Goal: Task Accomplishment & Management: Use online tool/utility

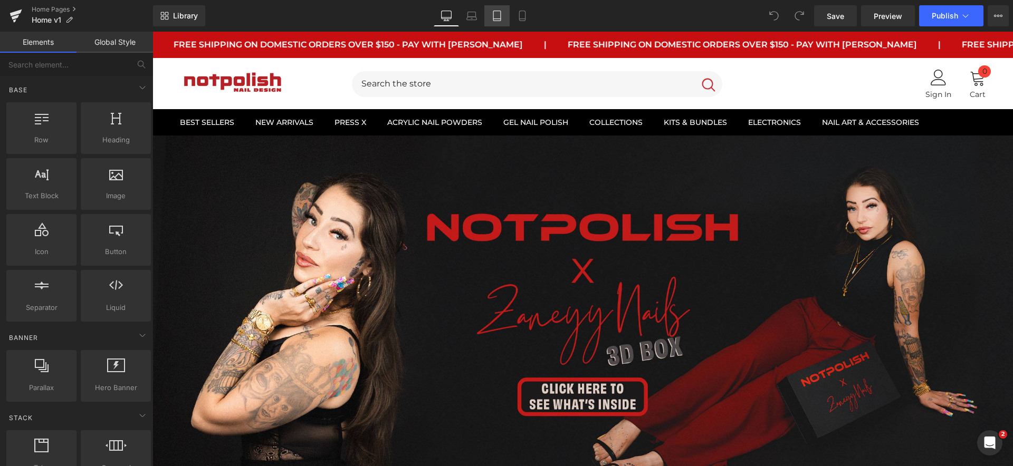
click at [490, 17] on link "Tablet" at bounding box center [496, 15] width 25 height 21
click at [495, 18] on icon at bounding box center [497, 16] width 11 height 11
click at [484, 15] on link "Tablet" at bounding box center [496, 15] width 25 height 21
click at [503, 21] on link "Tablet" at bounding box center [496, 15] width 25 height 21
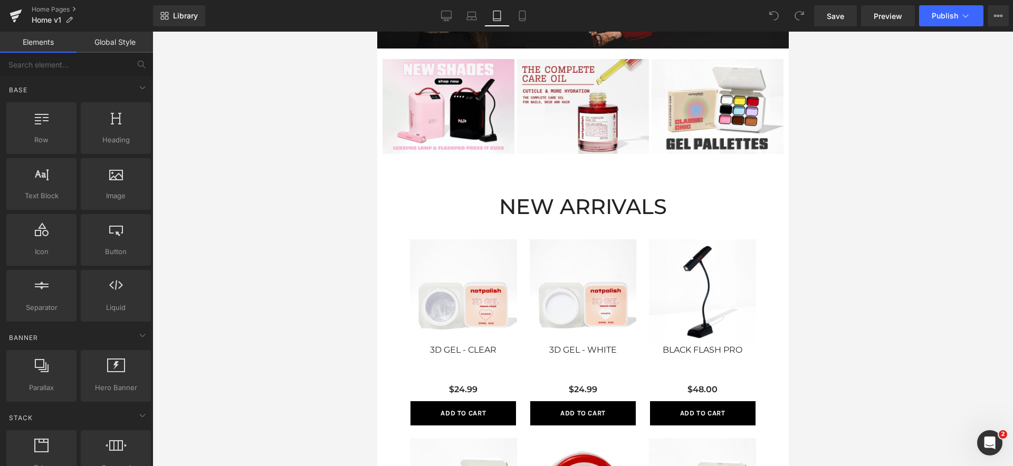
scroll to position [35, 0]
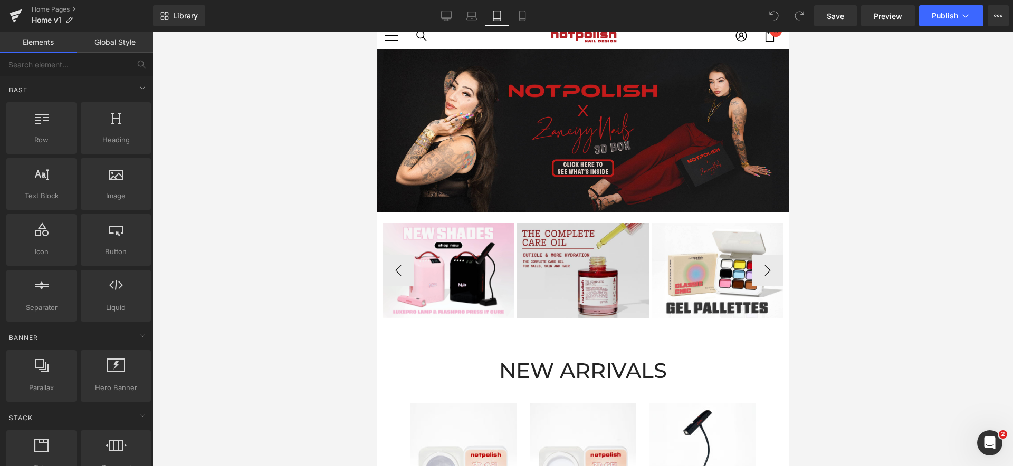
click at [598, 280] on img at bounding box center [583, 270] width 132 height 95
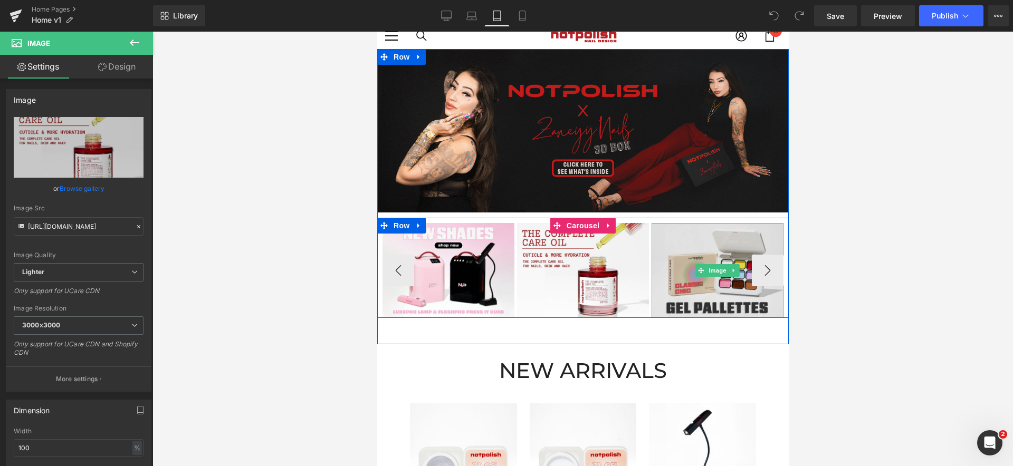
click at [775, 305] on img at bounding box center [717, 270] width 132 height 95
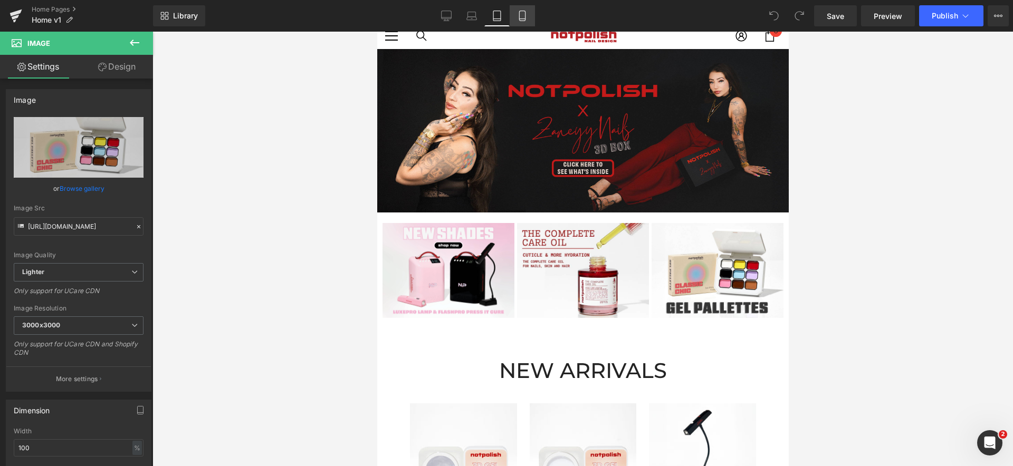
click at [514, 13] on link "Mobile" at bounding box center [522, 15] width 25 height 21
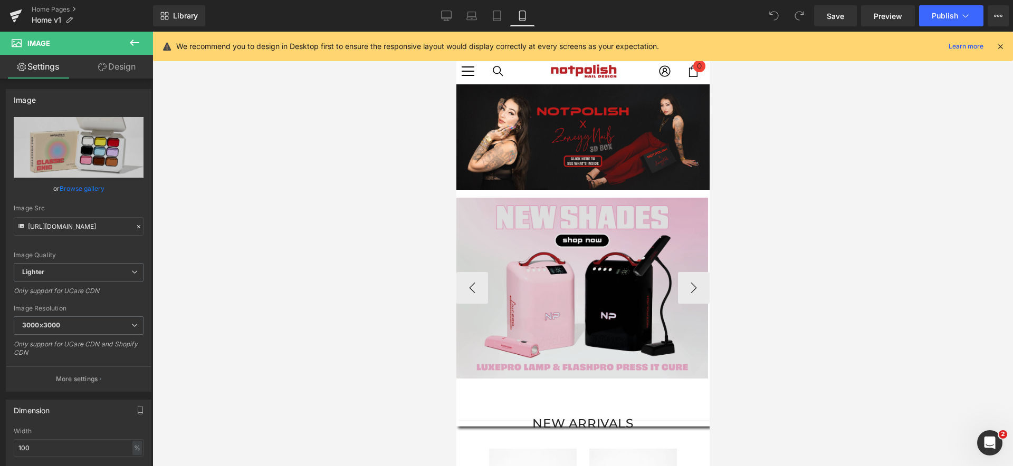
click at [640, 347] on img at bounding box center [582, 288] width 252 height 181
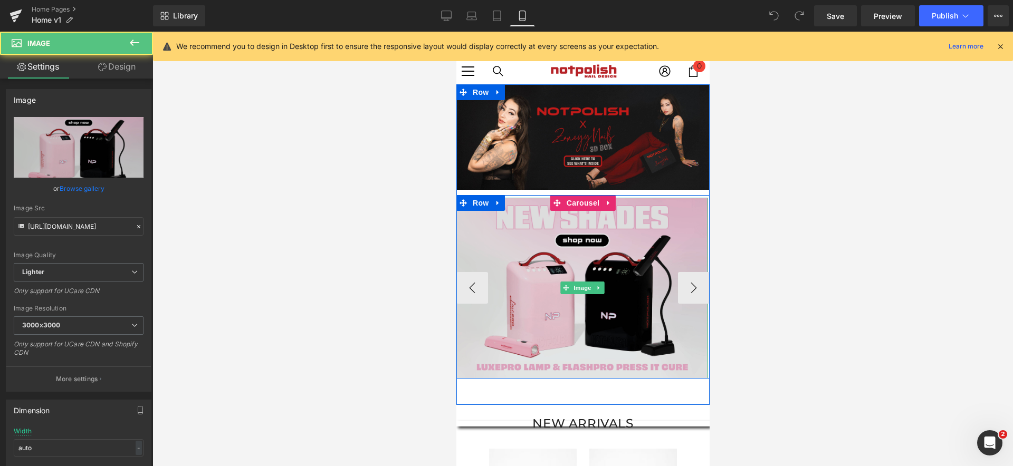
click at [665, 295] on img at bounding box center [582, 288] width 252 height 181
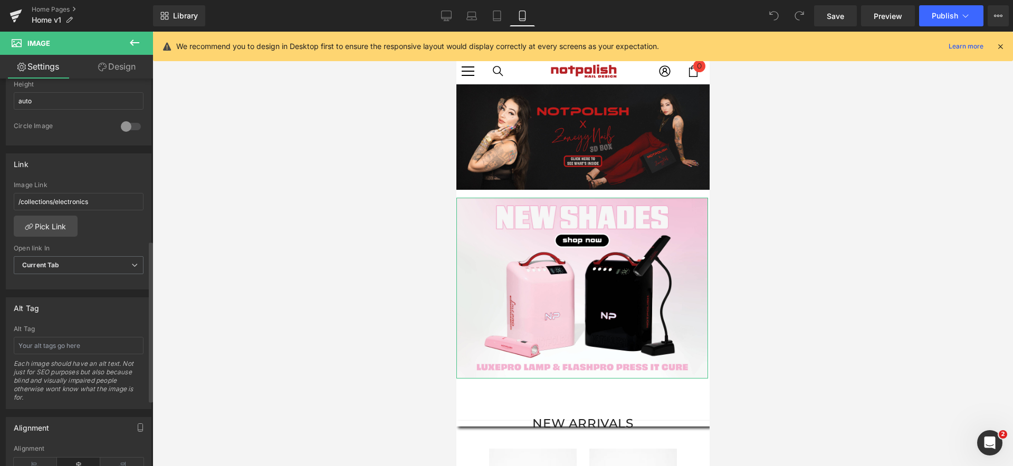
scroll to position [548, 0]
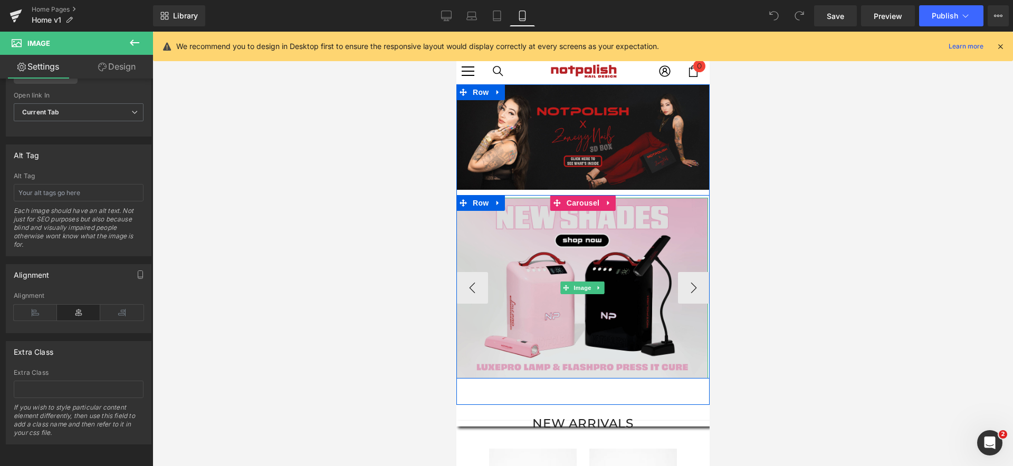
click at [625, 332] on img at bounding box center [582, 288] width 252 height 181
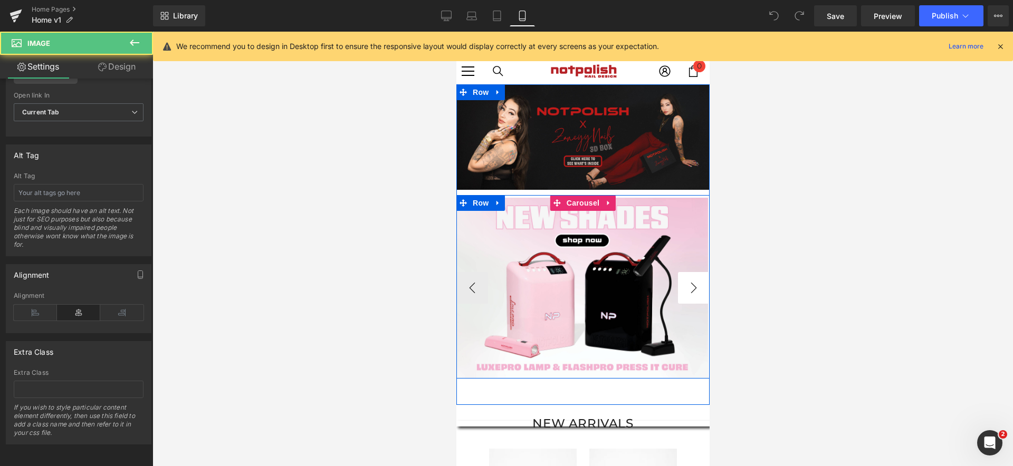
click at [686, 283] on button "›" at bounding box center [693, 288] width 32 height 32
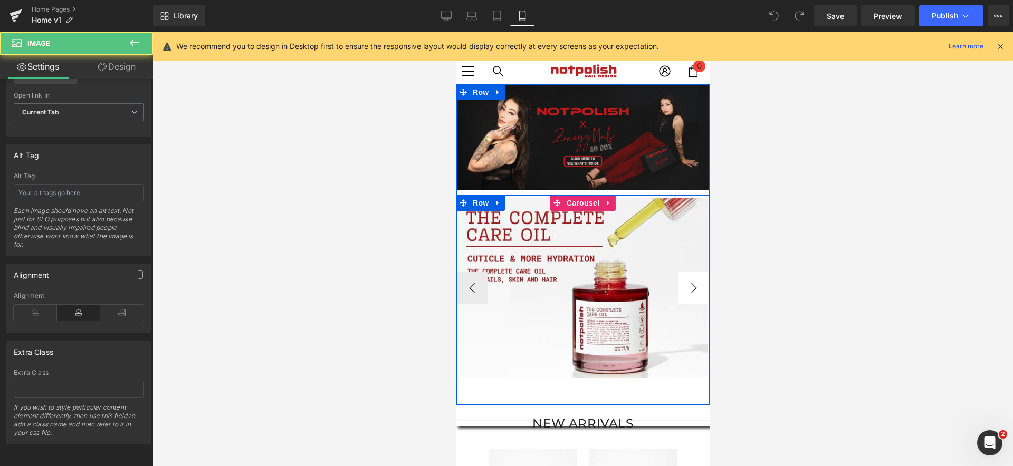
click at [690, 295] on button "›" at bounding box center [693, 288] width 32 height 32
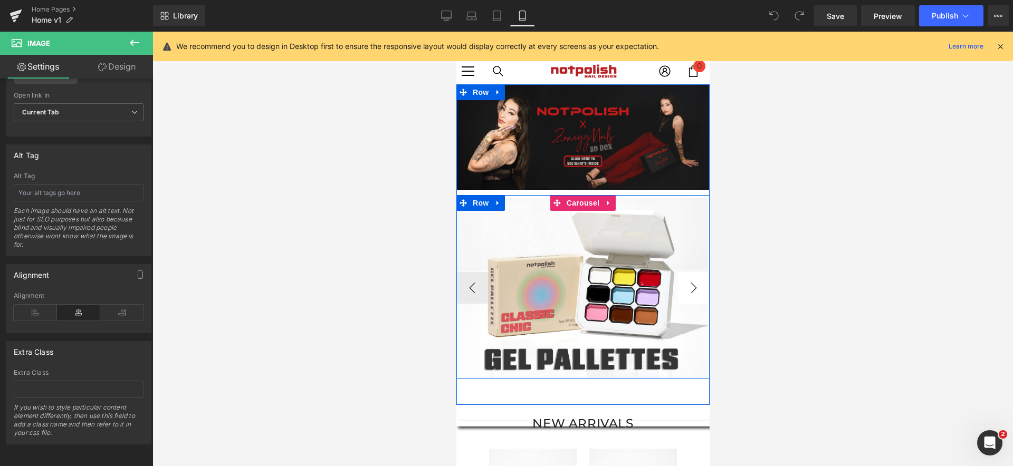
click at [690, 295] on button "›" at bounding box center [693, 288] width 32 height 32
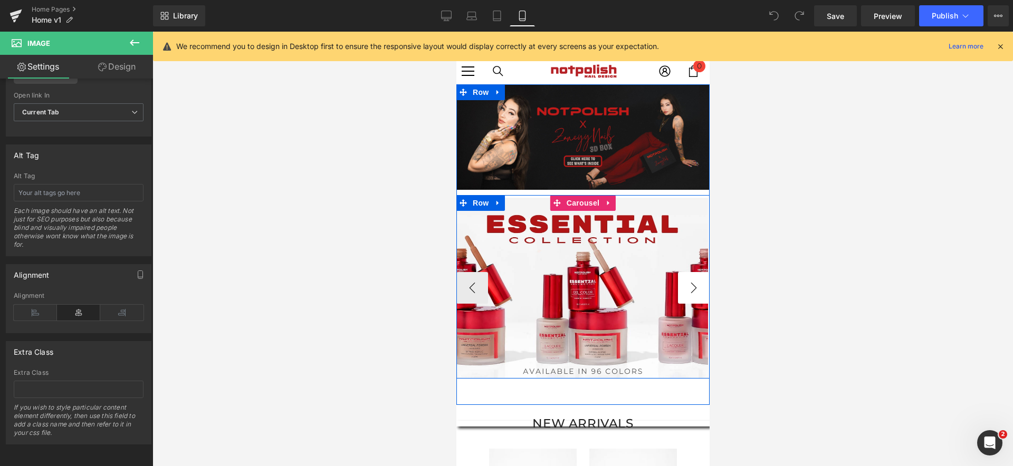
click at [690, 295] on button "›" at bounding box center [693, 288] width 32 height 32
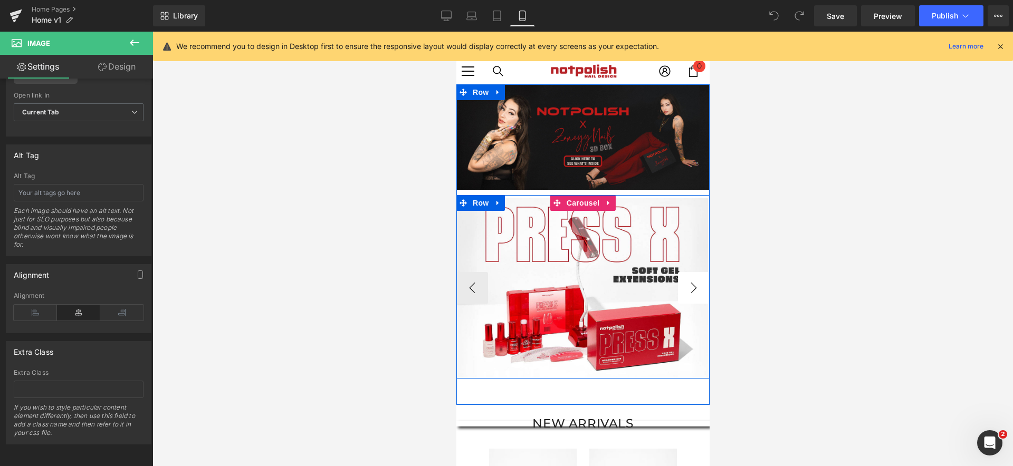
click at [451, 295] on img at bounding box center [325, 288] width 252 height 181
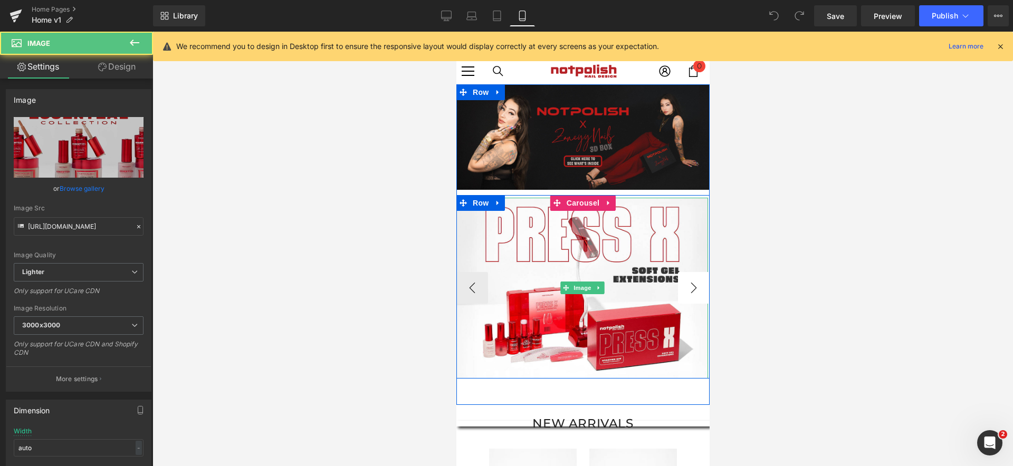
click at [690, 295] on img at bounding box center [582, 288] width 252 height 181
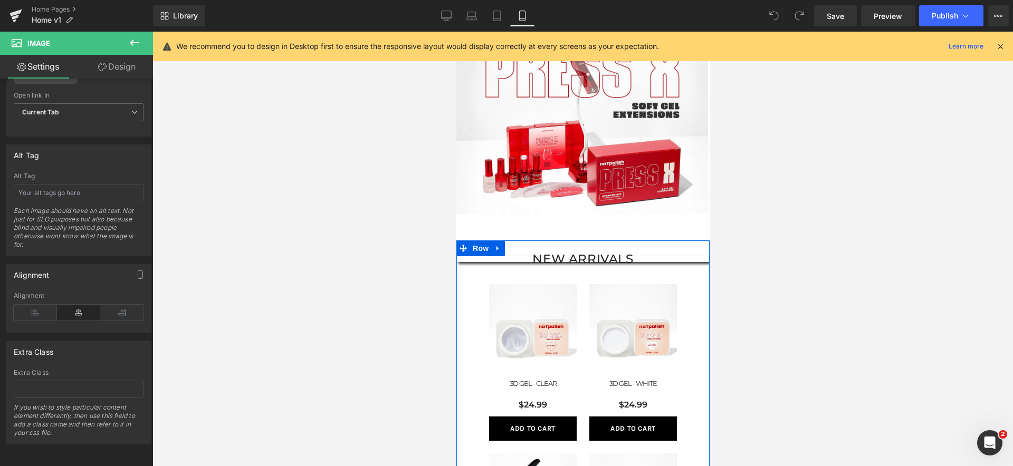
scroll to position [398, 0]
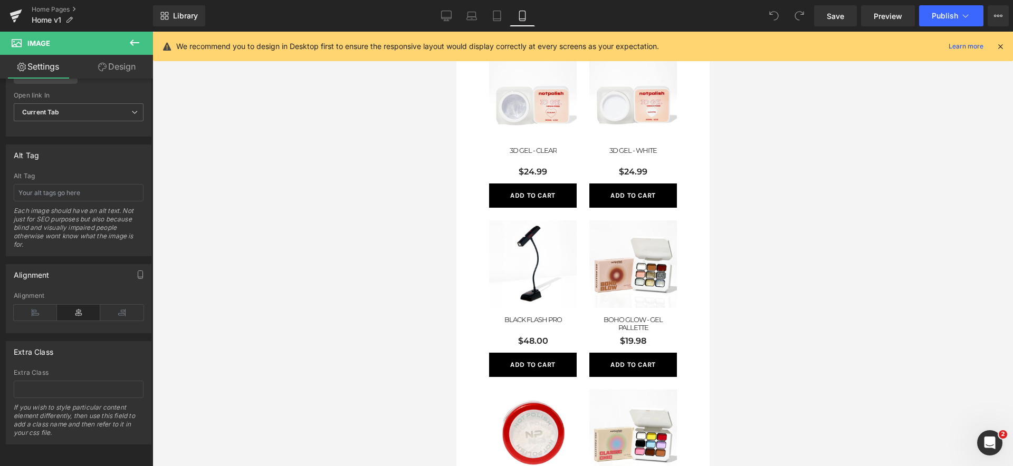
click at [821, 400] on div at bounding box center [582, 249] width 860 height 435
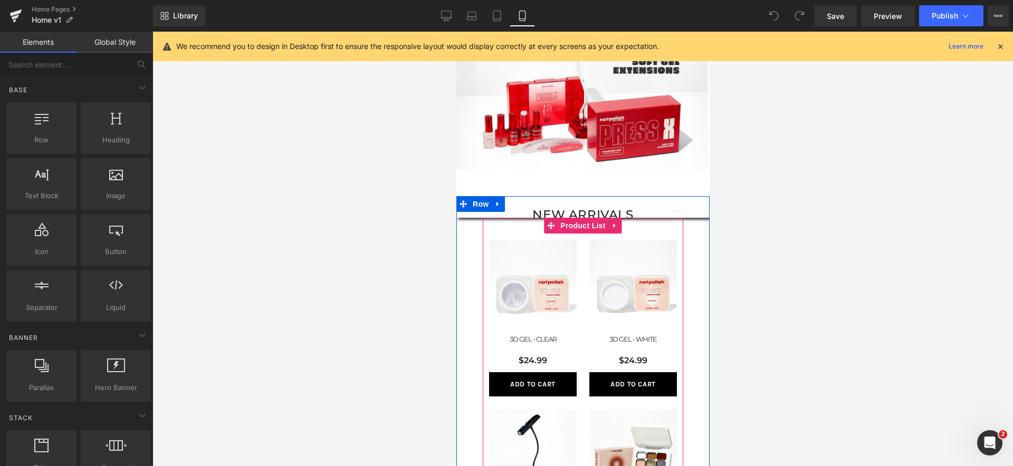
scroll to position [184, 0]
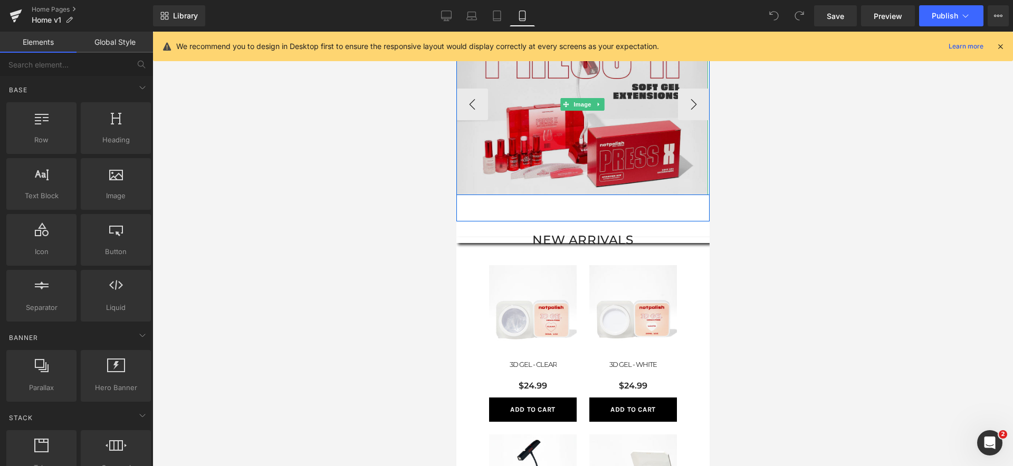
click at [634, 171] on img at bounding box center [582, 104] width 252 height 181
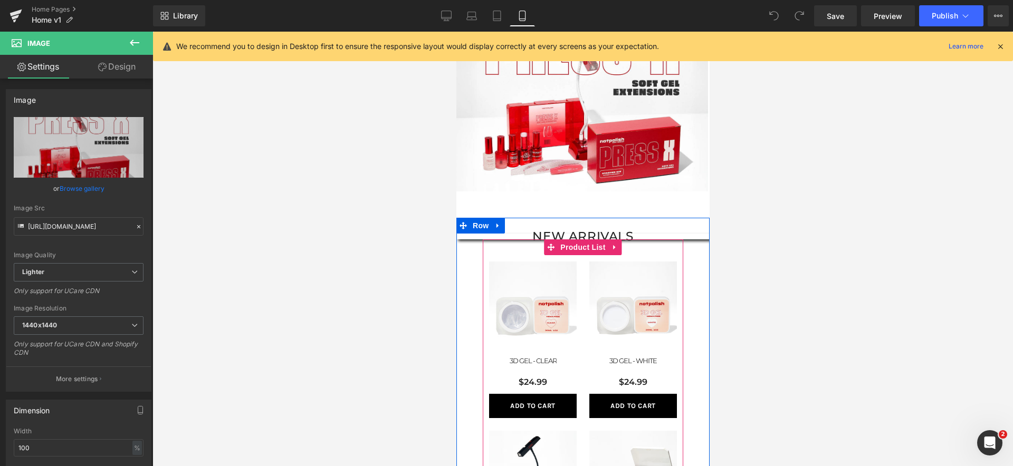
scroll to position [155, 0]
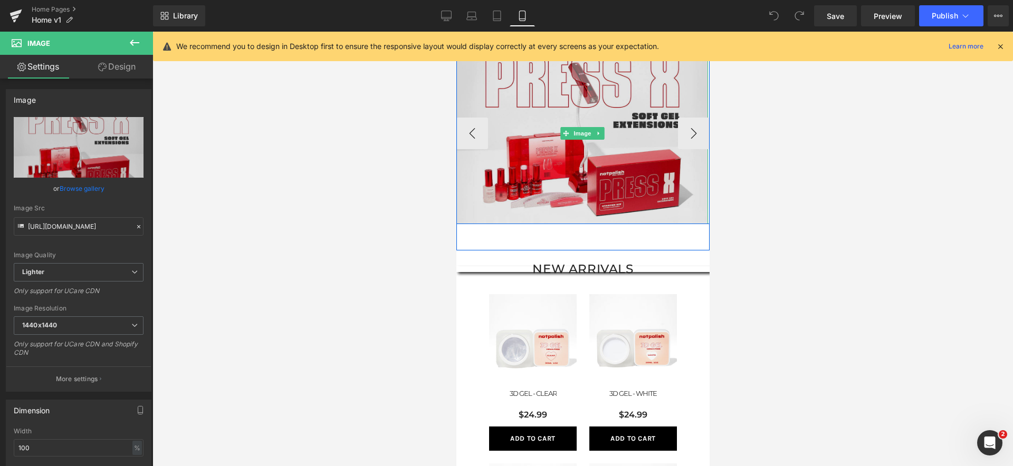
click at [588, 190] on img at bounding box center [582, 133] width 252 height 181
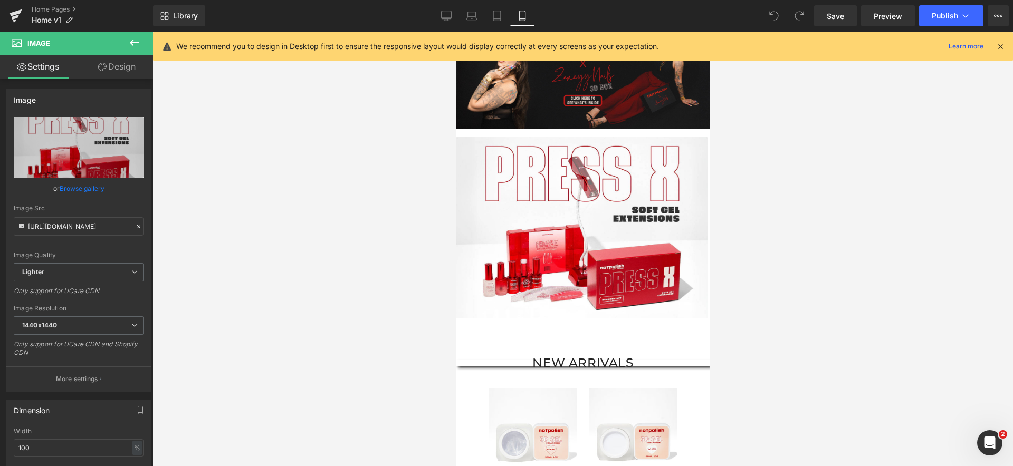
scroll to position [0, 0]
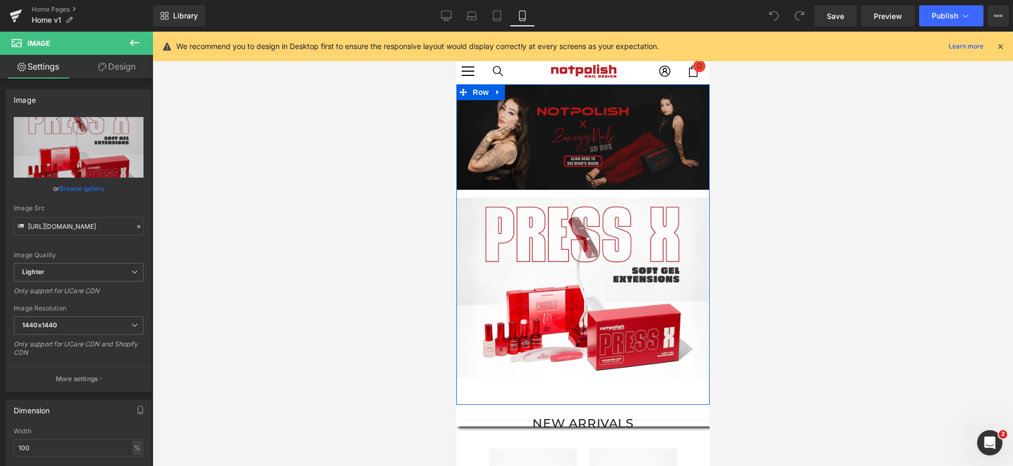
click at [608, 166] on img at bounding box center [582, 137] width 253 height 106
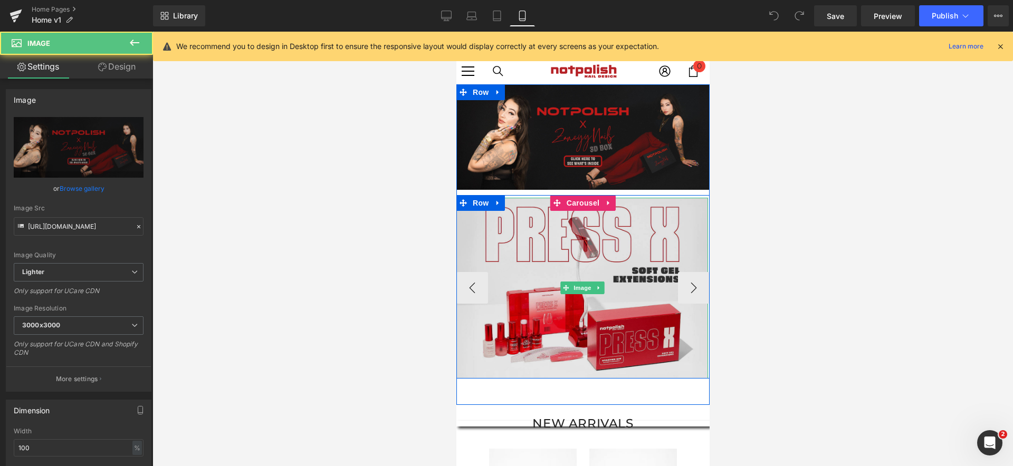
click at [610, 248] on img at bounding box center [582, 288] width 252 height 181
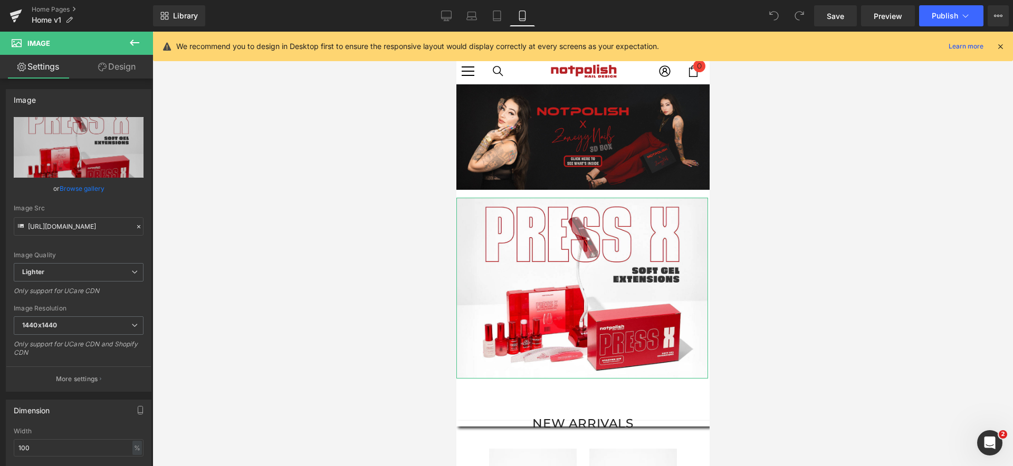
click at [89, 70] on link "Design" at bounding box center [117, 67] width 77 height 24
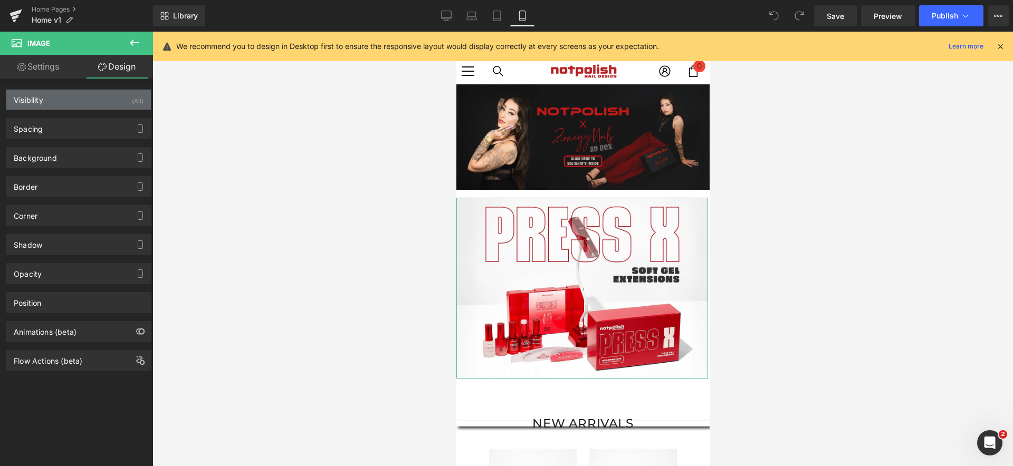
click at [98, 95] on div "Visibility (All)" at bounding box center [78, 100] width 145 height 20
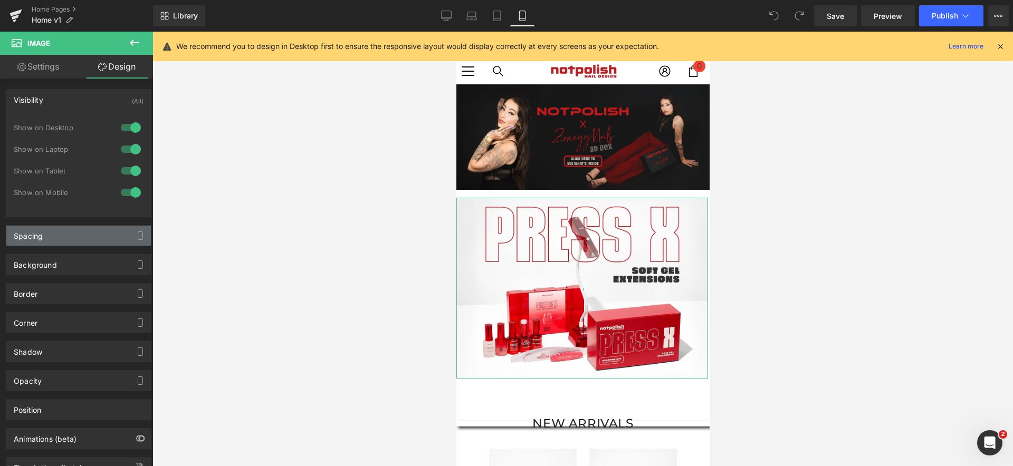
click at [64, 240] on div "Spacing" at bounding box center [78, 236] width 145 height 20
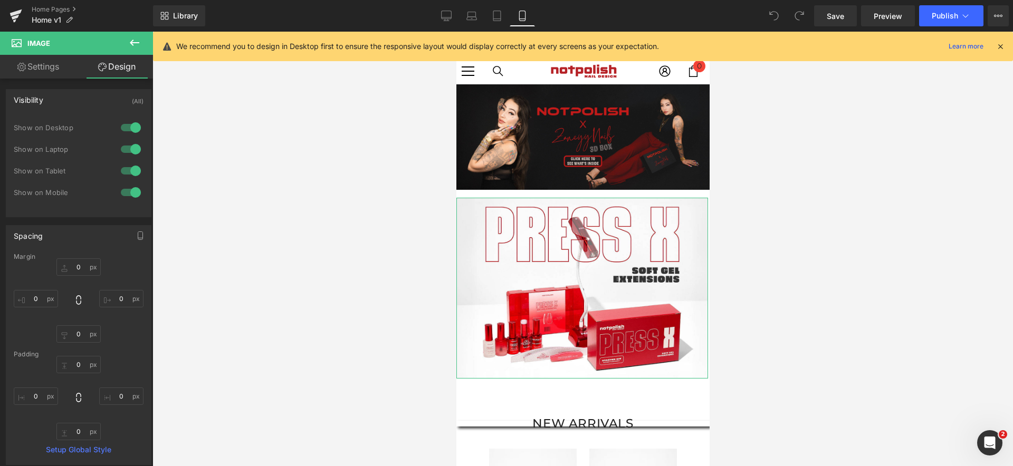
click at [76, 241] on div "Spacing" at bounding box center [78, 236] width 145 height 20
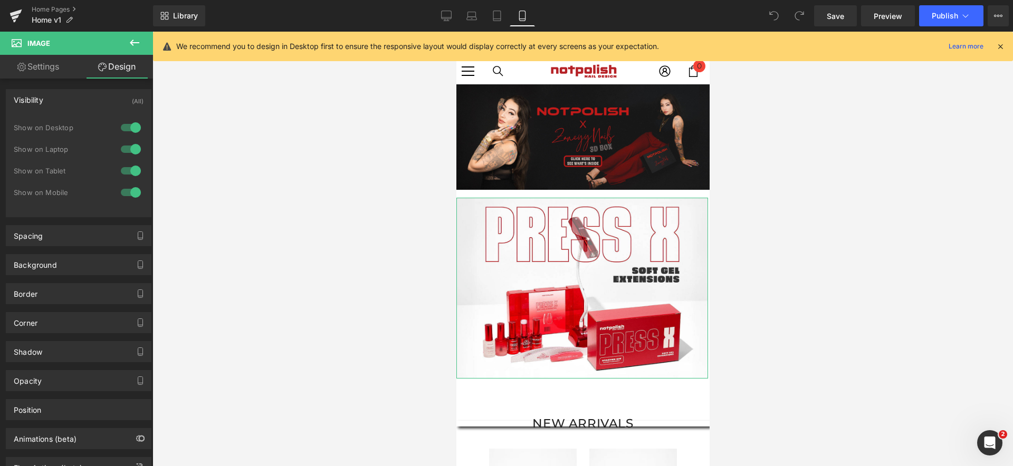
click at [85, 104] on div "Visibility (All)" at bounding box center [78, 100] width 145 height 20
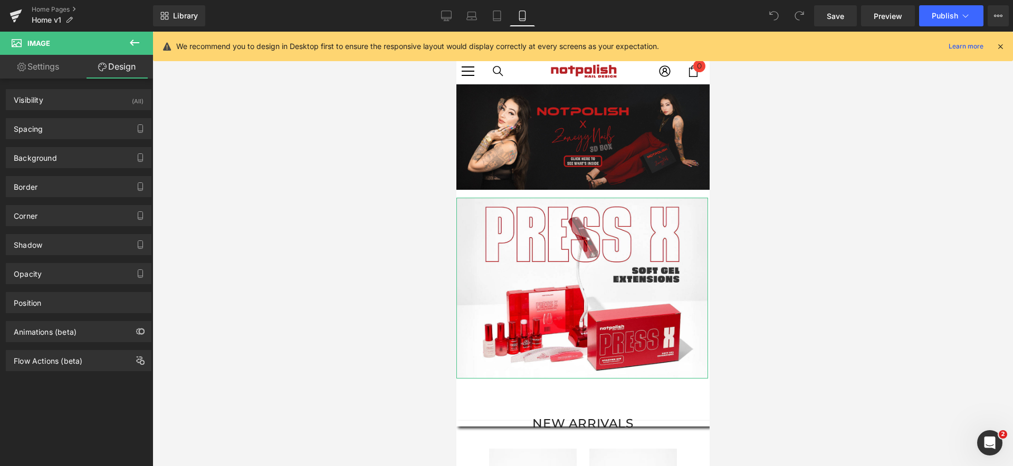
click at [45, 62] on link "Settings" at bounding box center [38, 67] width 77 height 24
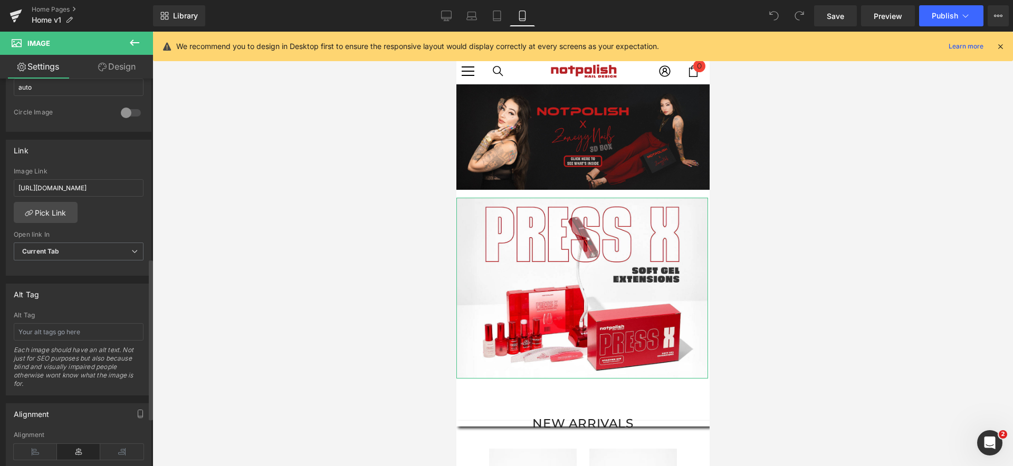
scroll to position [548, 0]
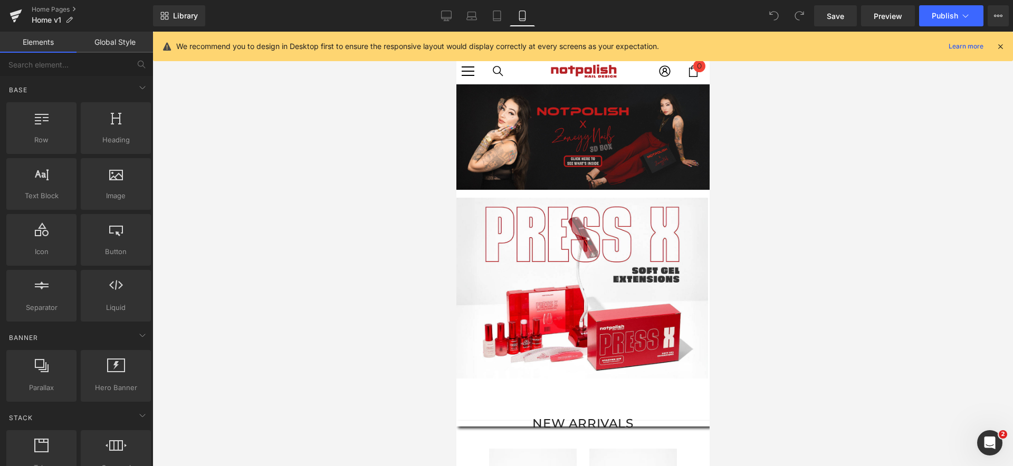
click at [425, 279] on div at bounding box center [582, 249] width 860 height 435
click at [434, 274] on div at bounding box center [582, 249] width 860 height 435
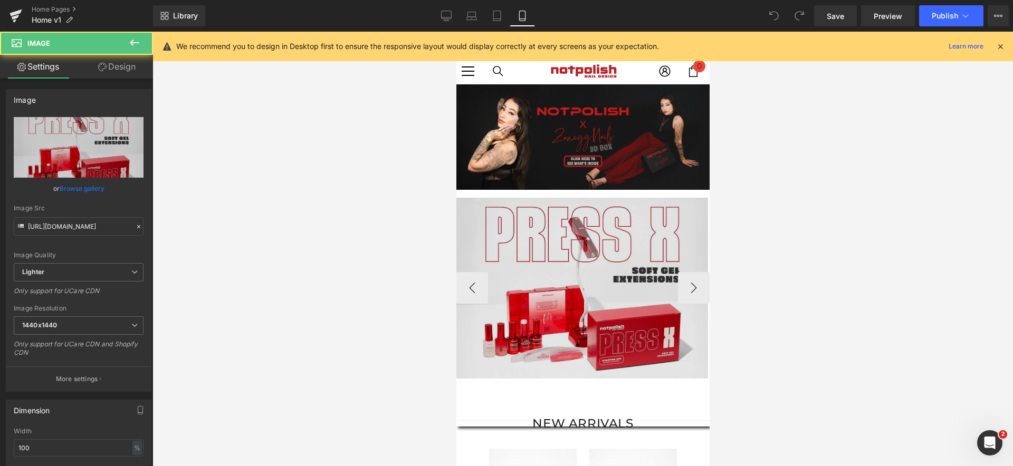
click at [518, 261] on img at bounding box center [582, 288] width 252 height 181
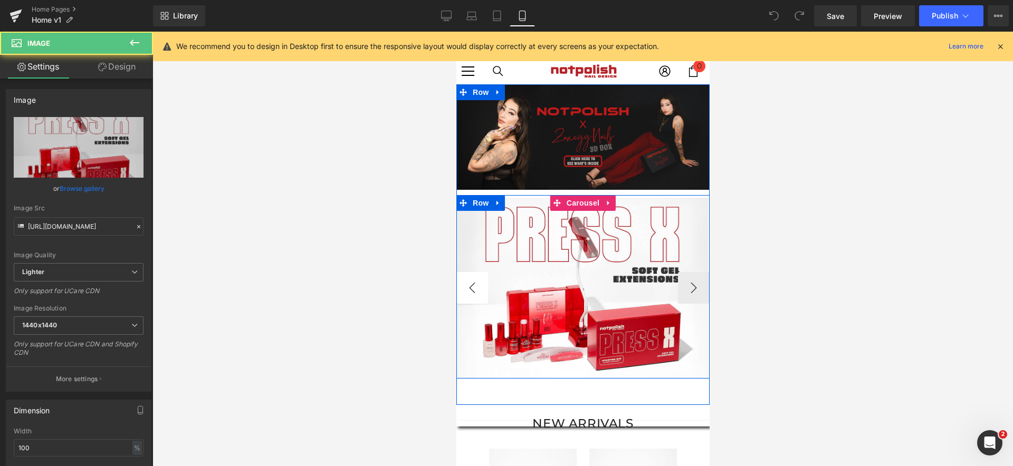
click at [470, 292] on button "‹" at bounding box center [472, 288] width 32 height 32
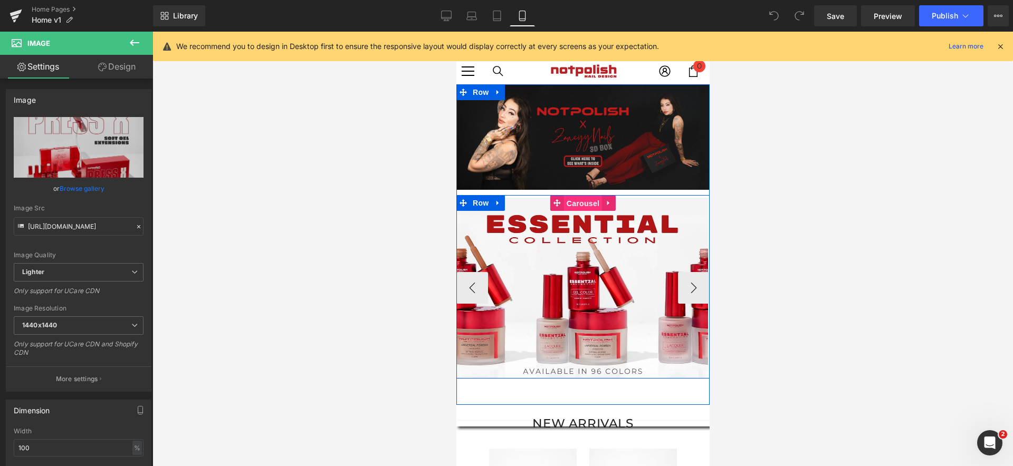
click at [593, 202] on span "Carousel" at bounding box center [582, 204] width 38 height 16
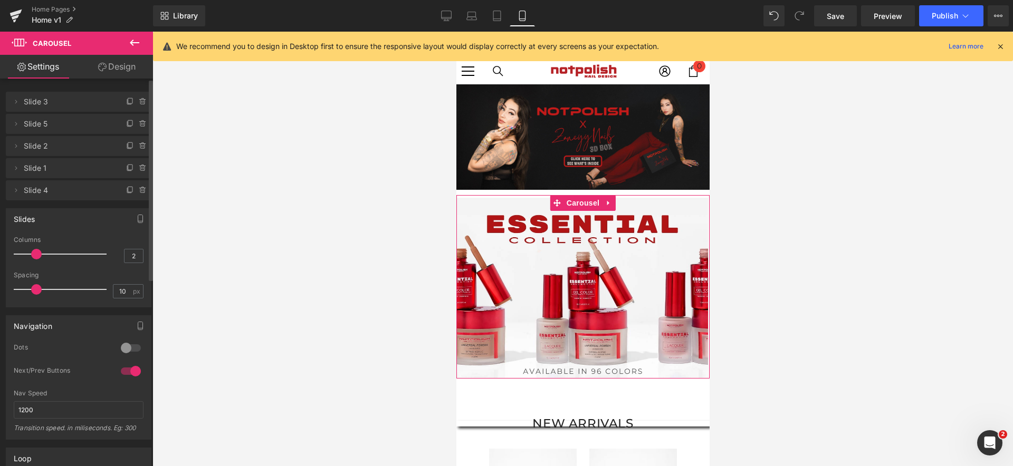
click at [36, 254] on div at bounding box center [63, 254] width 88 height 21
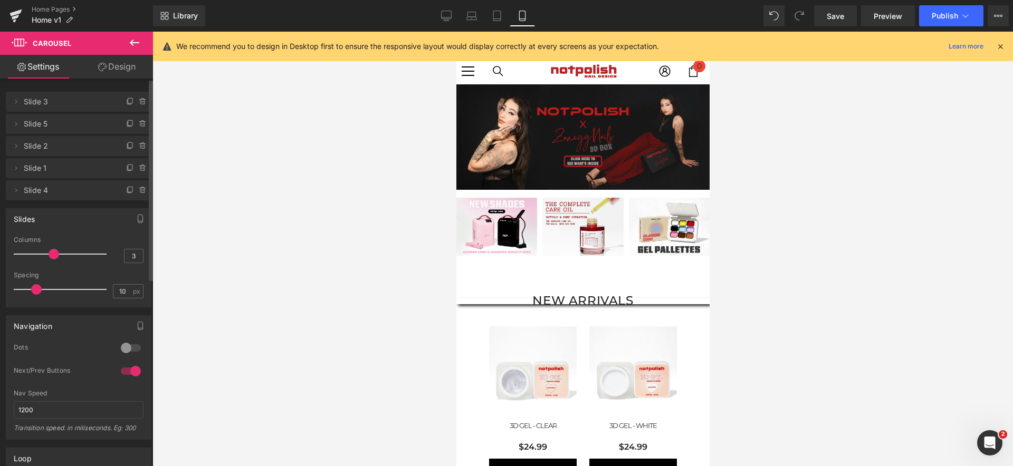
type input "2"
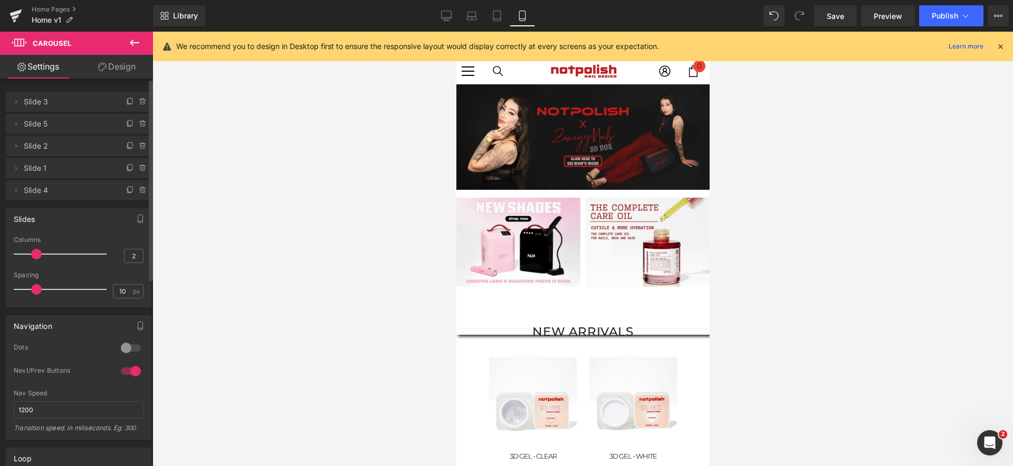
drag, startPoint x: 31, startPoint y: 255, endPoint x: 39, endPoint y: 257, distance: 8.2
click at [39, 257] on span at bounding box center [36, 254] width 11 height 11
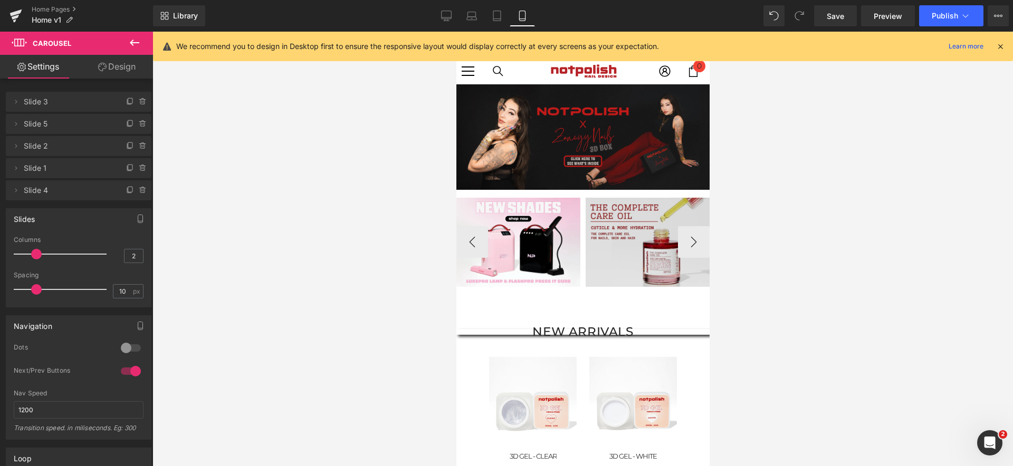
click at [670, 269] on img at bounding box center [647, 242] width 124 height 89
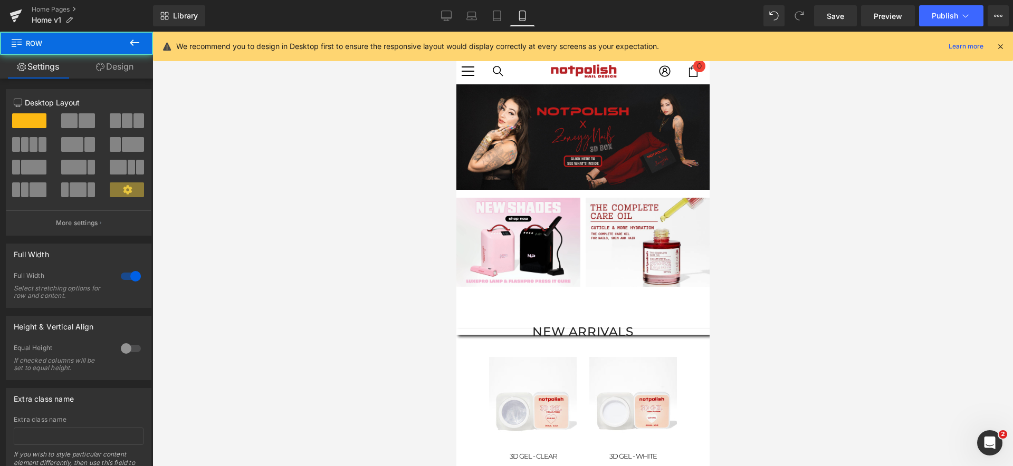
click at [550, 309] on div "Image Image Image Image Image Image ‹ › [GEOGRAPHIC_DATA]" at bounding box center [582, 198] width 253 height 229
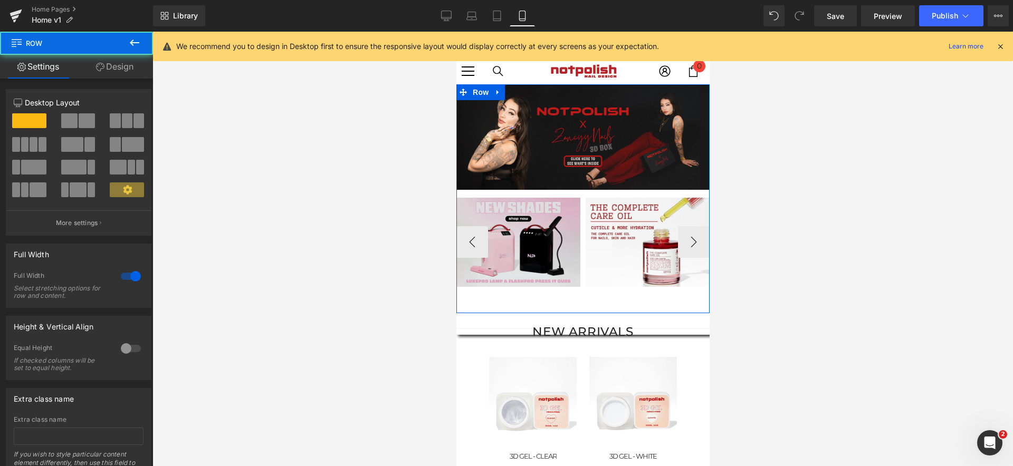
click at [562, 275] on img at bounding box center [518, 242] width 124 height 89
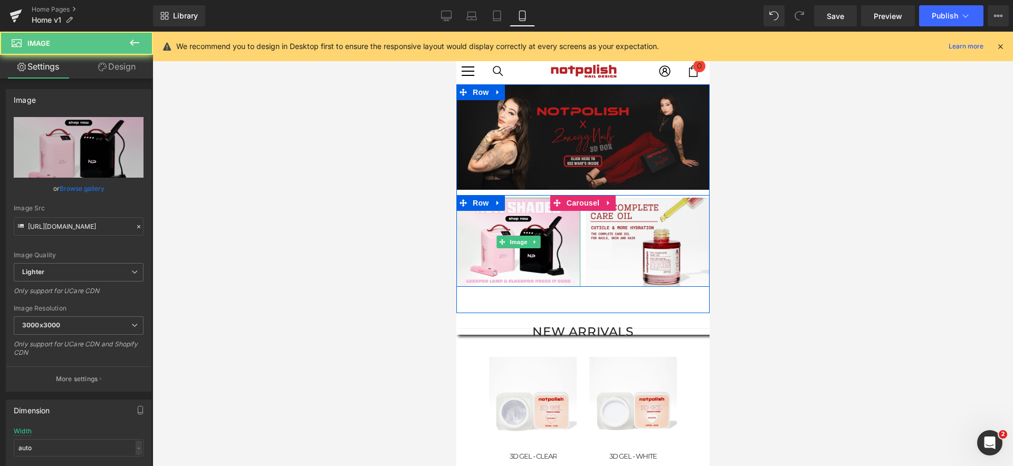
click at [568, 300] on div "Image Image Image Image Image Image ‹ › [GEOGRAPHIC_DATA]" at bounding box center [582, 198] width 253 height 229
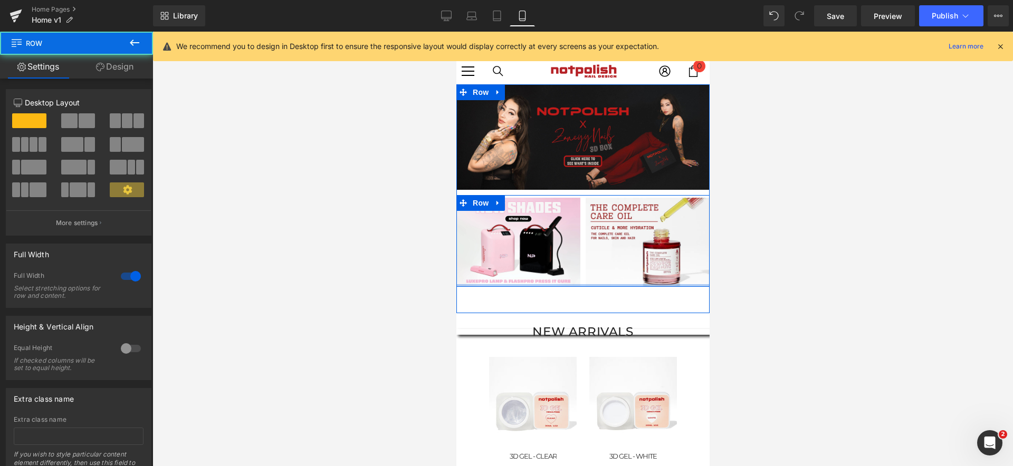
click at [584, 284] on div at bounding box center [582, 285] width 253 height 3
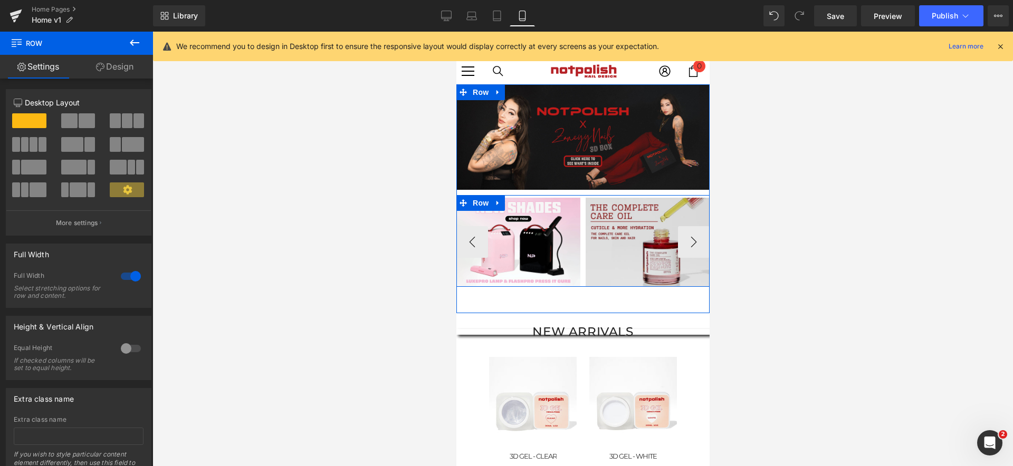
click at [597, 266] on img at bounding box center [647, 242] width 124 height 89
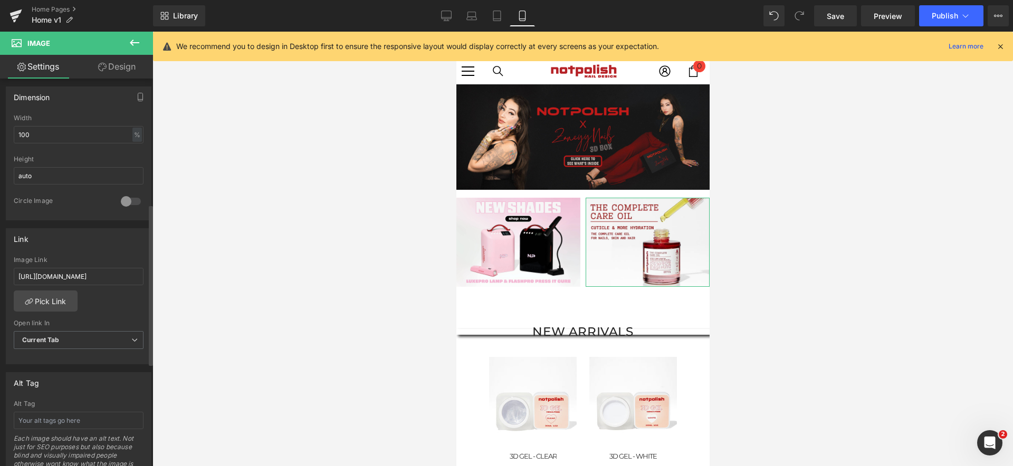
scroll to position [314, 0]
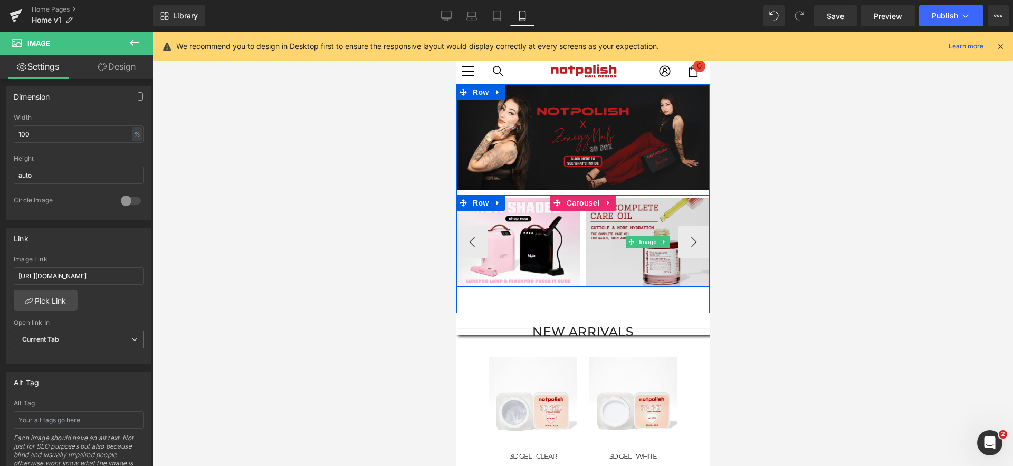
click at [594, 283] on img at bounding box center [647, 242] width 124 height 89
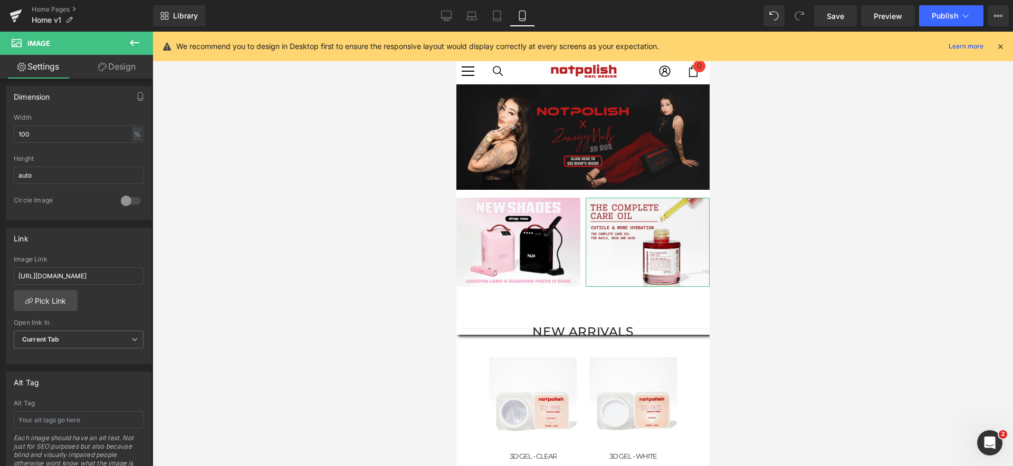
click at [97, 60] on link "Design" at bounding box center [117, 67] width 77 height 24
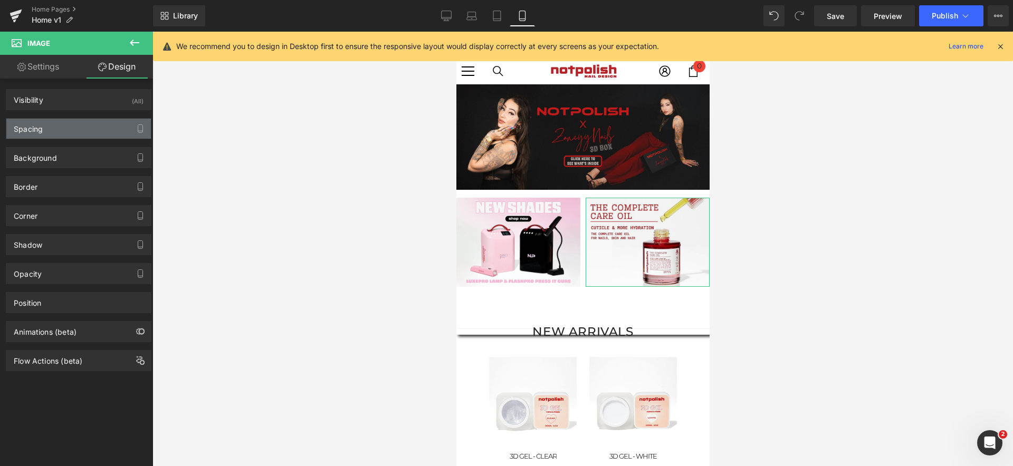
click at [86, 130] on div "Spacing" at bounding box center [78, 129] width 145 height 20
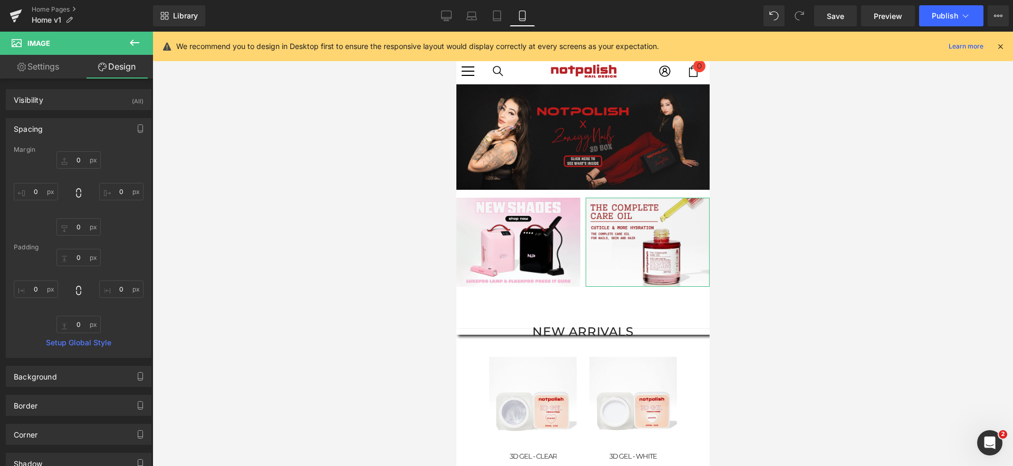
click at [101, 128] on div "Spacing" at bounding box center [78, 129] width 145 height 20
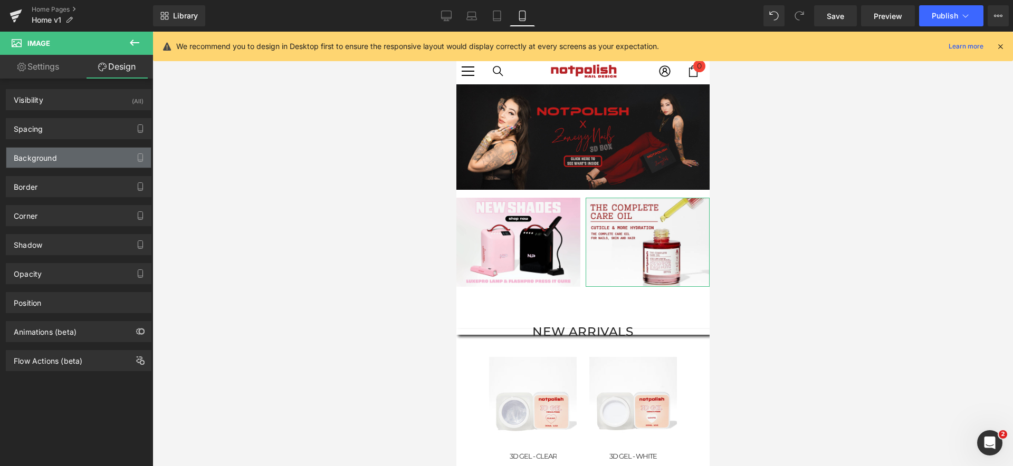
click at [90, 155] on div "Background" at bounding box center [78, 158] width 145 height 20
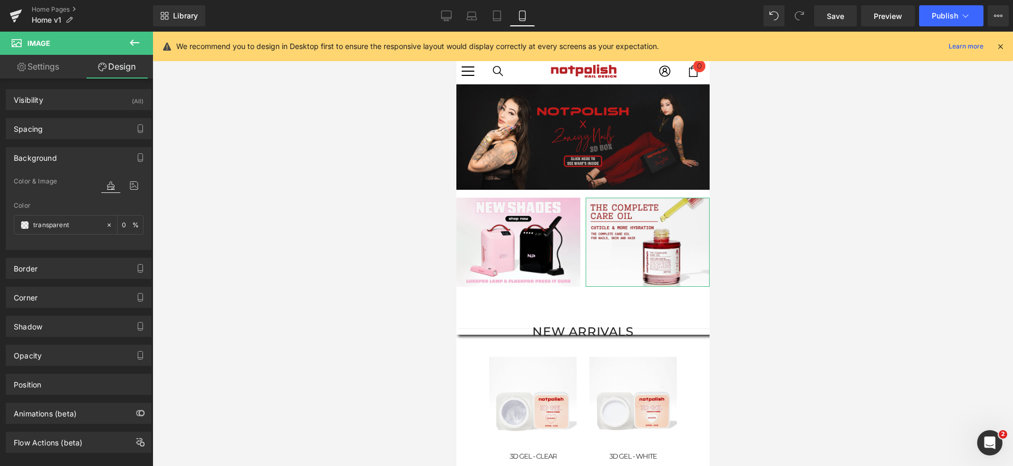
click at [85, 155] on div "Background" at bounding box center [78, 158] width 145 height 20
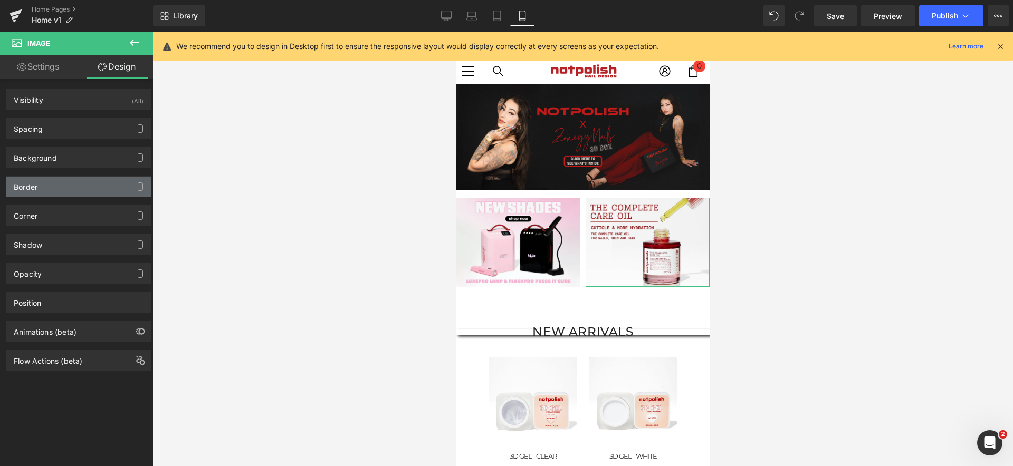
click at [69, 188] on div "Border" at bounding box center [78, 187] width 145 height 20
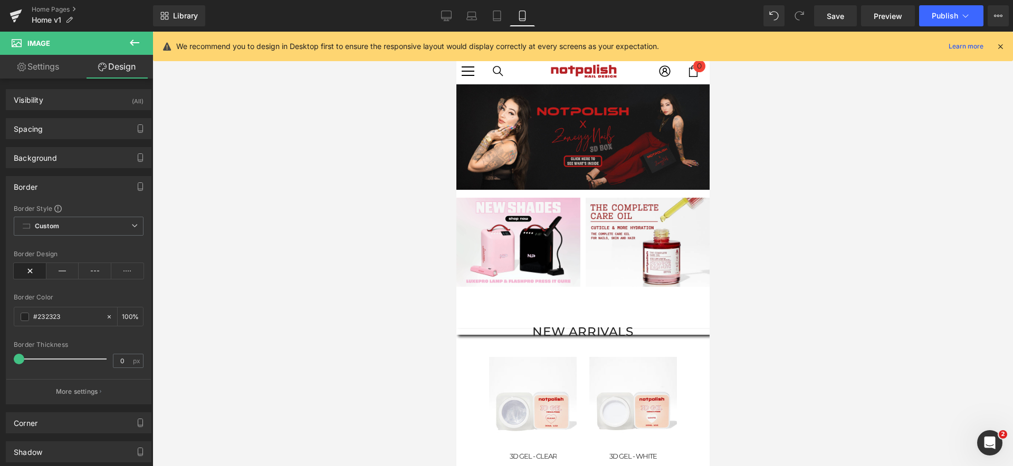
click at [691, 291] on div "Image Image Image Image Image Image ‹ › [GEOGRAPHIC_DATA]" at bounding box center [582, 198] width 253 height 229
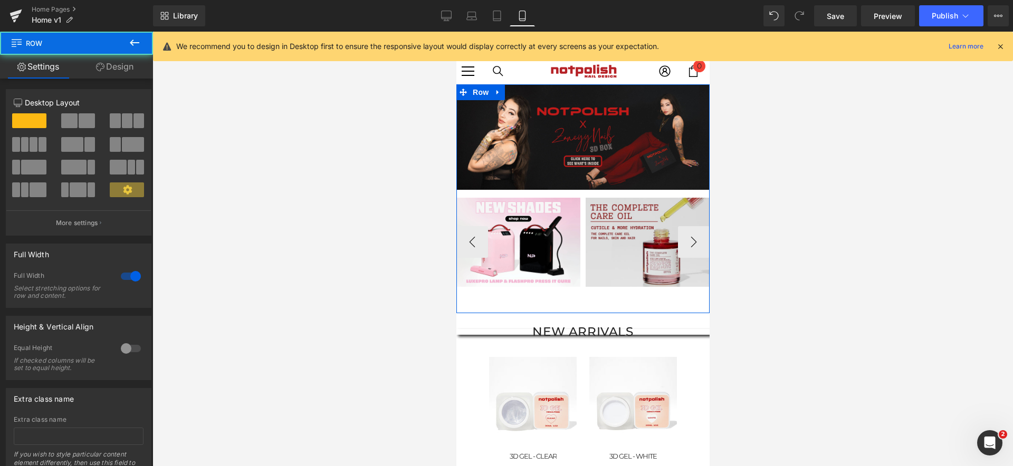
click at [597, 261] on img at bounding box center [647, 242] width 124 height 89
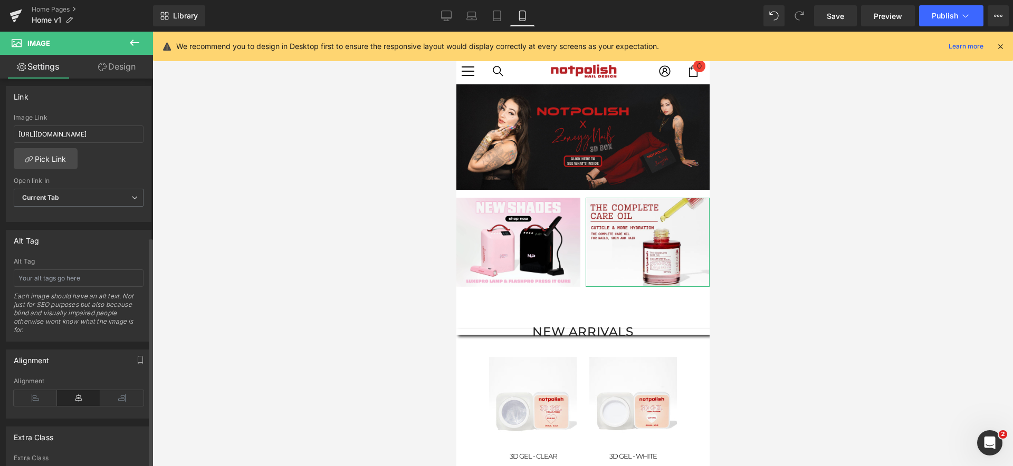
scroll to position [548, 0]
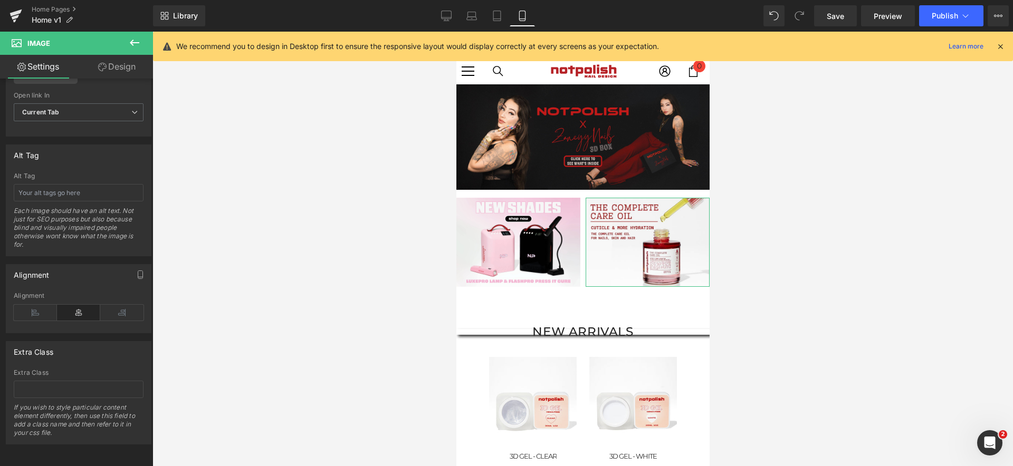
click at [109, 69] on link "Design" at bounding box center [117, 67] width 77 height 24
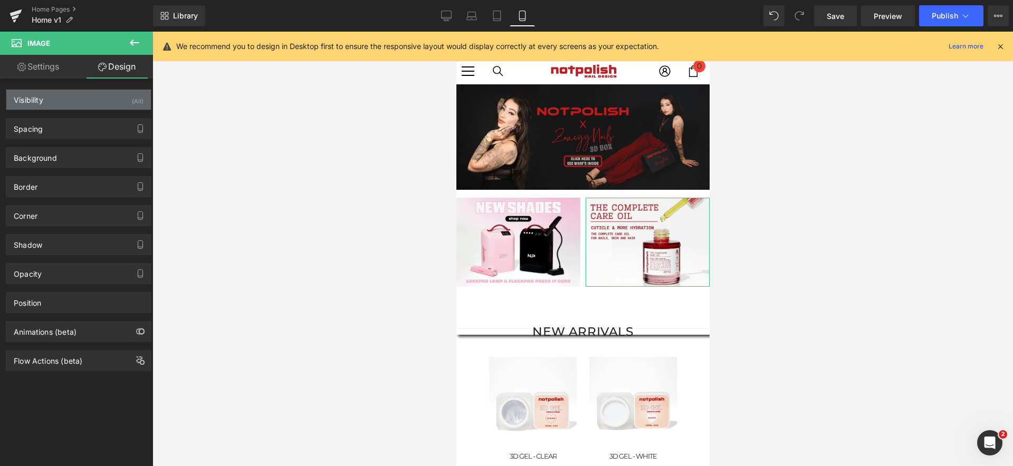
type input "0"
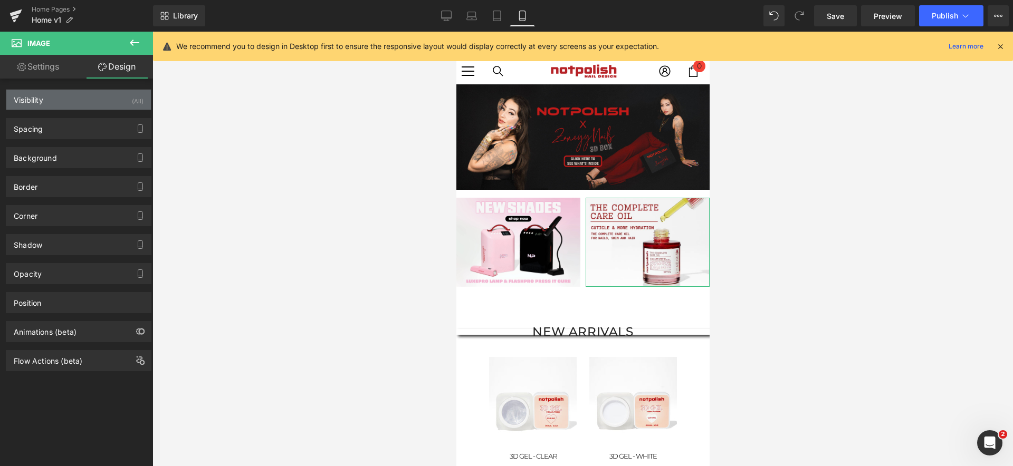
type input "0"
type input "transparent"
type input "0"
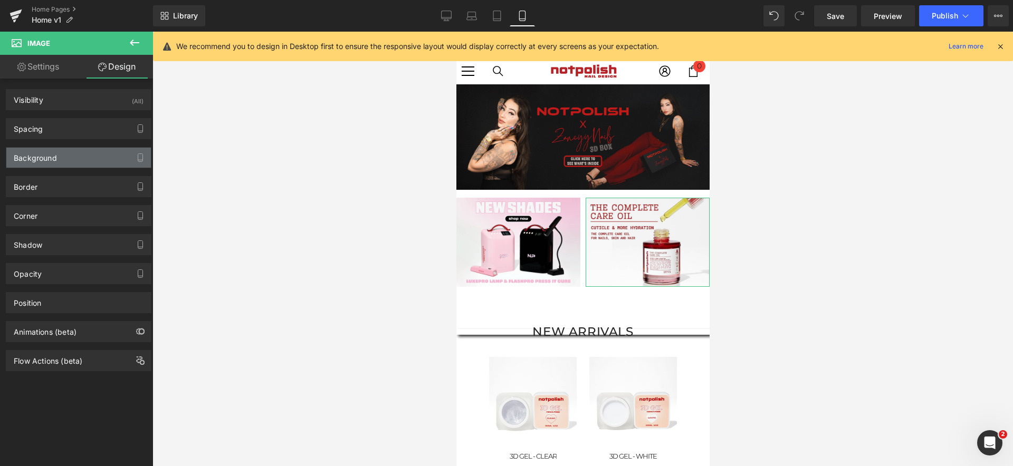
click at [87, 163] on div "Background" at bounding box center [78, 158] width 145 height 20
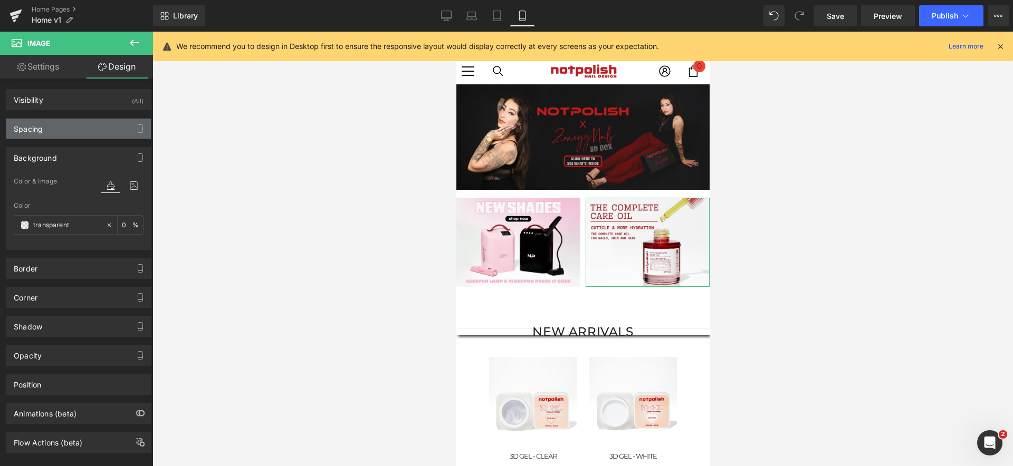
click at [91, 138] on div "Spacing" at bounding box center [78, 129] width 145 height 20
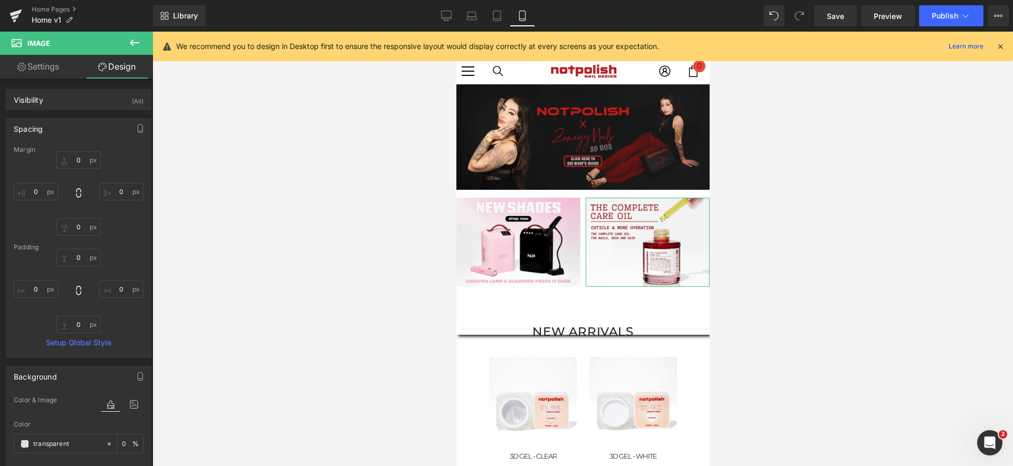
click at [90, 126] on div "Spacing" at bounding box center [78, 129] width 145 height 20
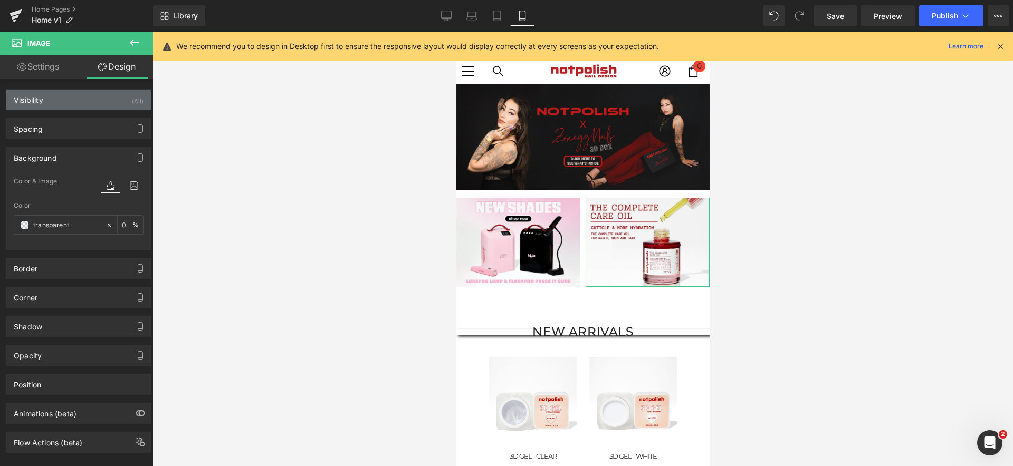
click at [92, 99] on div "Visibility (All)" at bounding box center [78, 100] width 145 height 20
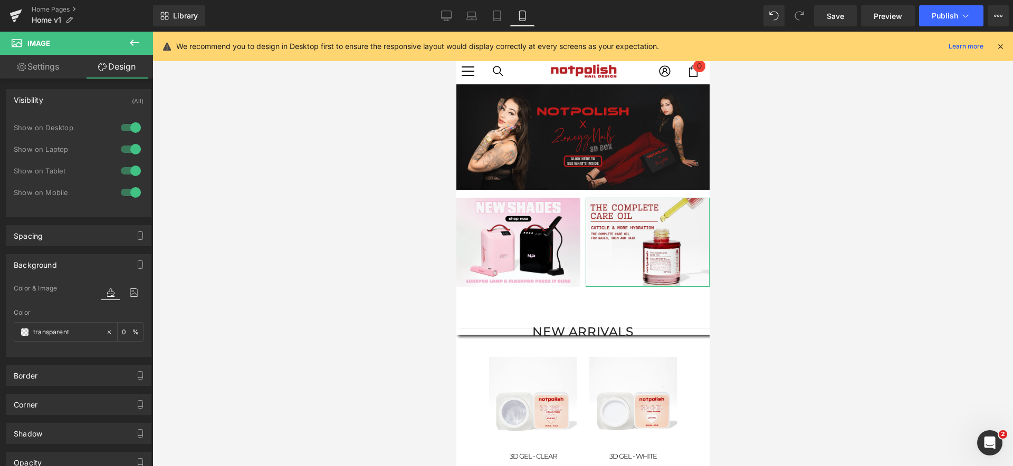
click at [92, 99] on div "Visibility (All)" at bounding box center [78, 100] width 145 height 20
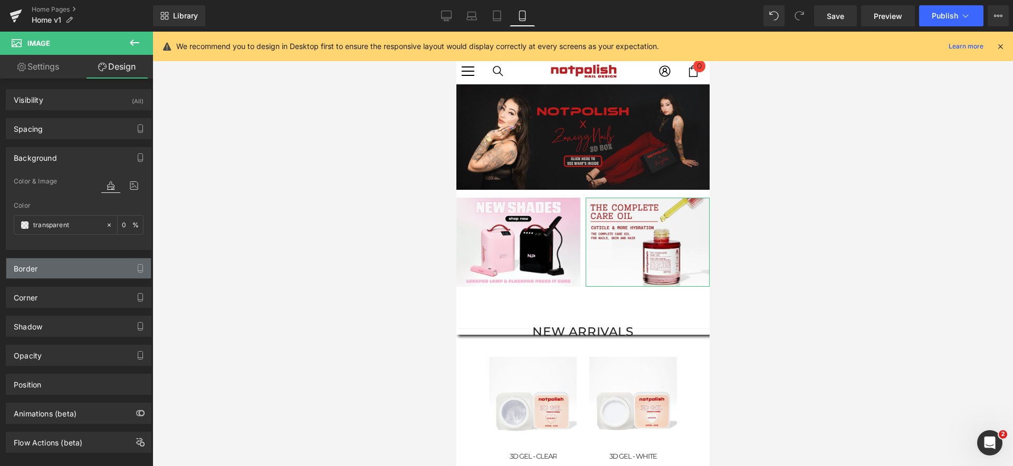
click at [57, 274] on div "Border" at bounding box center [78, 269] width 145 height 20
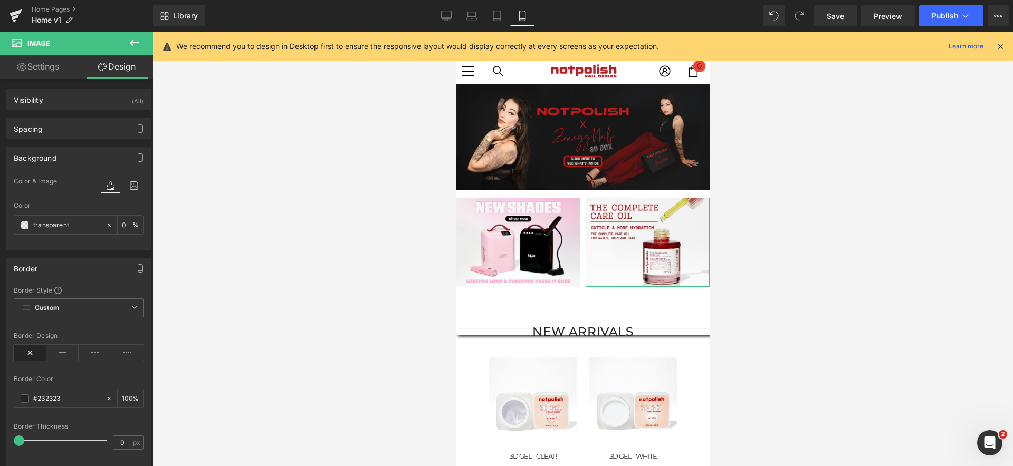
click at [57, 277] on div "Border" at bounding box center [78, 269] width 145 height 20
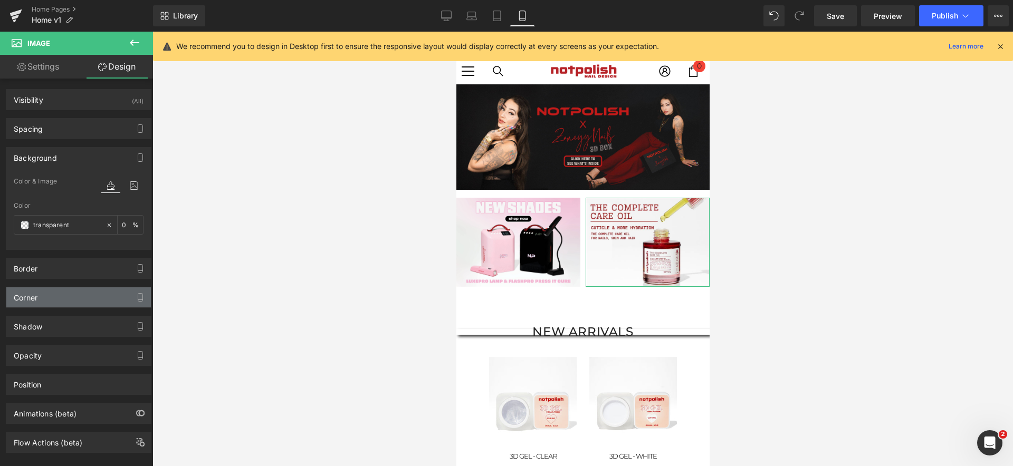
click at [59, 303] on div "Corner" at bounding box center [78, 298] width 145 height 20
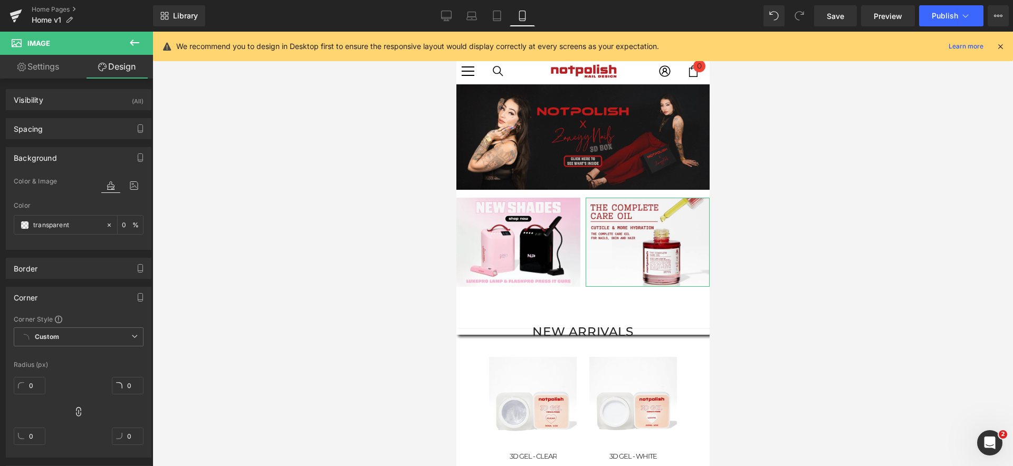
click at [59, 303] on div "Corner" at bounding box center [78, 298] width 145 height 20
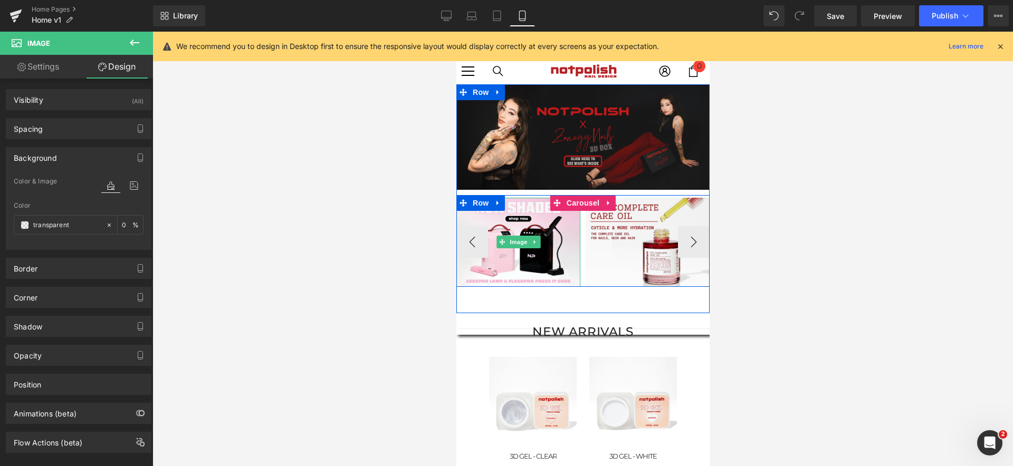
click at [578, 237] on div "Image Image Image Image" at bounding box center [779, 242] width 646 height 89
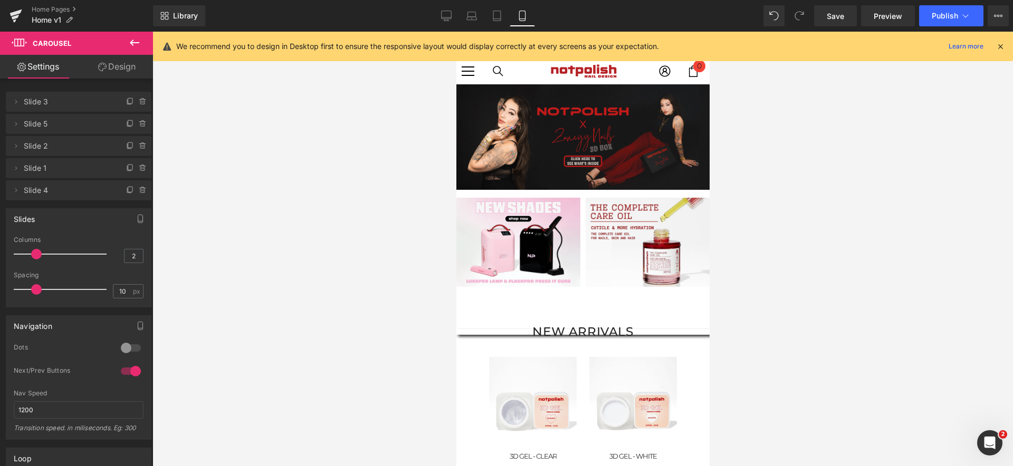
drag, startPoint x: 39, startPoint y: 259, endPoint x: 36, endPoint y: 276, distance: 17.2
click at [36, 276] on div "5 Columns 5 3 Columns 3 3 Columns 3 2 Columns 2 10px Spacing 10 px 5px Spacing …" at bounding box center [78, 271] width 145 height 71
type input "3"
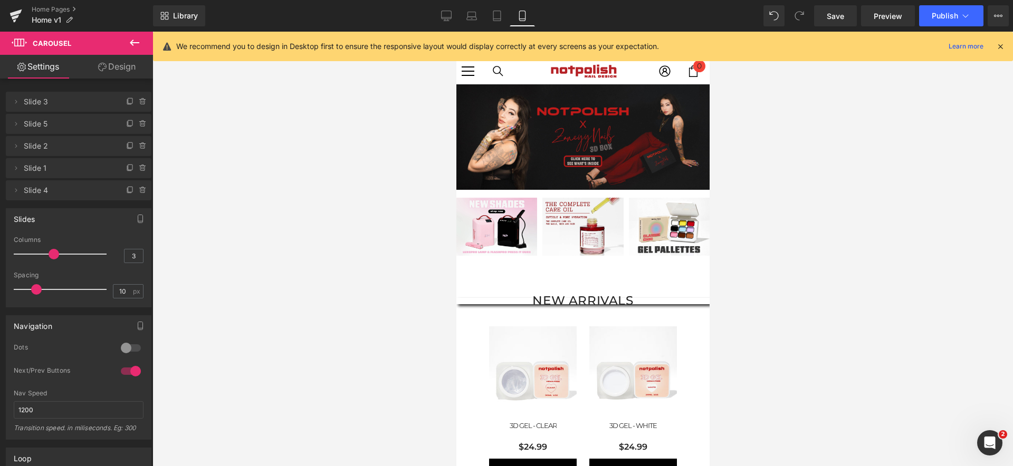
drag, startPoint x: 40, startPoint y: 258, endPoint x: 47, endPoint y: 258, distance: 7.4
click at [47, 258] on div at bounding box center [63, 254] width 88 height 21
click at [926, 352] on div at bounding box center [582, 249] width 860 height 435
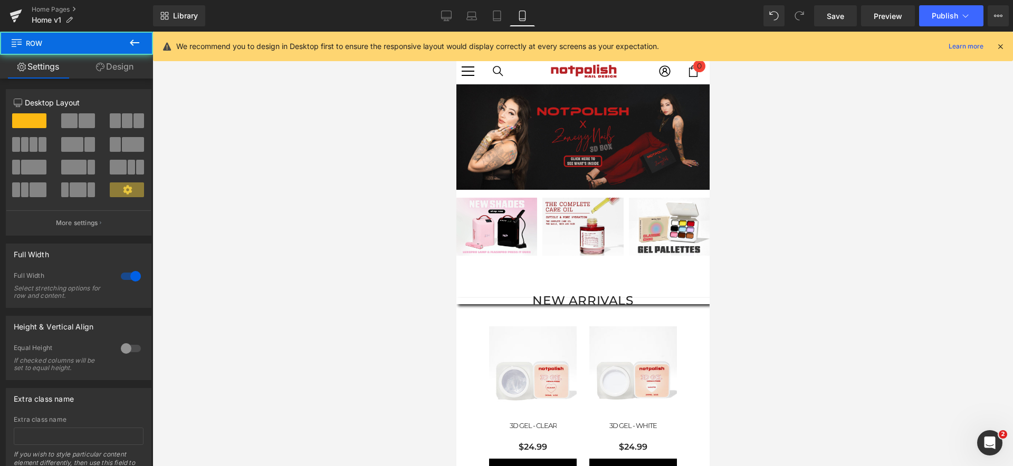
click at [577, 264] on div "Image Image Image Image Image Image ‹ › [GEOGRAPHIC_DATA]" at bounding box center [582, 183] width 253 height 198
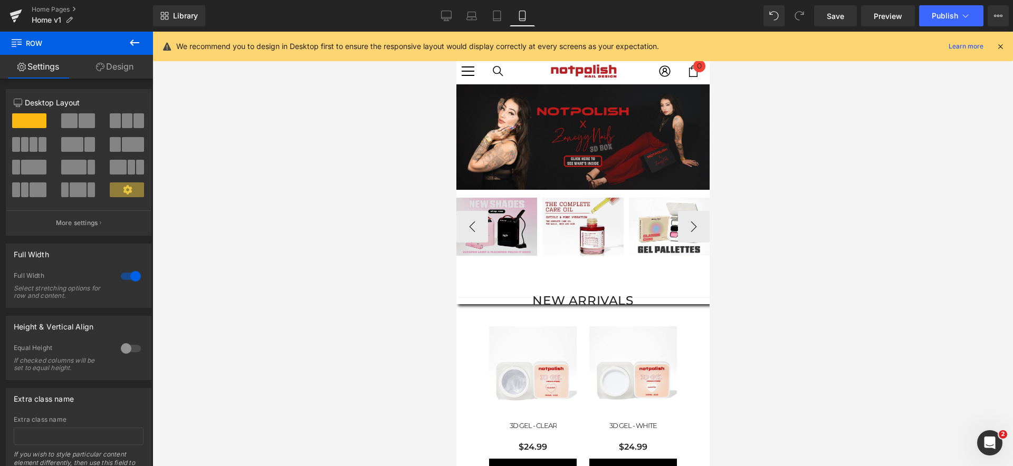
click at [476, 219] on img at bounding box center [496, 227] width 81 height 58
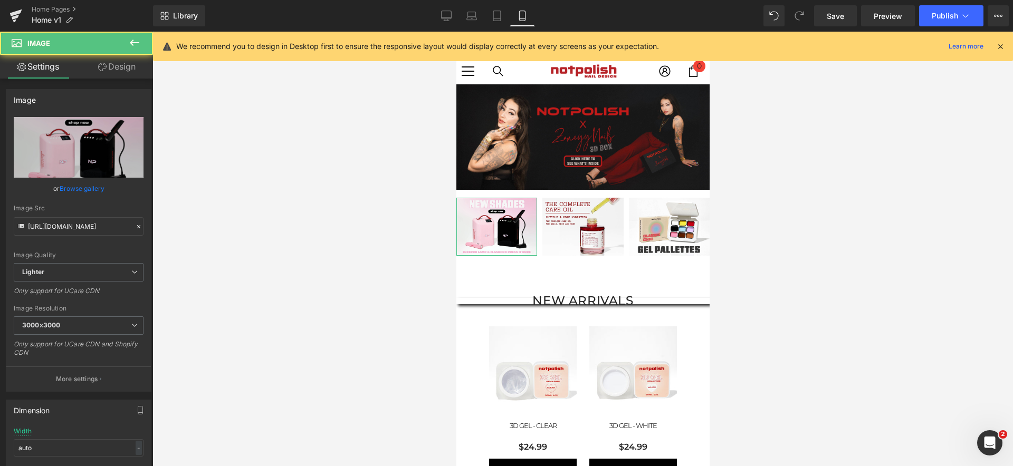
click at [109, 71] on link "Design" at bounding box center [117, 67] width 77 height 24
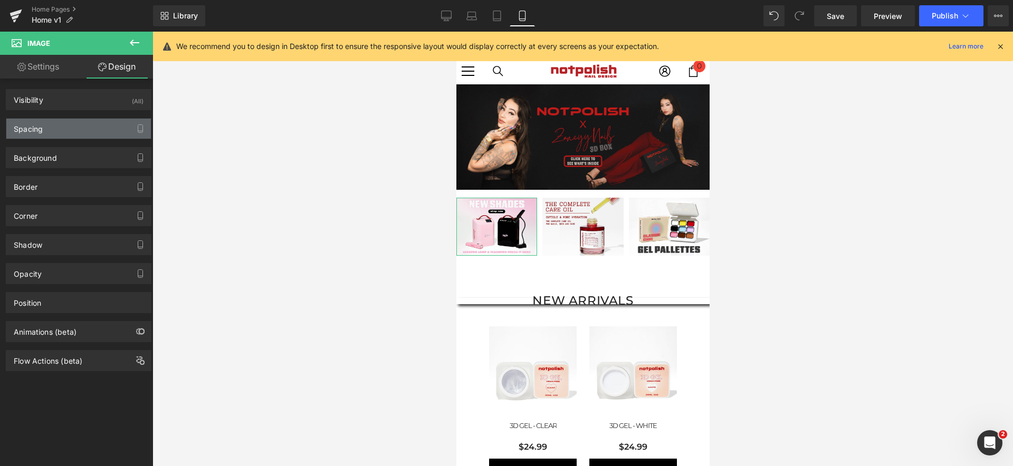
click at [100, 127] on div "Spacing" at bounding box center [78, 129] width 145 height 20
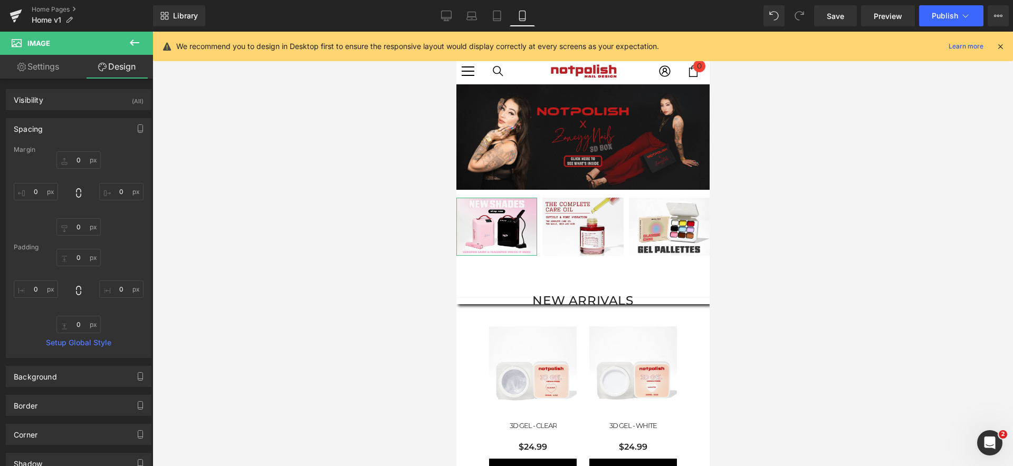
click at [93, 123] on div "Spacing" at bounding box center [78, 129] width 145 height 20
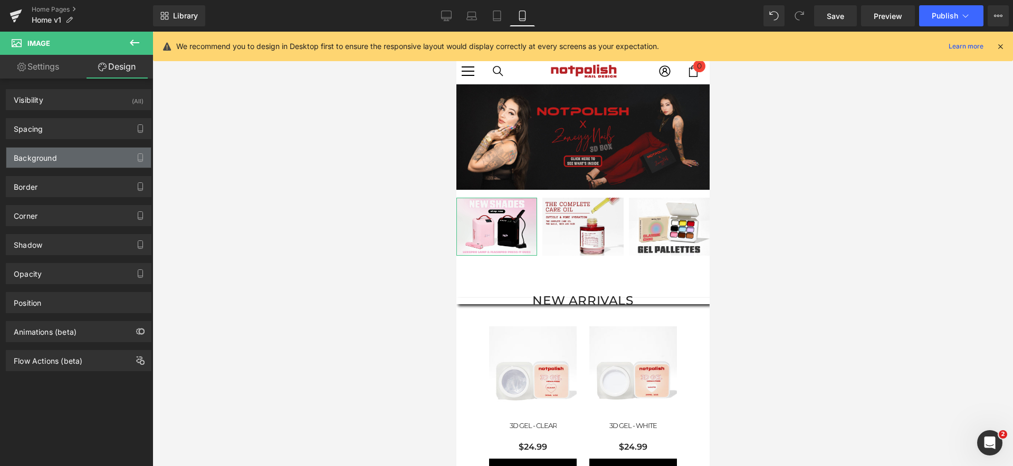
click at [97, 163] on div "Background" at bounding box center [78, 158] width 145 height 20
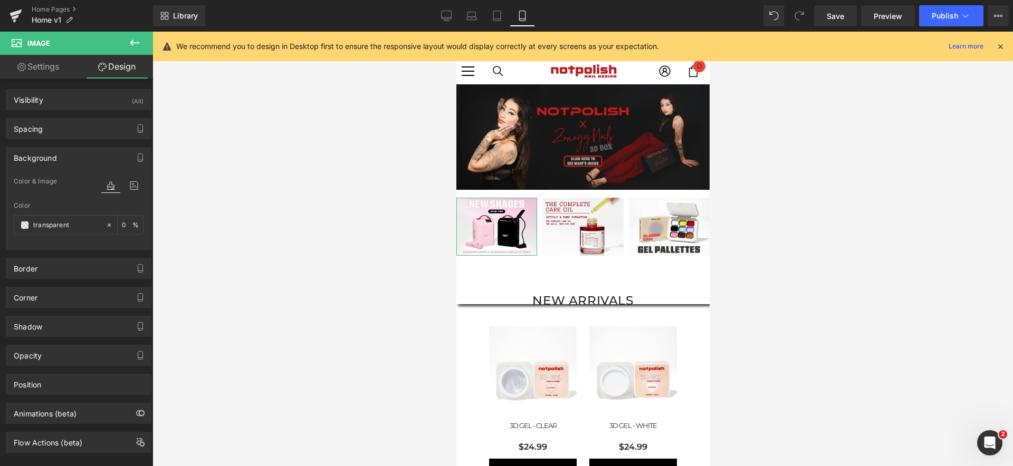
click at [94, 160] on div "Background" at bounding box center [78, 158] width 145 height 20
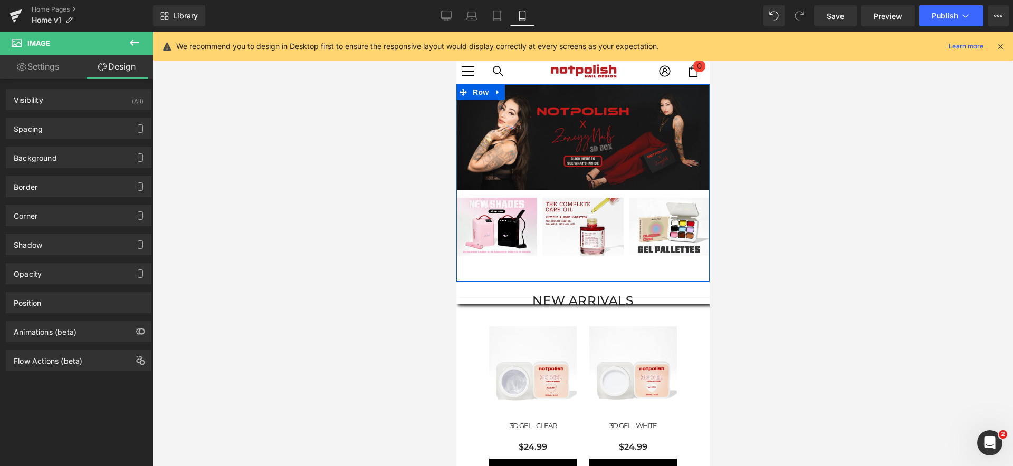
click at [684, 265] on div "Image Image Image Image Image Image ‹ › [GEOGRAPHIC_DATA]" at bounding box center [582, 183] width 253 height 198
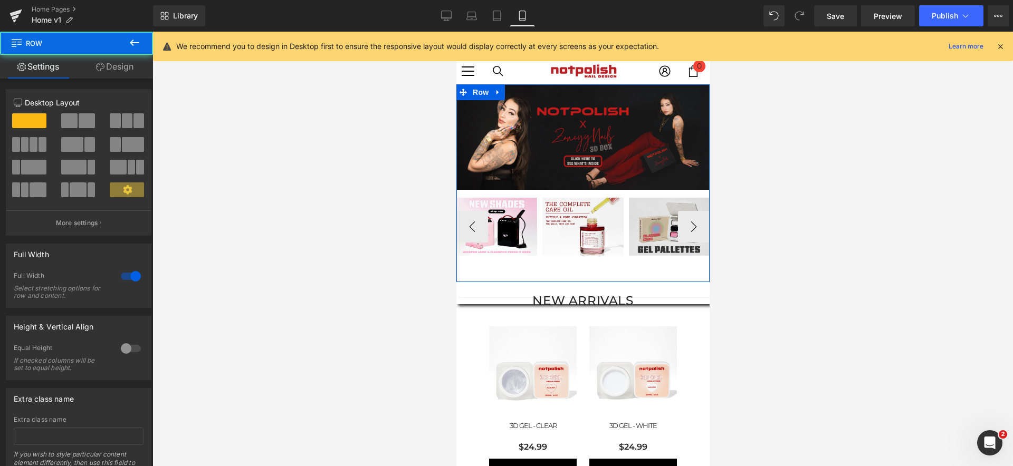
click at [645, 238] on img at bounding box center [668, 227] width 81 height 58
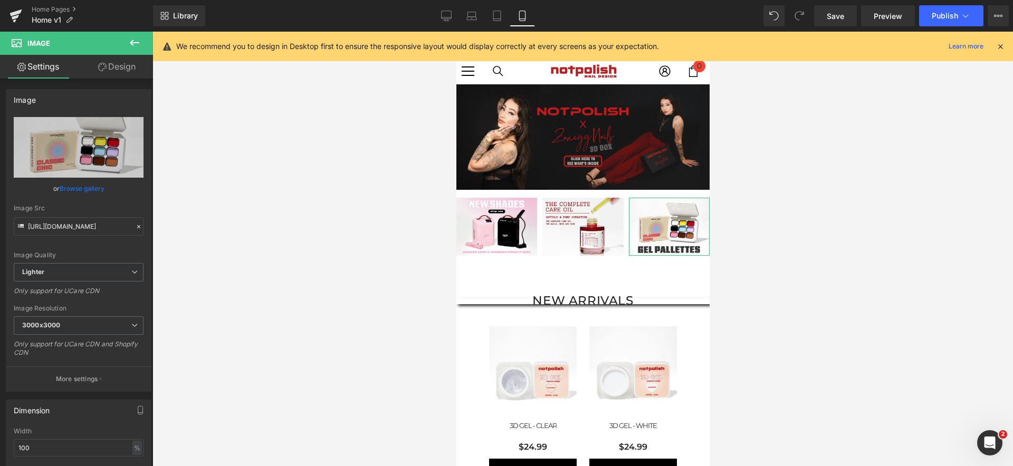
click at [142, 71] on link "Design" at bounding box center [117, 67] width 77 height 24
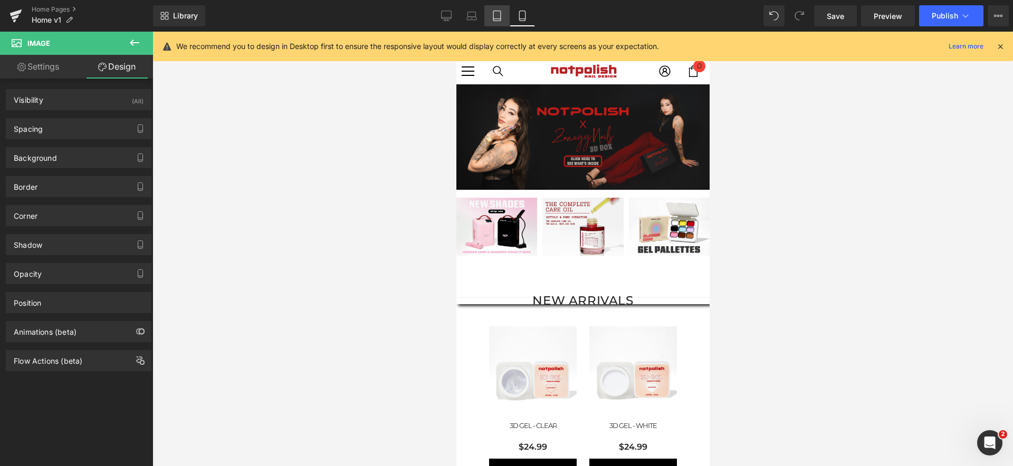
click at [498, 21] on link "Tablet" at bounding box center [496, 15] width 25 height 21
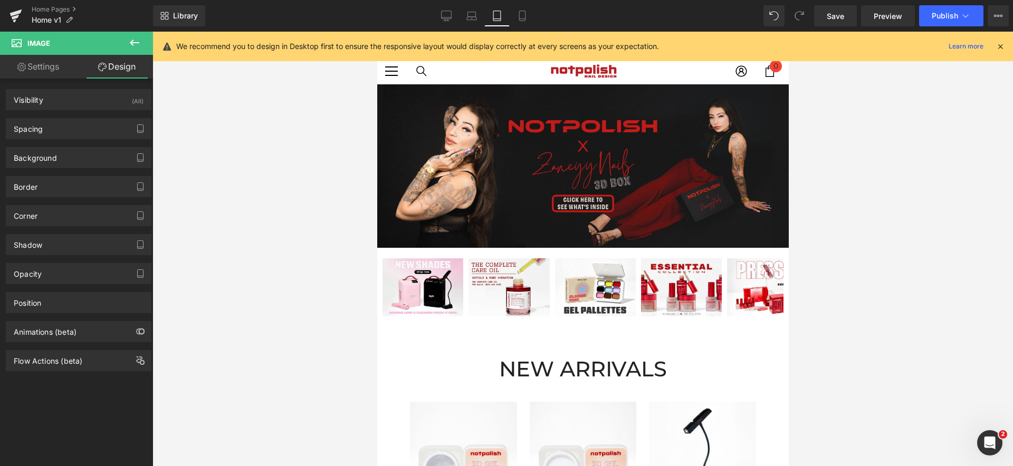
scroll to position [58, 0]
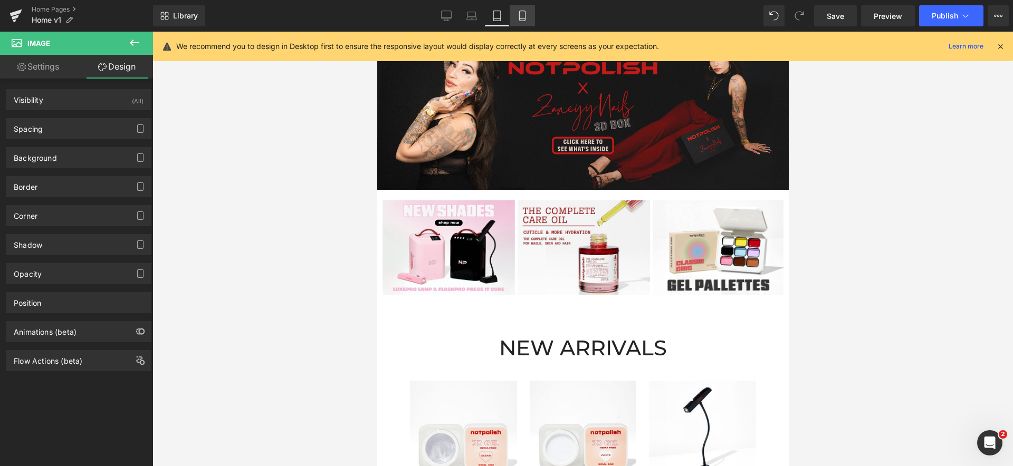
click at [512, 19] on link "Mobile" at bounding box center [522, 15] width 25 height 21
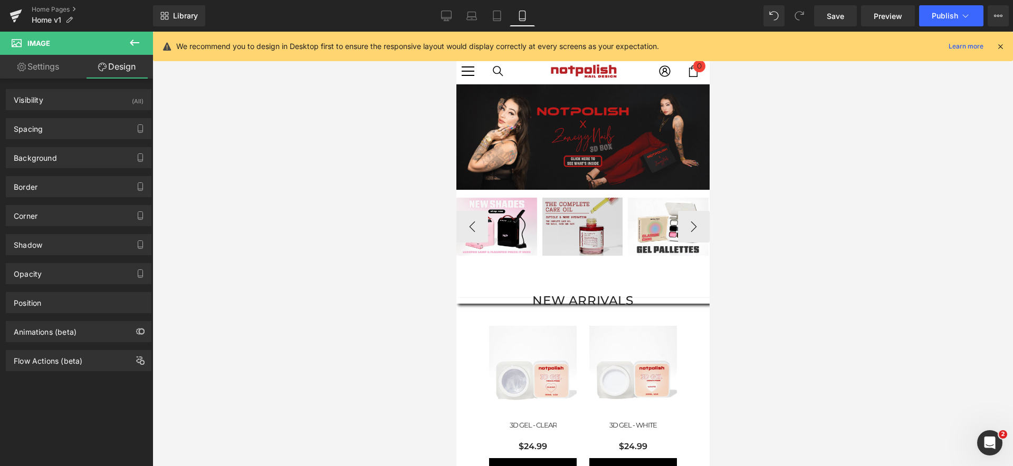
click at [456, 32] on div at bounding box center [456, 32] width 0 height 0
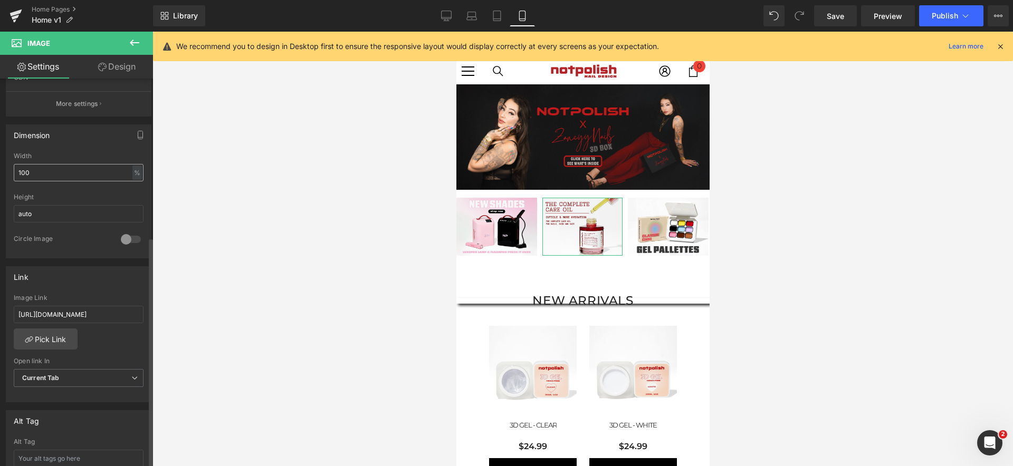
scroll to position [355, 0]
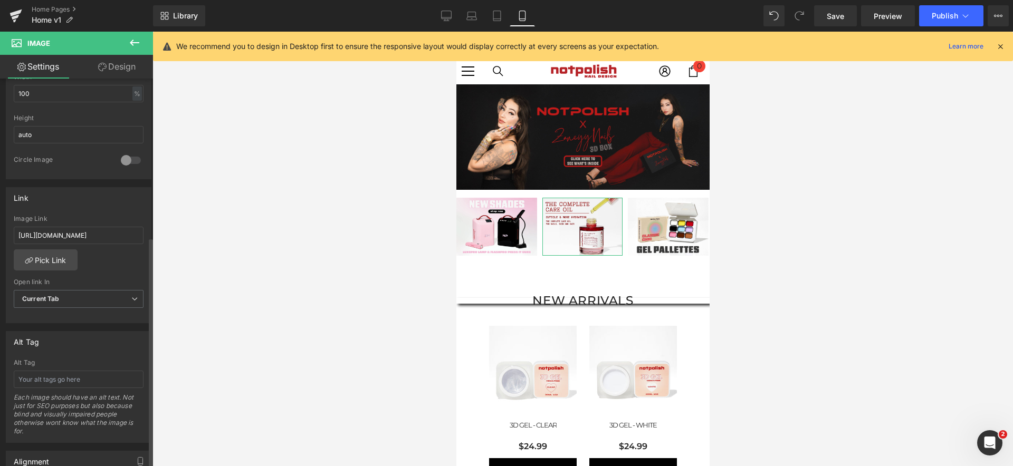
click at [107, 82] on div "Width 100 % % px" at bounding box center [79, 93] width 130 height 41
click at [132, 65] on link "Design" at bounding box center [117, 67] width 77 height 24
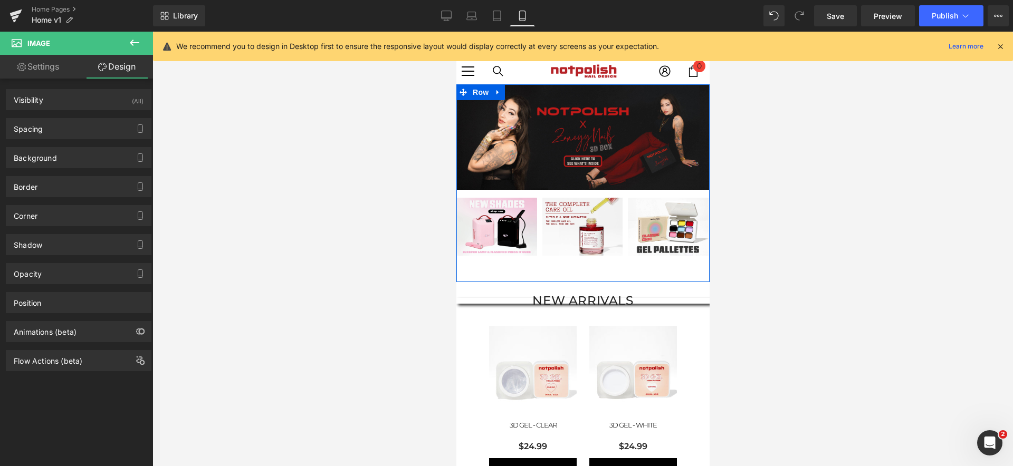
click at [587, 256] on div "Image Image Image Image Image Image ‹ › [GEOGRAPHIC_DATA]" at bounding box center [582, 183] width 253 height 198
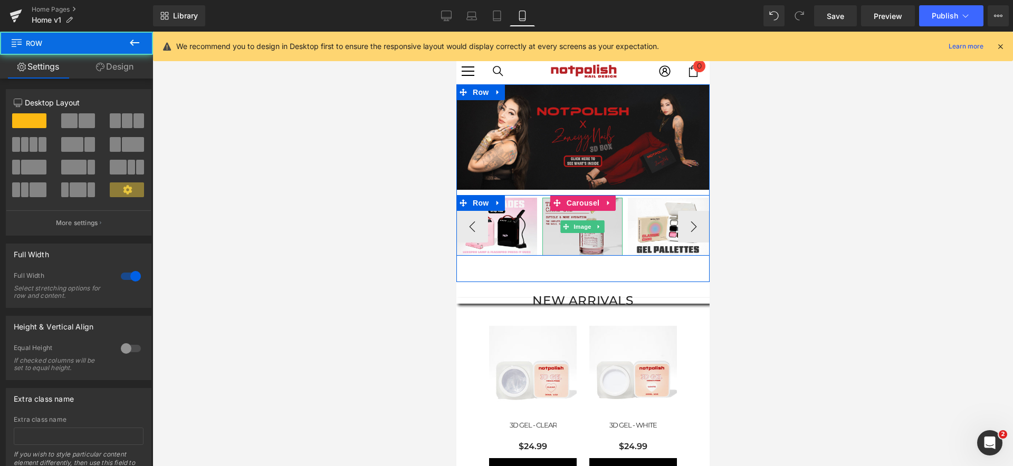
click at [587, 246] on img at bounding box center [582, 227] width 81 height 58
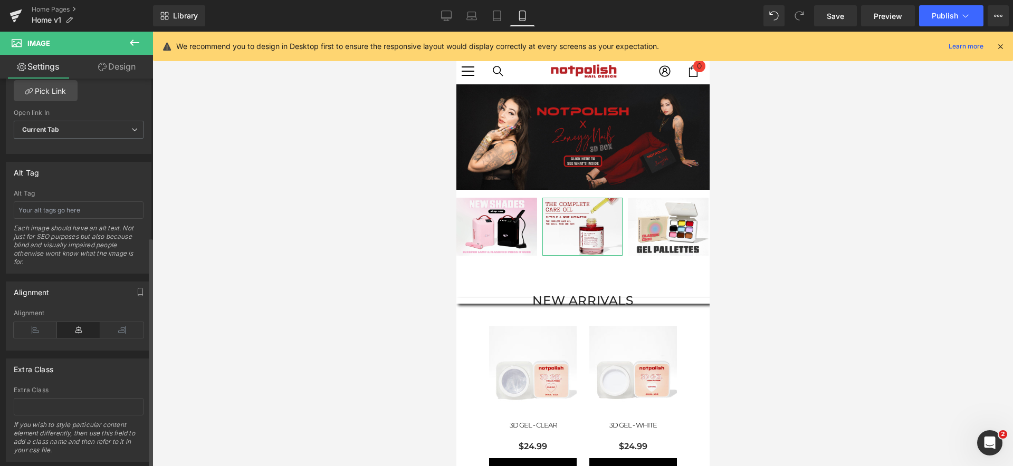
scroll to position [548, 0]
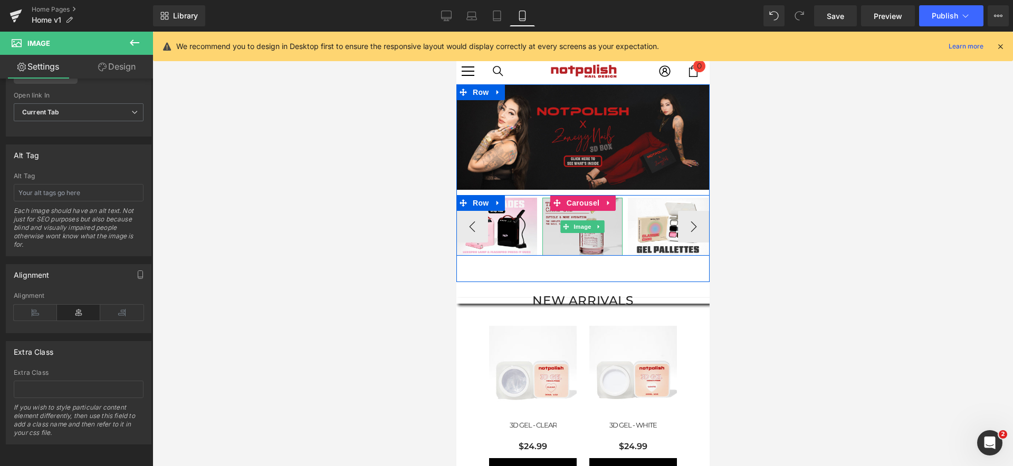
click at [580, 249] on img at bounding box center [582, 227] width 81 height 58
click at [581, 252] on img at bounding box center [582, 227] width 81 height 58
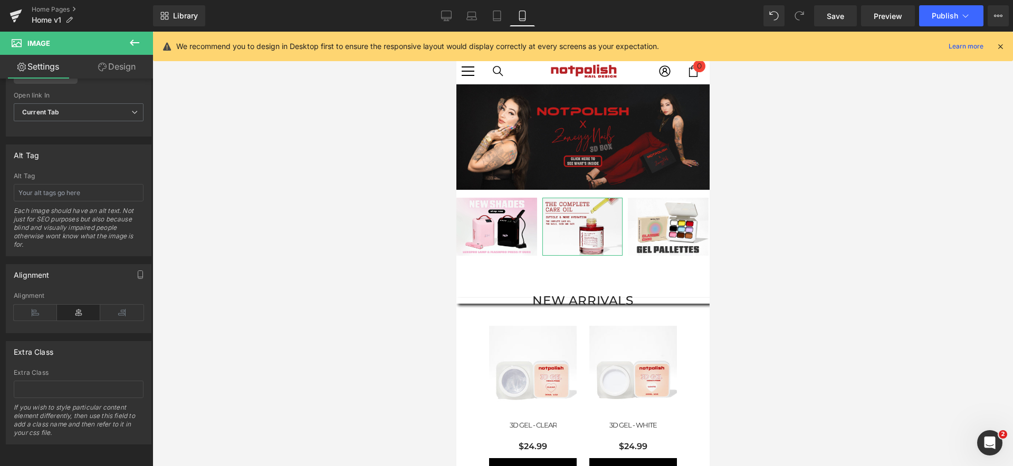
click at [127, 70] on link "Design" at bounding box center [117, 67] width 77 height 24
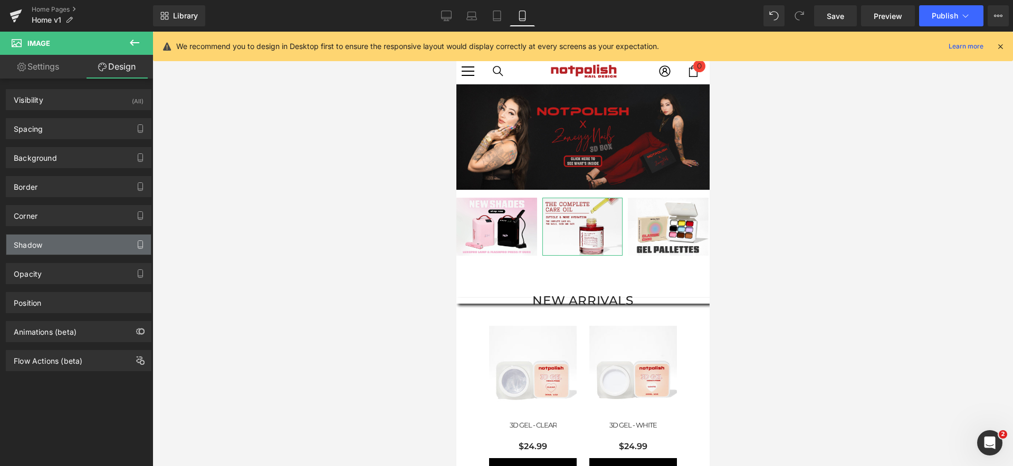
type input "0"
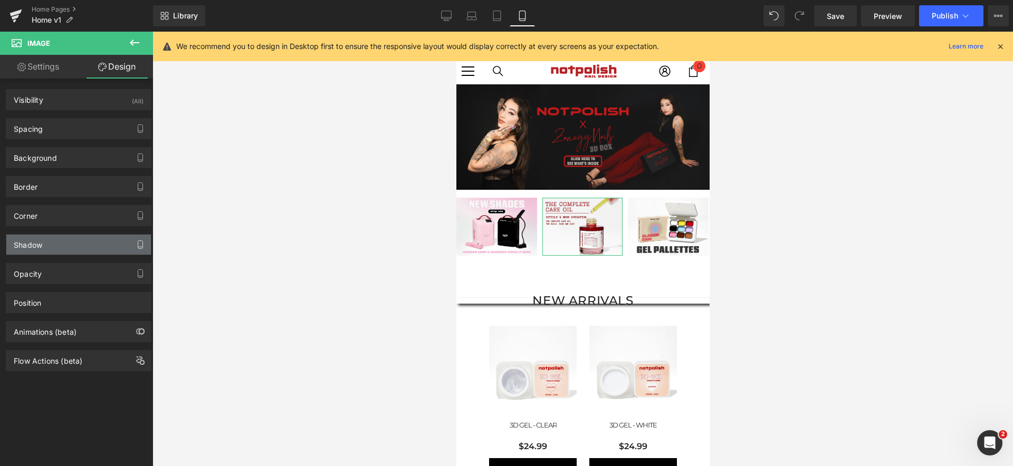
type input "0"
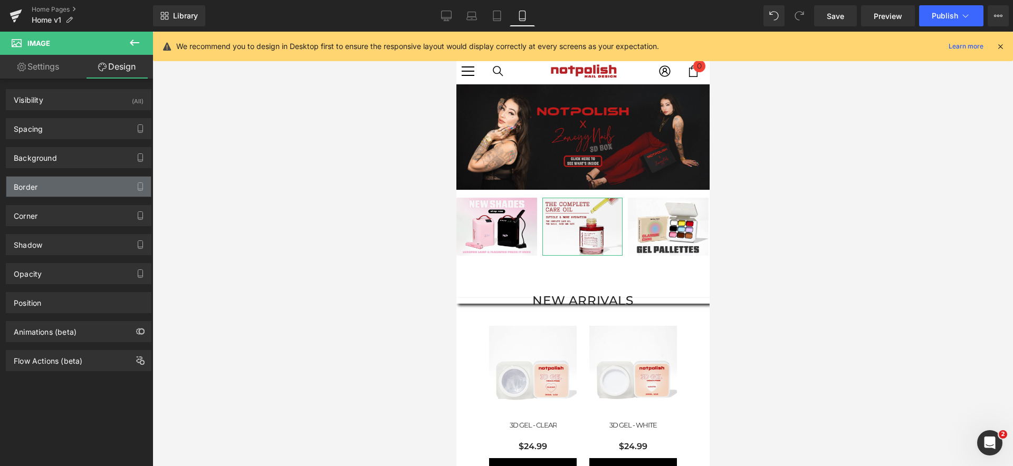
click at [93, 184] on div "Border" at bounding box center [78, 187] width 145 height 20
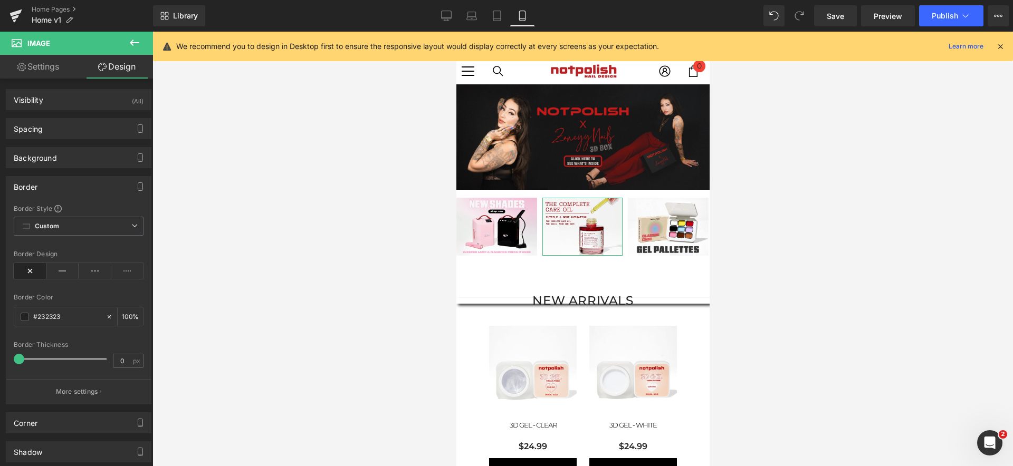
click at [93, 184] on div "Border" at bounding box center [78, 187] width 145 height 20
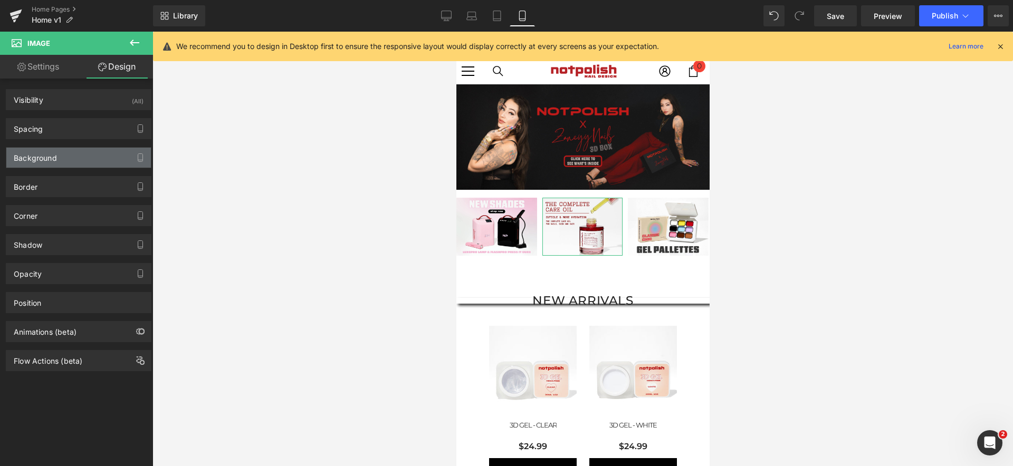
click at [89, 167] on div "Background" at bounding box center [78, 158] width 145 height 20
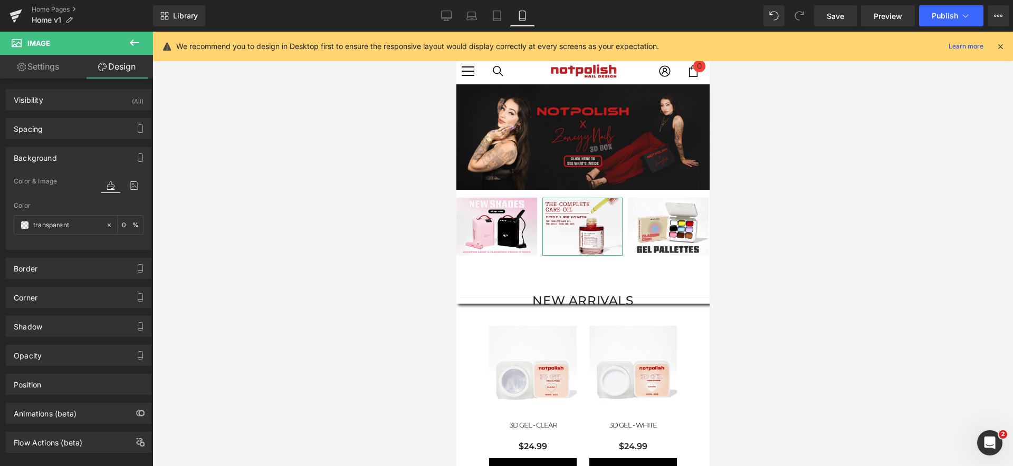
click at [89, 166] on div "Background" at bounding box center [78, 158] width 145 height 20
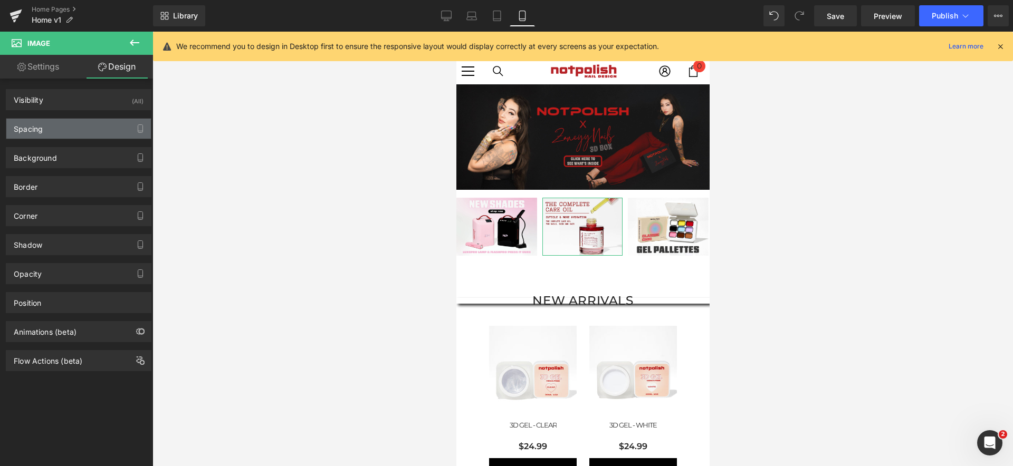
click at [84, 131] on div "Spacing" at bounding box center [78, 129] width 145 height 20
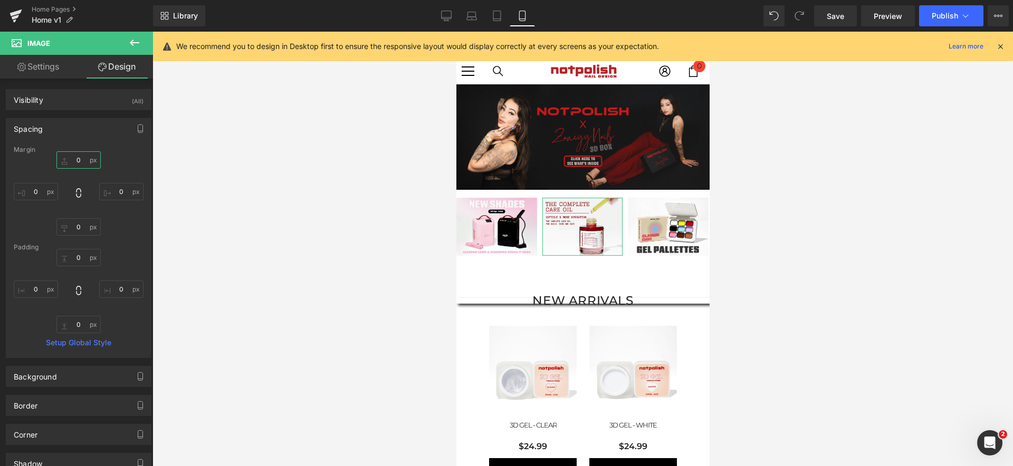
click at [80, 159] on input "0" at bounding box center [78, 159] width 44 height 17
click at [85, 140] on div "Spacing [GEOGRAPHIC_DATA] 0px 0 0px 0 0px 0 0px 0 [GEOGRAPHIC_DATA] 0px 0 0px 0…" at bounding box center [79, 238] width 146 height 240
click at [89, 132] on div "Spacing" at bounding box center [78, 129] width 145 height 20
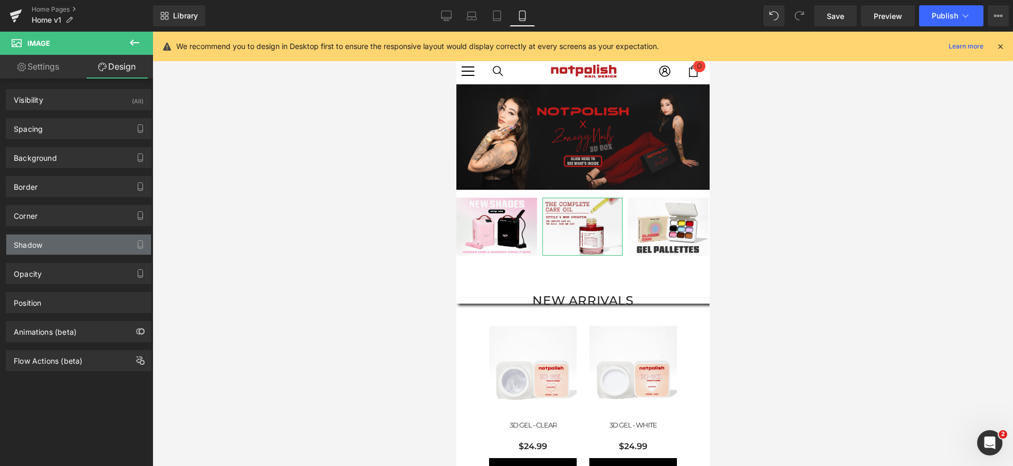
click at [99, 244] on div "Shadow" at bounding box center [78, 245] width 145 height 20
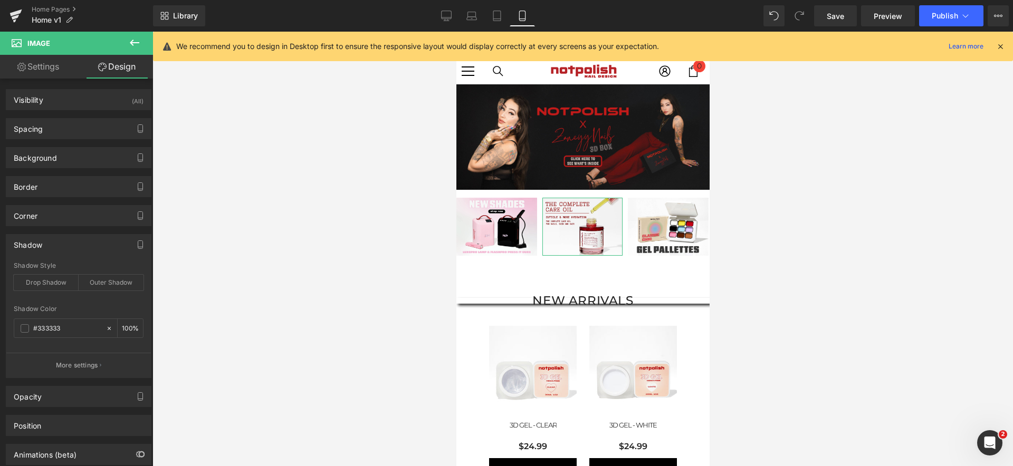
click at [96, 237] on div "Shadow" at bounding box center [78, 245] width 145 height 20
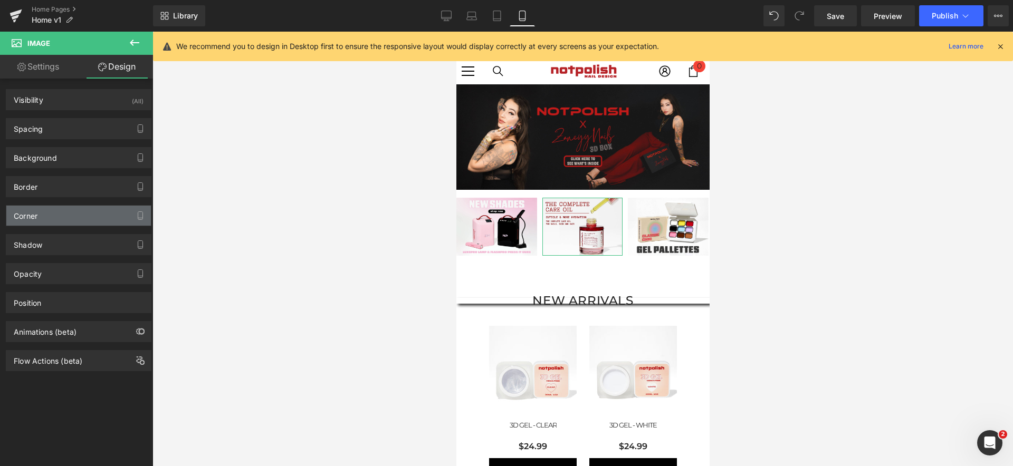
click at [102, 211] on div "Corner" at bounding box center [78, 216] width 145 height 20
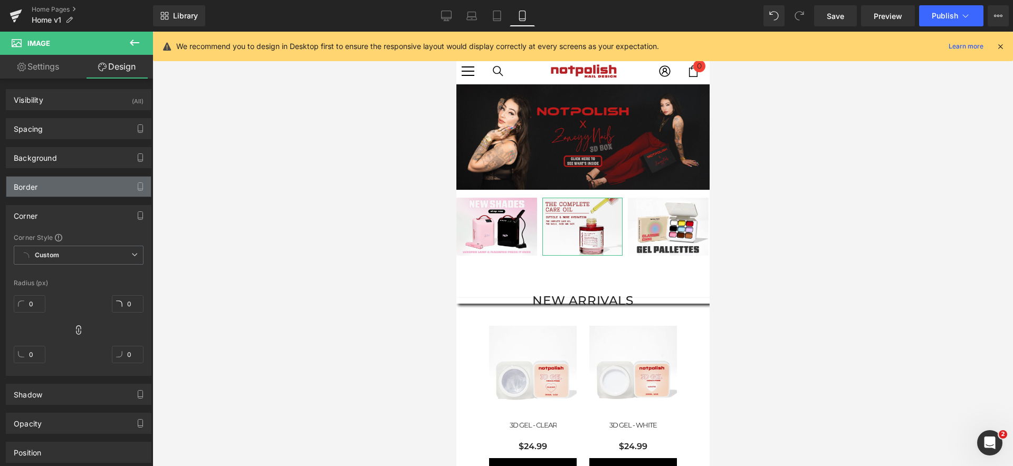
click at [109, 189] on div "Border" at bounding box center [78, 187] width 145 height 20
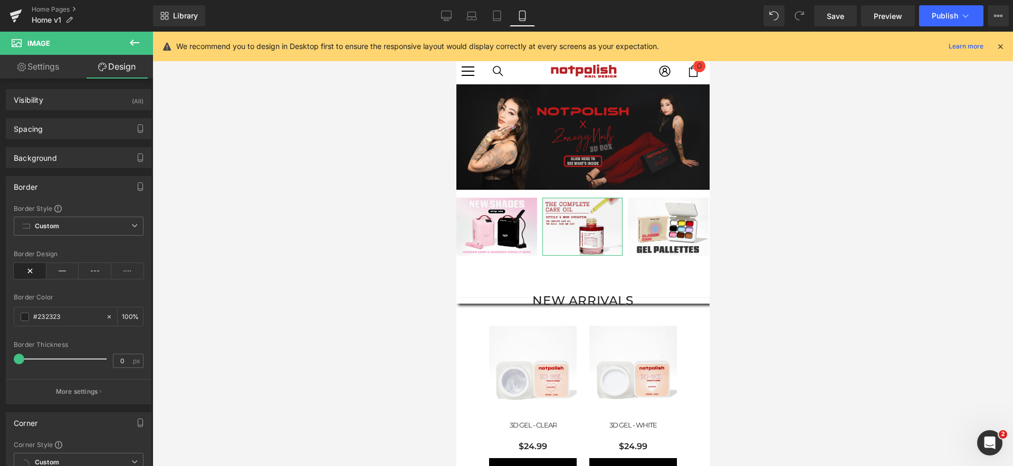
click at [111, 187] on div "Border" at bounding box center [78, 187] width 145 height 20
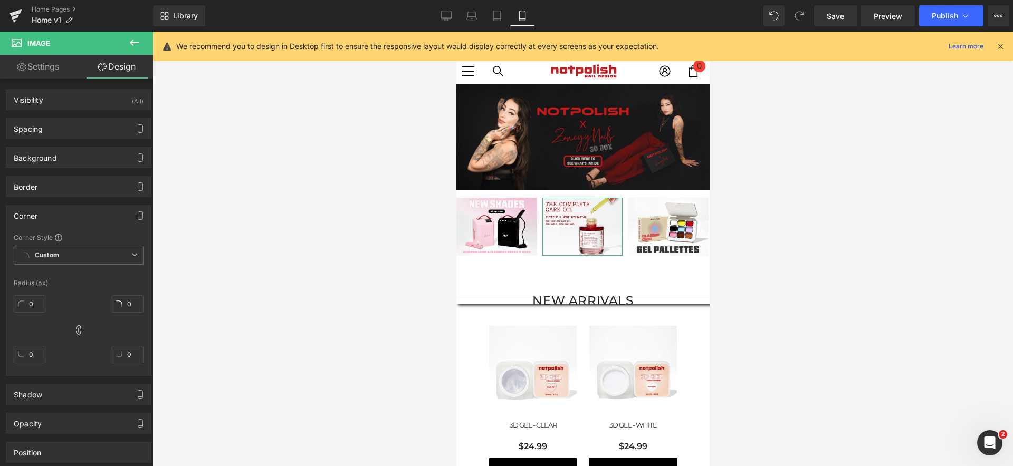
click at [108, 221] on div "Corner" at bounding box center [78, 216] width 145 height 20
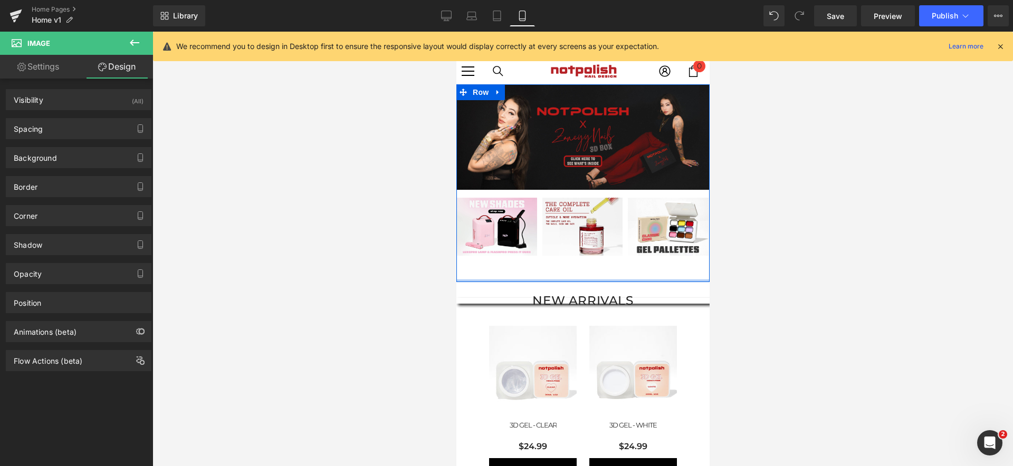
click at [546, 262] on div "Image Image Image Image Image Image ‹ › [GEOGRAPHIC_DATA]" at bounding box center [582, 183] width 253 height 198
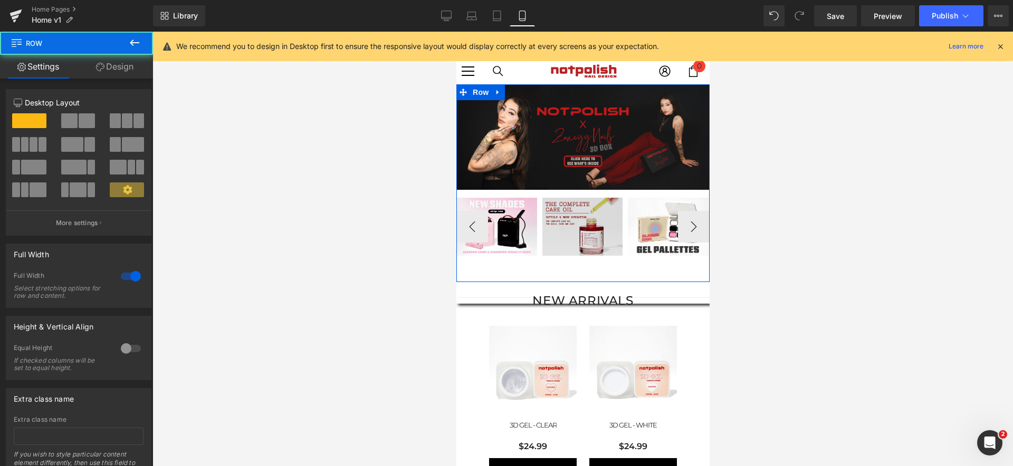
click at [543, 245] on img at bounding box center [582, 227] width 81 height 58
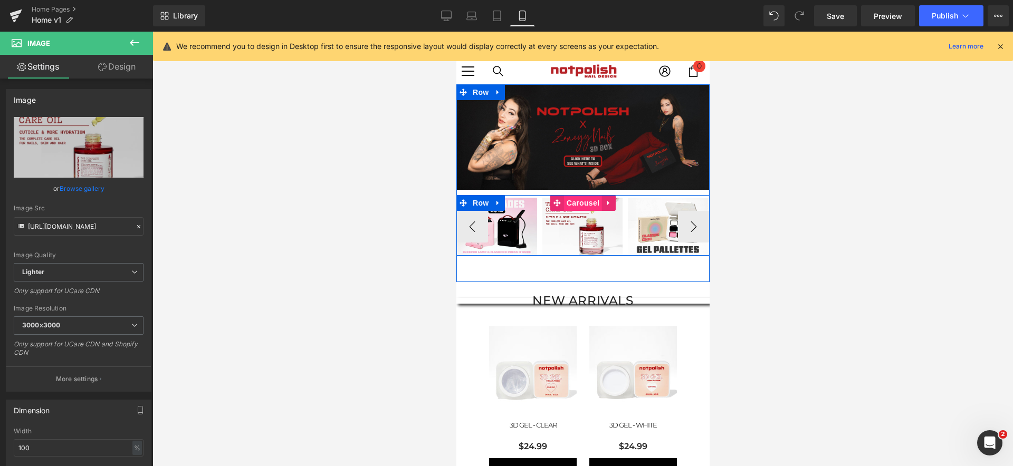
click at [570, 204] on span "Carousel" at bounding box center [582, 203] width 38 height 16
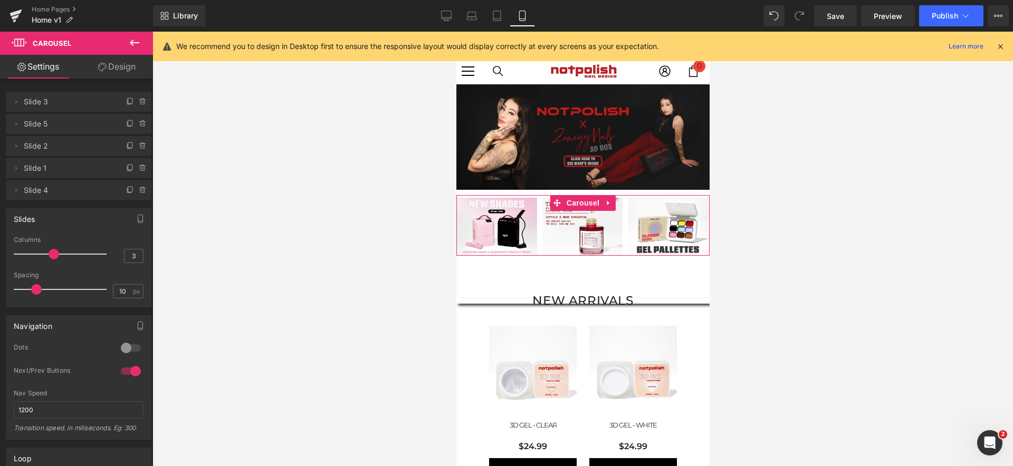
type input "2"
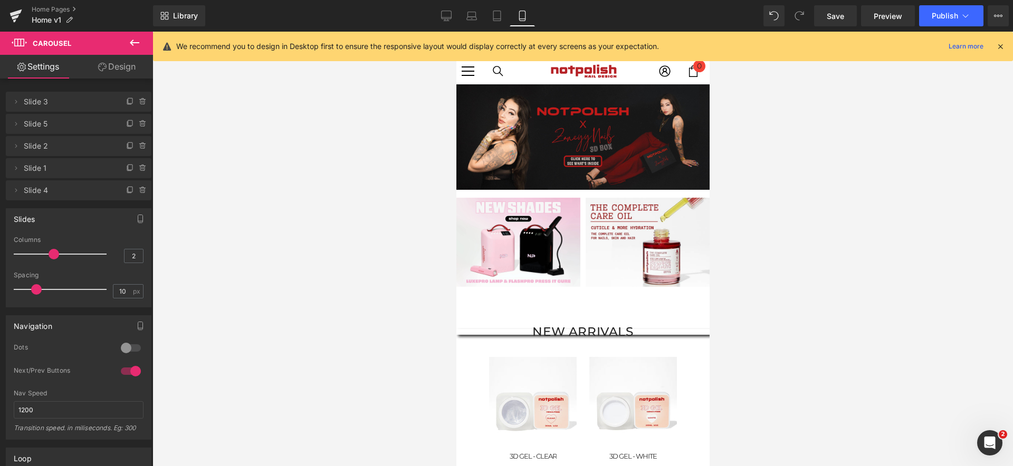
drag, startPoint x: 49, startPoint y: 253, endPoint x: 44, endPoint y: 253, distance: 5.3
click at [44, 253] on div at bounding box center [63, 254] width 88 height 21
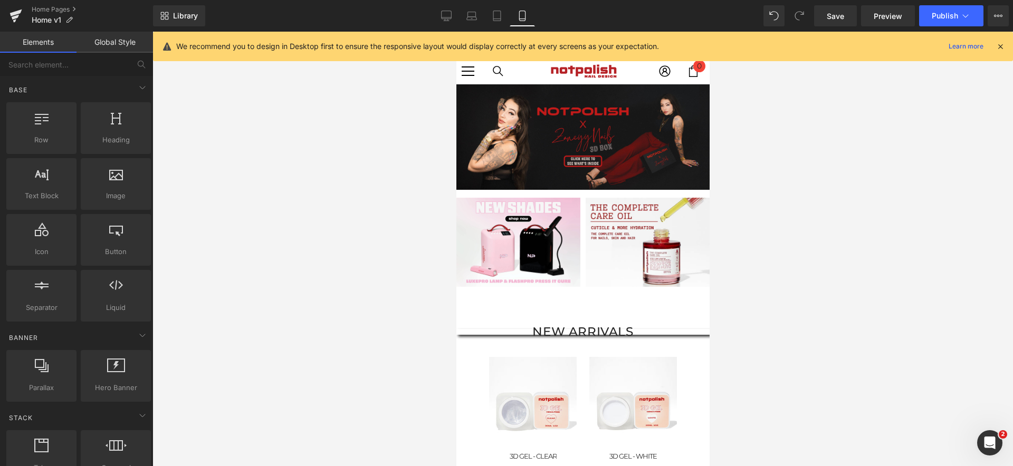
click at [363, 289] on div at bounding box center [582, 249] width 860 height 435
click at [899, 308] on div at bounding box center [582, 249] width 860 height 435
click at [934, 19] on span "Publish" at bounding box center [945, 16] width 26 height 8
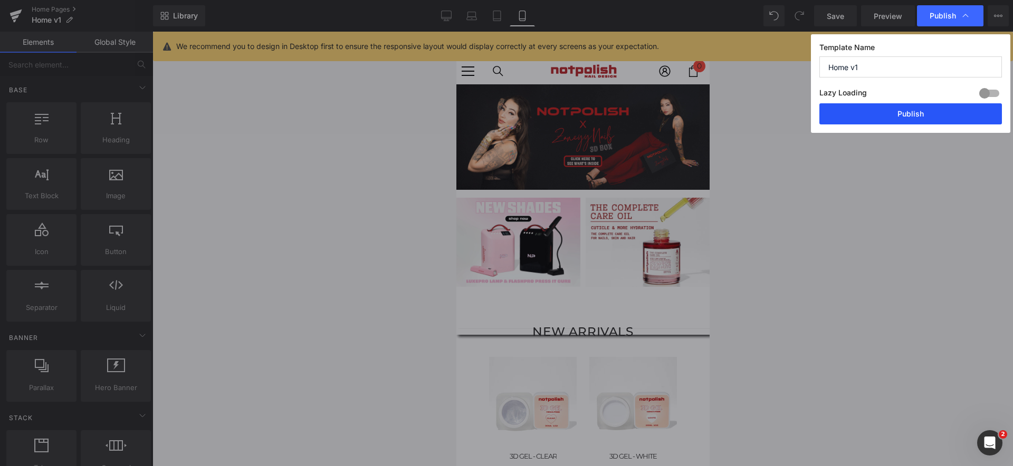
click at [928, 119] on button "Publish" at bounding box center [910, 113] width 183 height 21
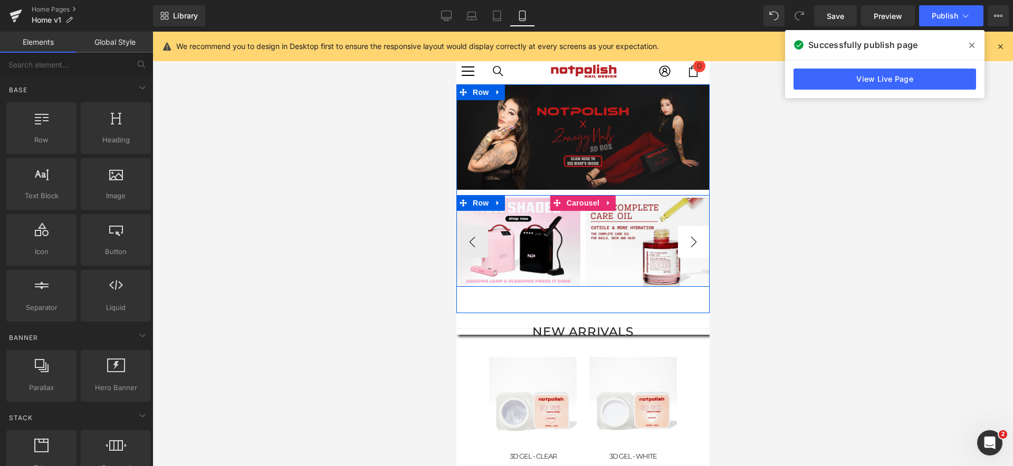
click at [692, 245] on button "›" at bounding box center [693, 242] width 32 height 32
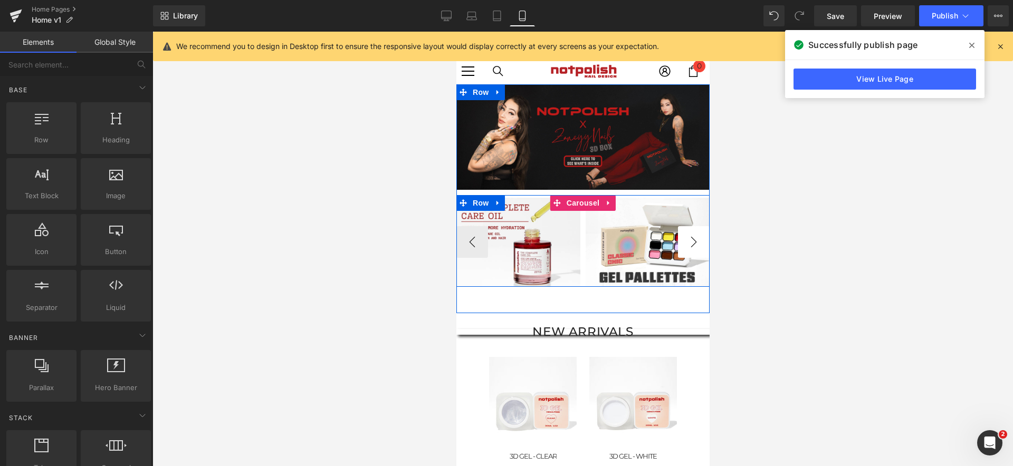
click at [692, 245] on button "›" at bounding box center [693, 242] width 32 height 32
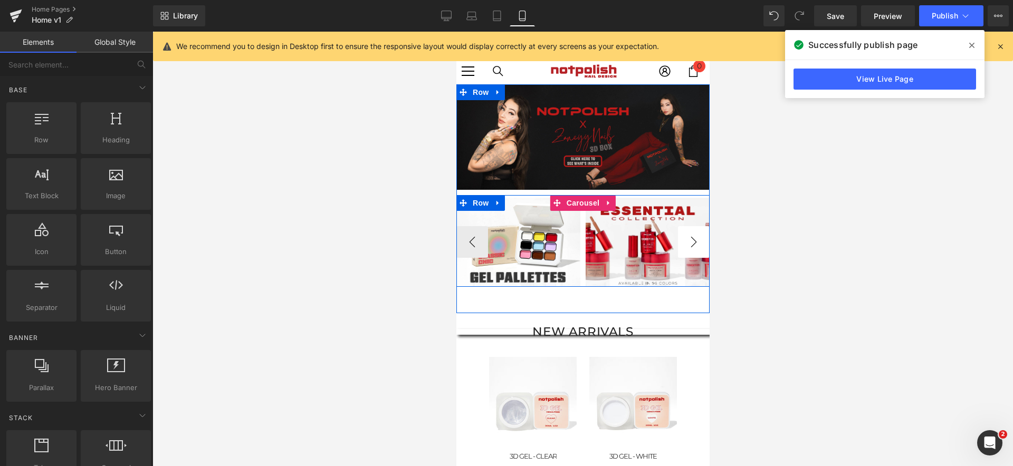
click at [692, 245] on button "›" at bounding box center [693, 242] width 32 height 32
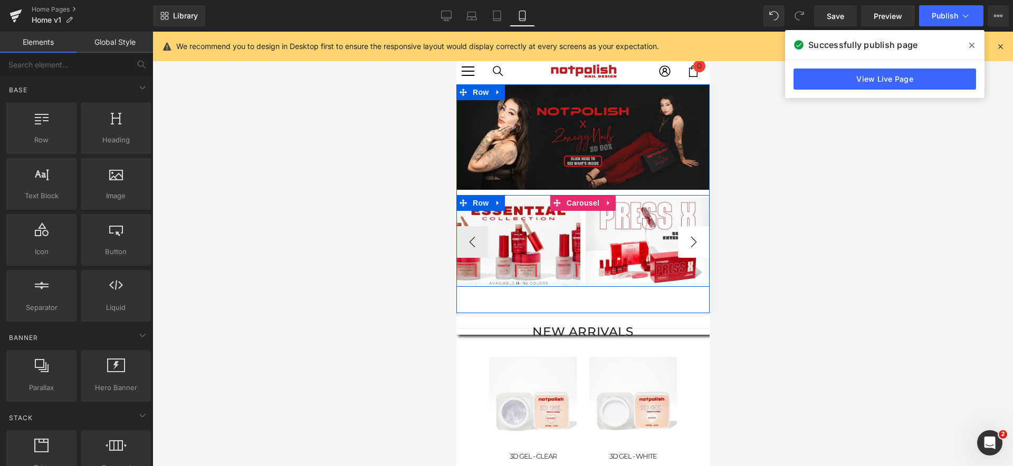
click at [580, 245] on img at bounding box center [518, 242] width 124 height 89
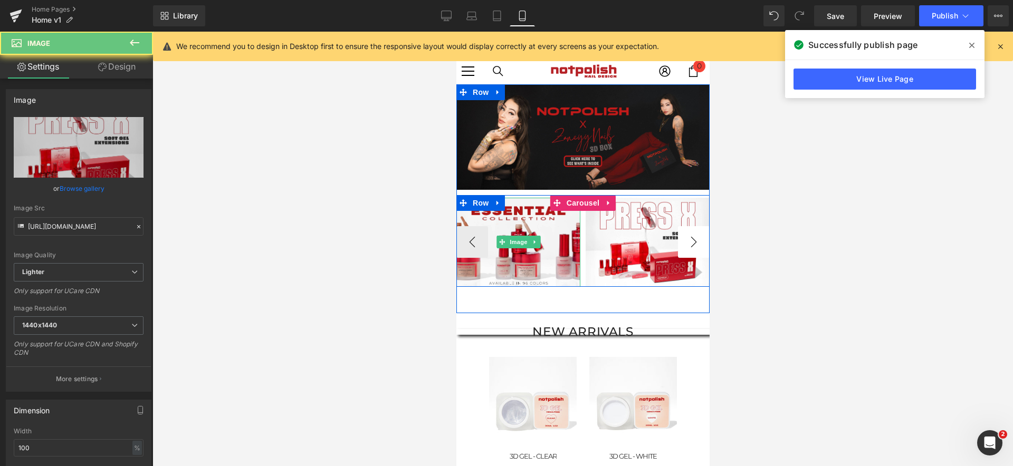
click at [692, 245] on div "Image" at bounding box center [647, 242] width 124 height 89
click at [669, 245] on ul "Image" at bounding box center [647, 242] width 44 height 13
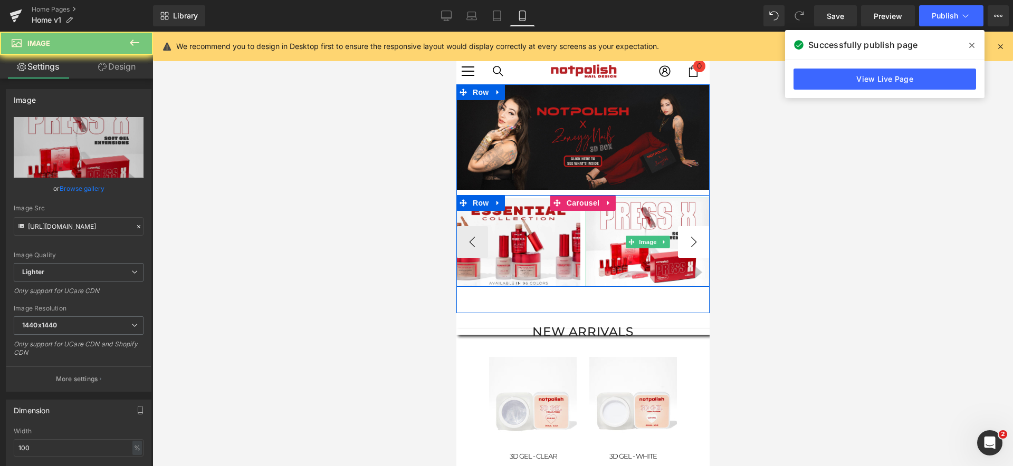
click at [692, 245] on img at bounding box center [647, 242] width 124 height 89
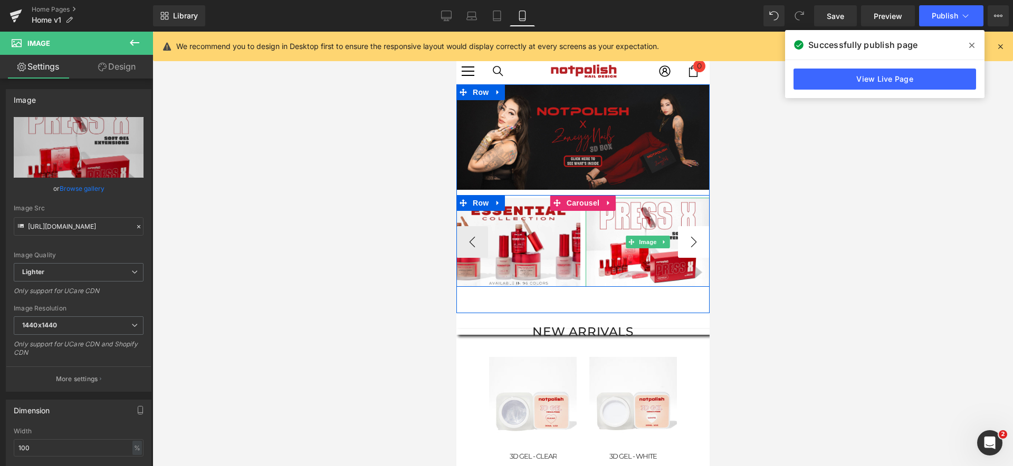
click at [692, 245] on img at bounding box center [647, 242] width 124 height 89
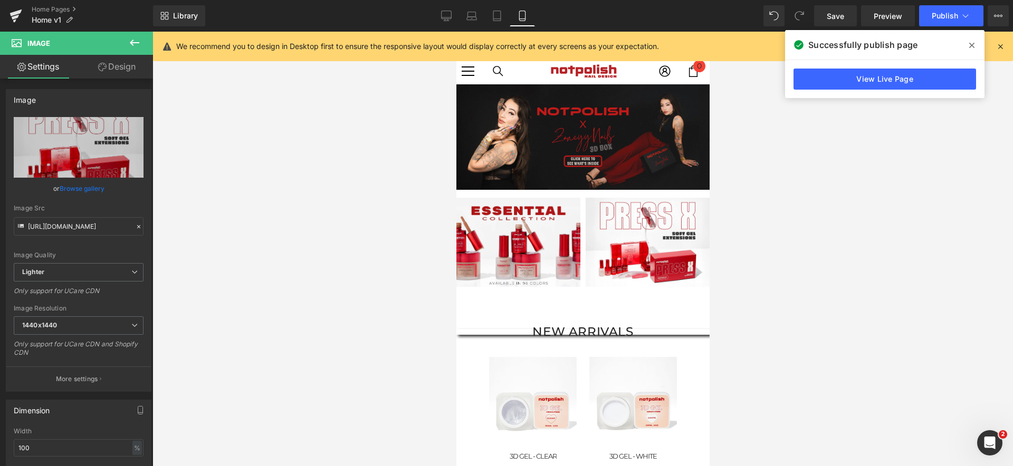
click at [950, 52] on div "Successfully publish page" at bounding box center [884, 45] width 199 height 30
click at [942, 64] on div "View Live Page" at bounding box center [884, 79] width 199 height 38
click at [939, 81] on link "View Live Page" at bounding box center [884, 79] width 183 height 21
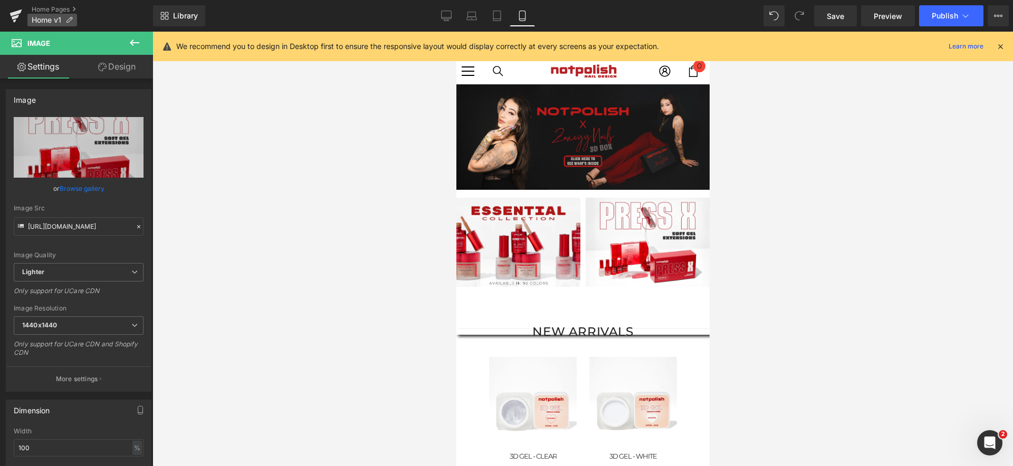
click at [34, 20] on span "Home v1" at bounding box center [47, 20] width 30 height 8
click at [17, 18] on icon at bounding box center [15, 16] width 13 height 26
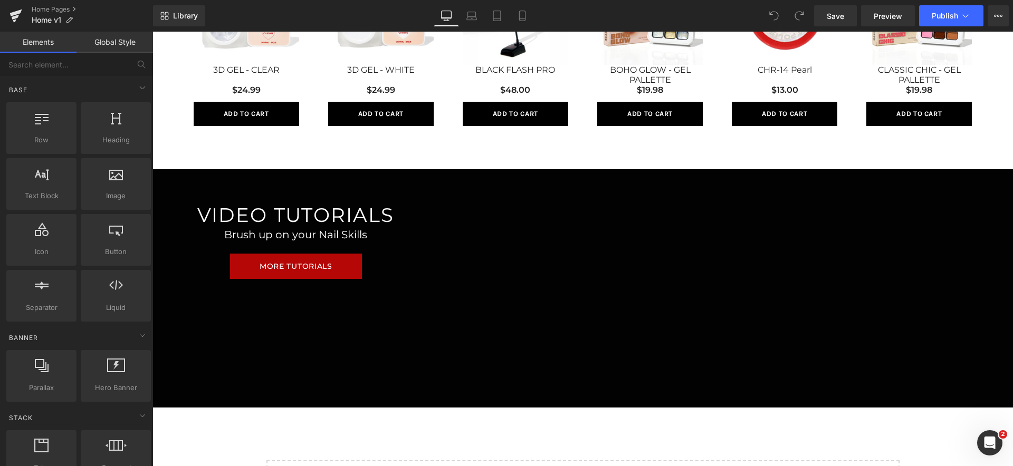
scroll to position [833, 0]
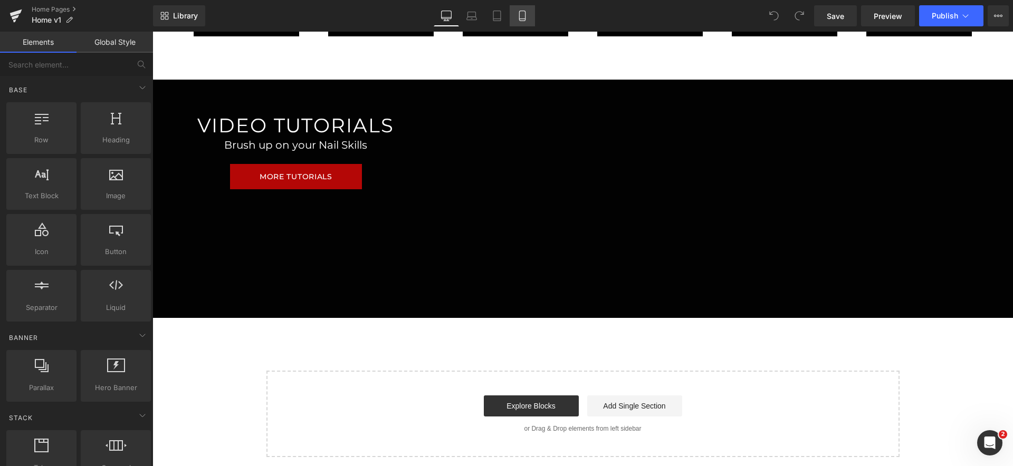
click at [520, 12] on icon at bounding box center [522, 16] width 11 height 11
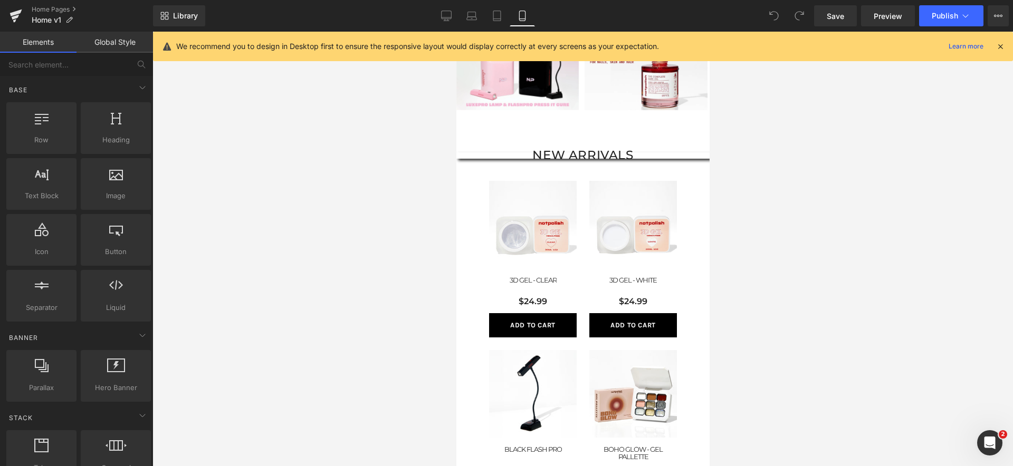
scroll to position [0, 0]
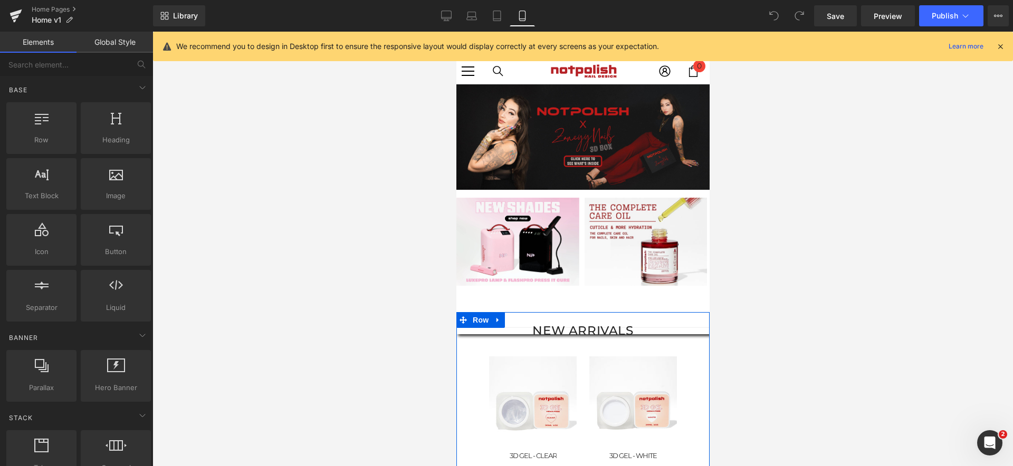
click at [642, 330] on div "NEW ARRIVALS Heading" at bounding box center [582, 331] width 253 height 6
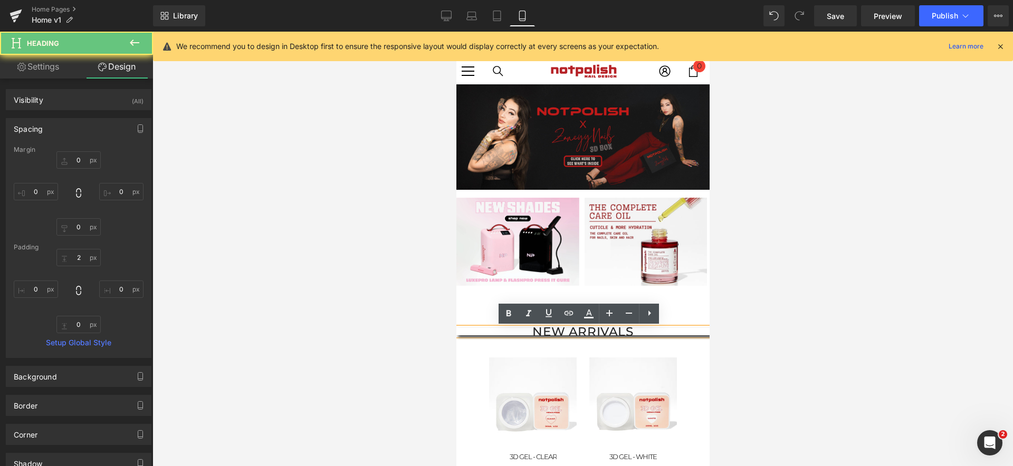
click at [648, 333] on h2 "NEW ARRIVALS" at bounding box center [582, 332] width 253 height 6
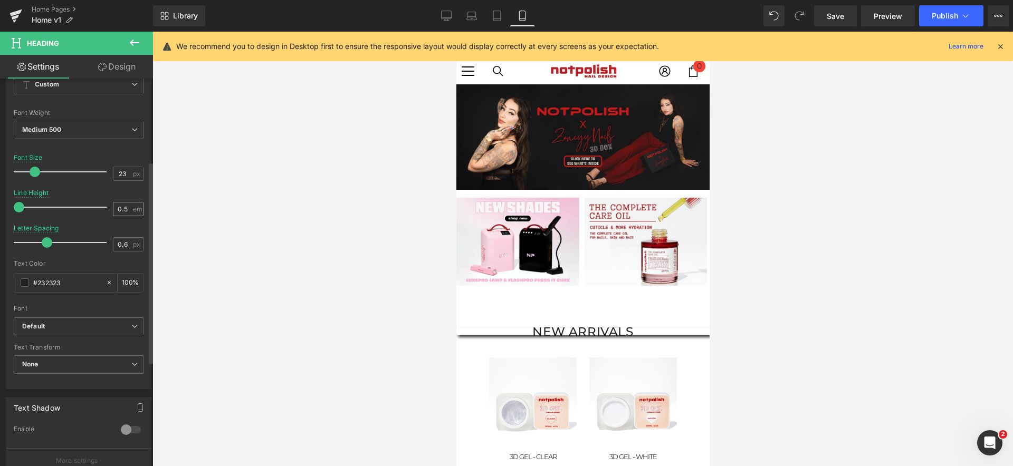
scroll to position [159, 0]
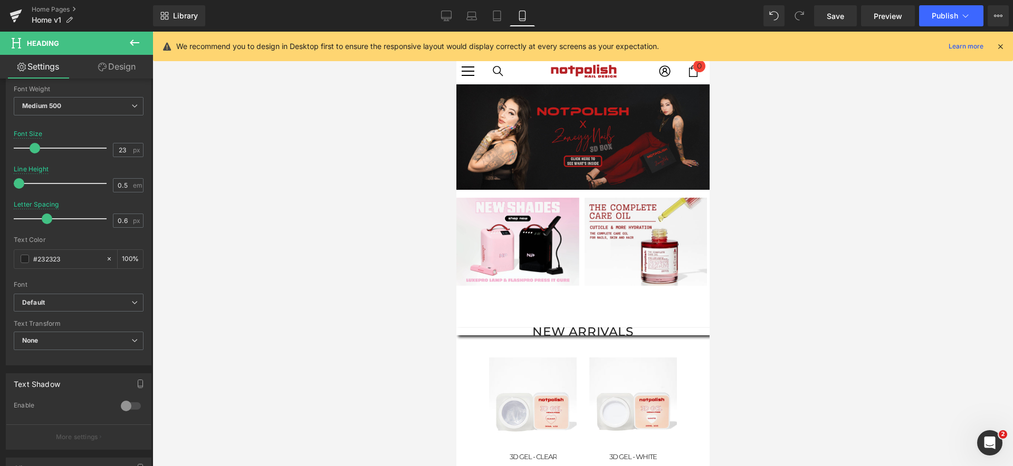
click at [147, 40] on button at bounding box center [134, 43] width 37 height 23
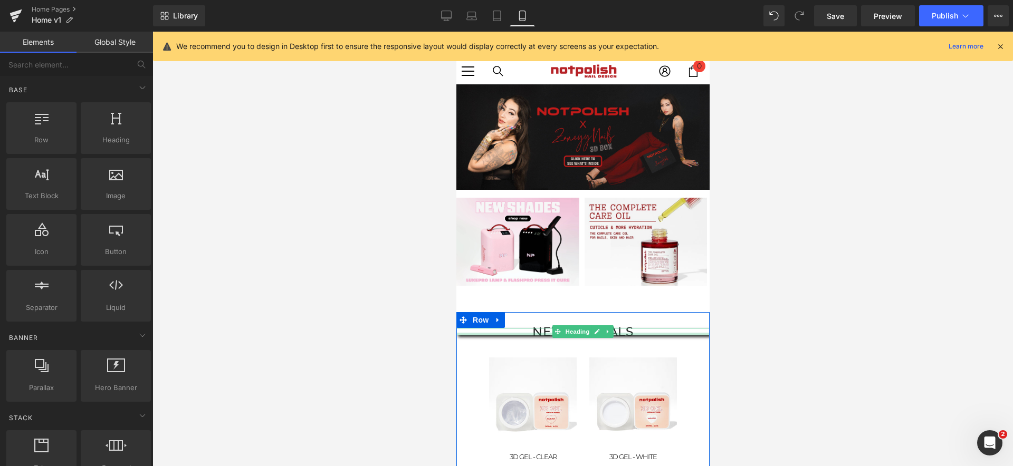
click at [465, 333] on div at bounding box center [582, 334] width 253 height 3
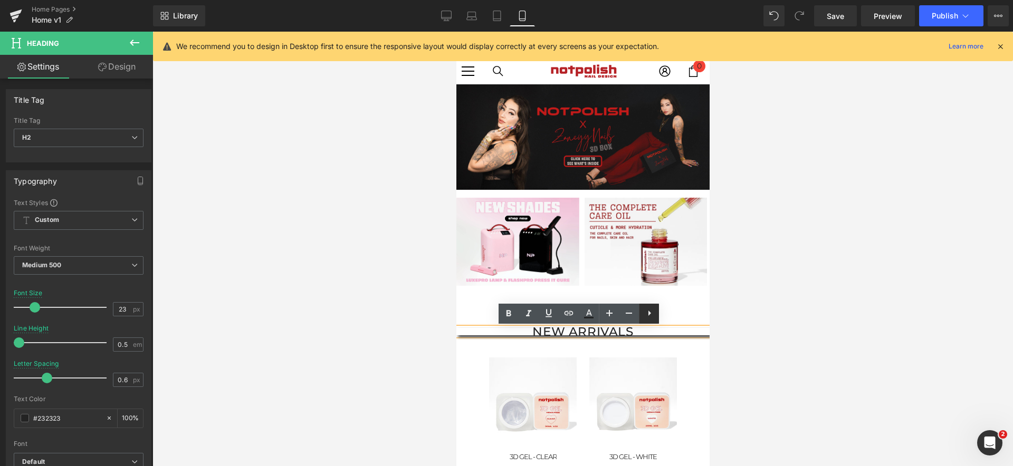
click at [647, 320] on link at bounding box center [649, 314] width 20 height 20
click at [655, 315] on icon at bounding box center [649, 313] width 13 height 13
click at [669, 325] on ul "Text Color Highlight Color #333333" at bounding box center [579, 315] width 200 height 23
click at [720, 330] on div at bounding box center [582, 249] width 860 height 435
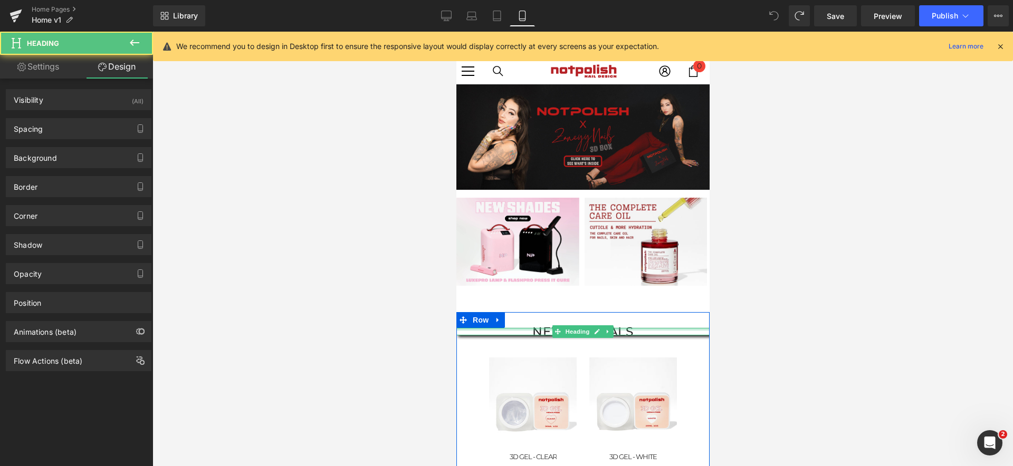
click at [686, 330] on div at bounding box center [582, 329] width 253 height 3
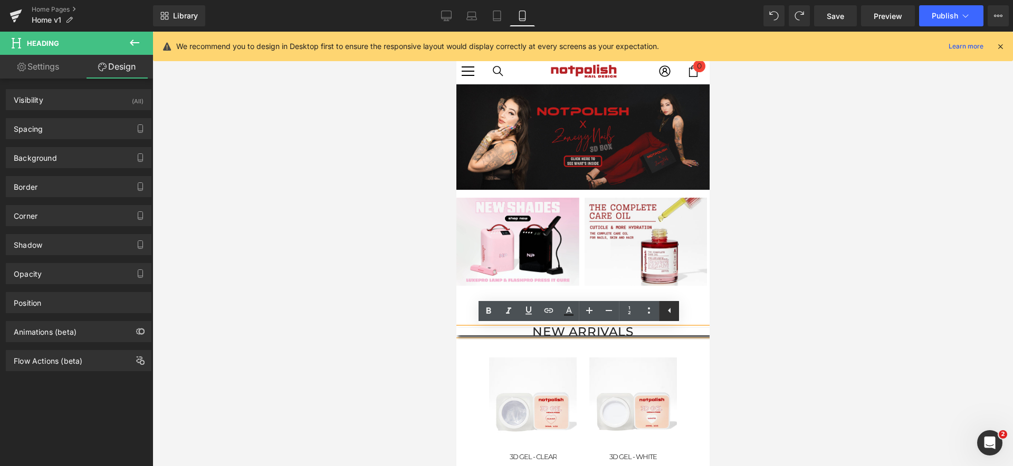
click at [662, 310] on link at bounding box center [669, 311] width 20 height 20
click at [682, 329] on h2 "NEW ARRIVALS" at bounding box center [582, 332] width 253 height 6
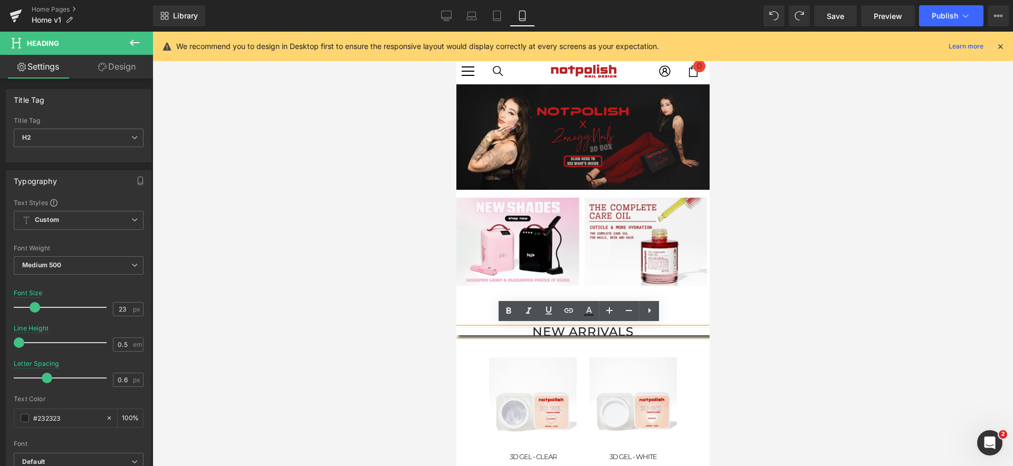
click at [682, 328] on div "NEW ARRIVALS" at bounding box center [582, 331] width 253 height 7
click at [594, 361] on img at bounding box center [633, 402] width 88 height 88
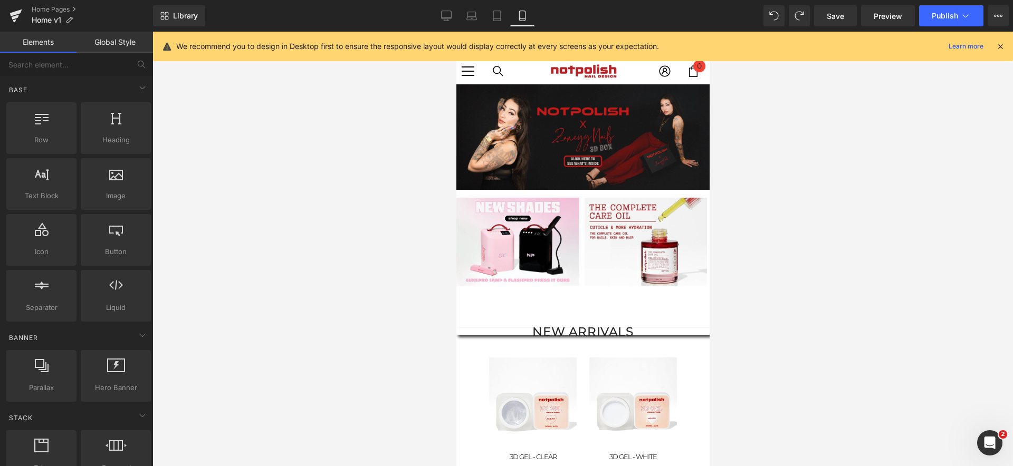
click at [455, 341] on div at bounding box center [582, 249] width 860 height 435
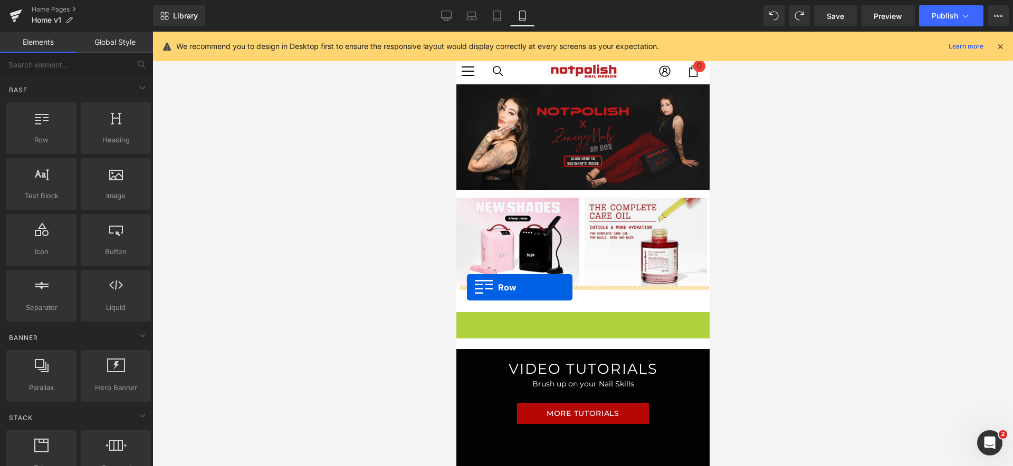
drag, startPoint x: 462, startPoint y: 326, endPoint x: 466, endPoint y: 288, distance: 38.2
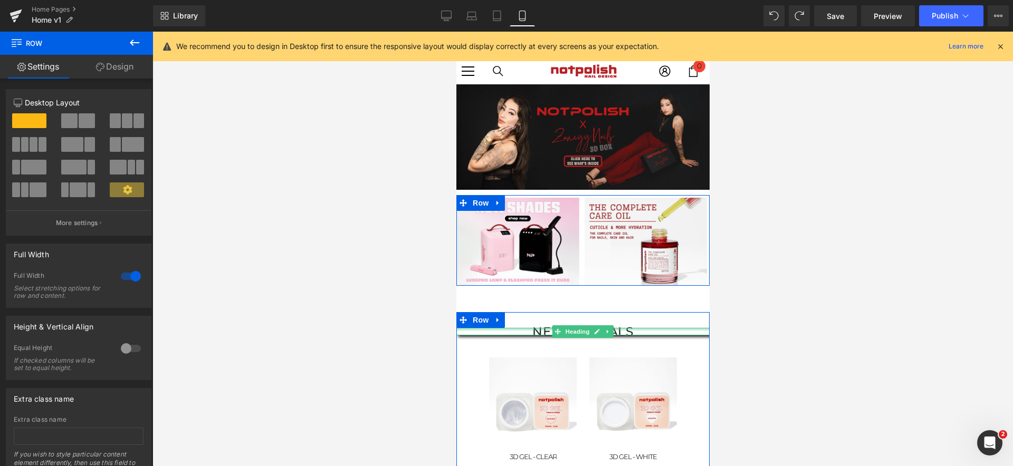
click at [690, 329] on div at bounding box center [582, 329] width 253 height 3
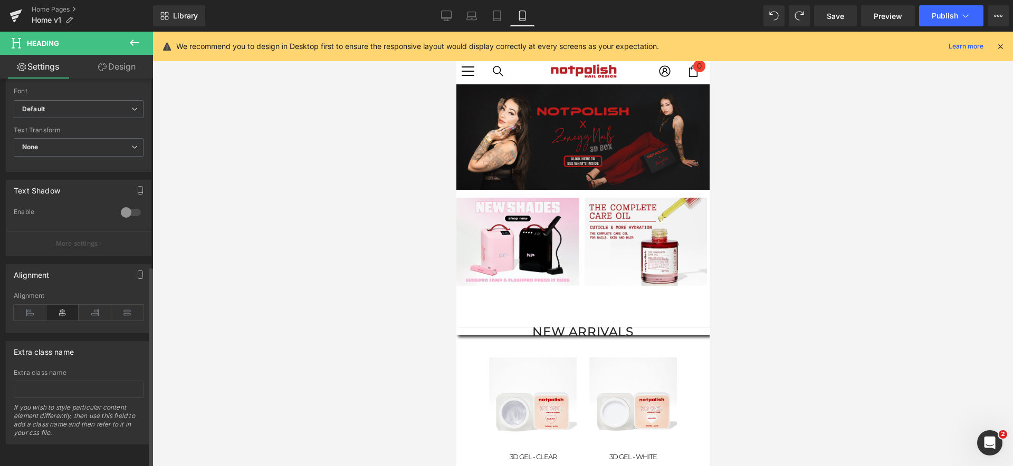
scroll to position [360, 0]
click at [121, 71] on link "Design" at bounding box center [117, 67] width 77 height 24
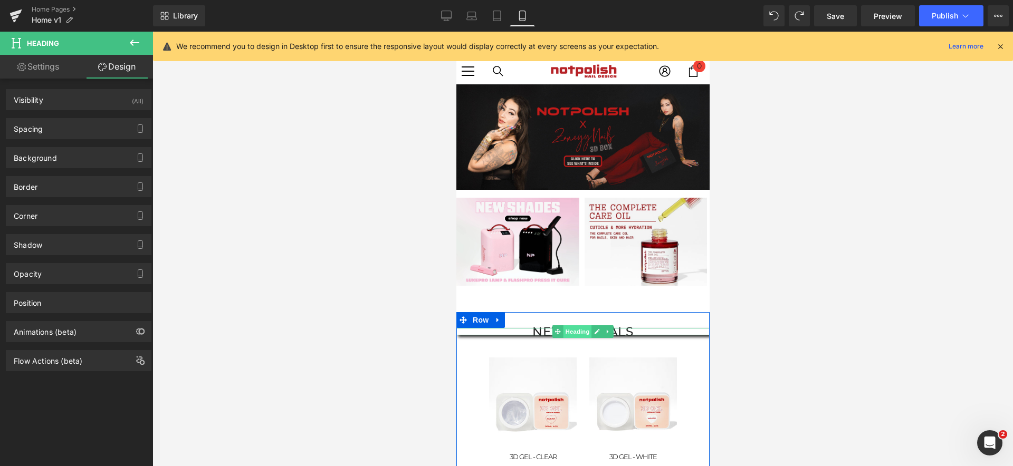
click at [572, 328] on span "Heading" at bounding box center [577, 332] width 28 height 13
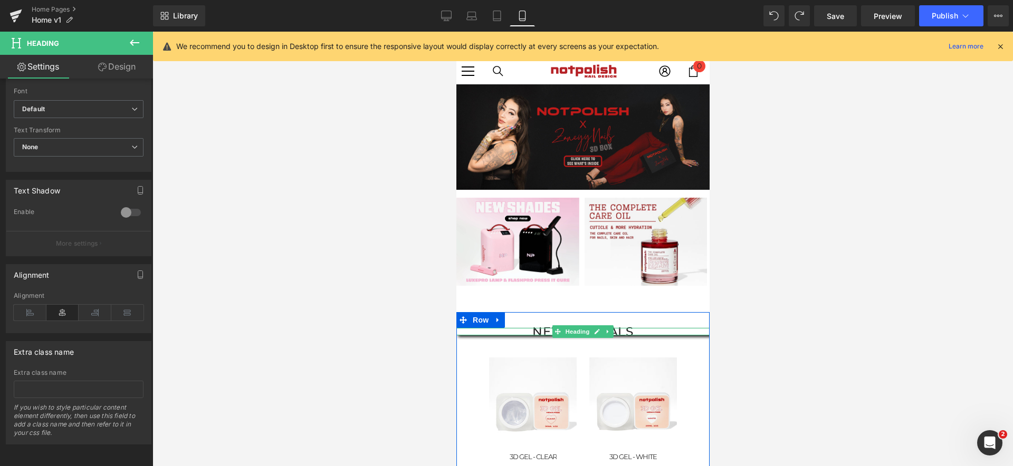
click at [646, 330] on div "NEW ARRIVALS Heading" at bounding box center [582, 331] width 253 height 7
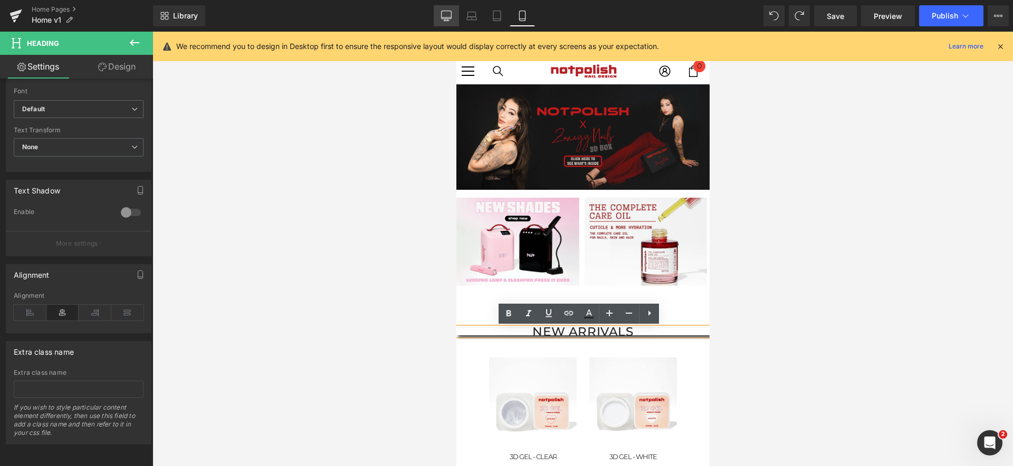
click at [452, 18] on link "Desktop" at bounding box center [446, 15] width 25 height 21
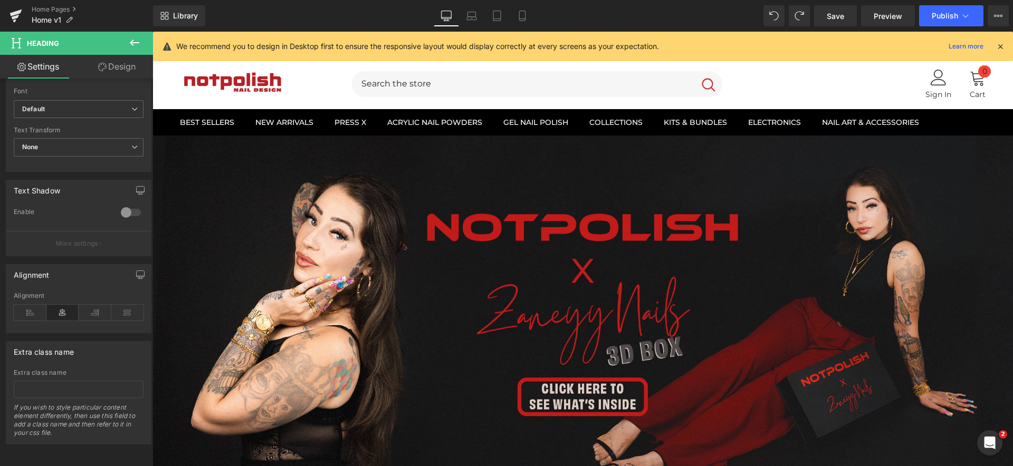
type input "40"
type input "1"
type input "0"
type input "100"
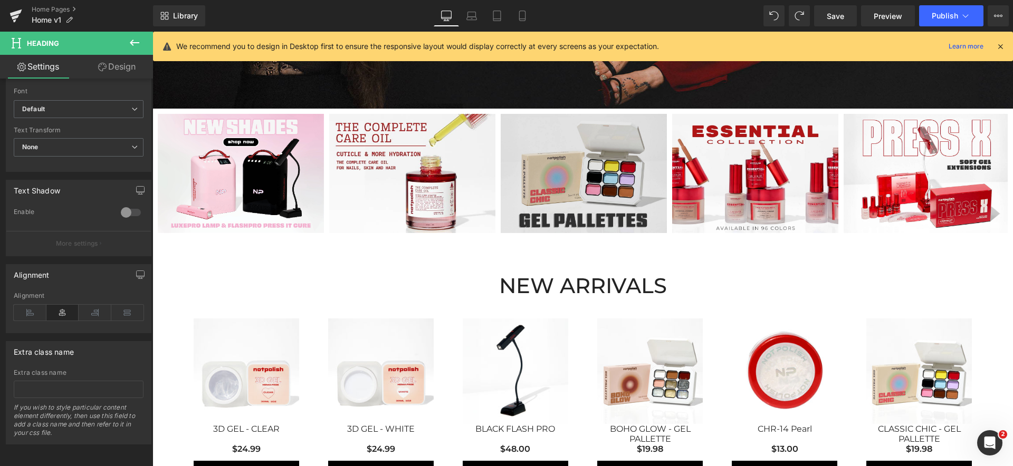
scroll to position [447, 0]
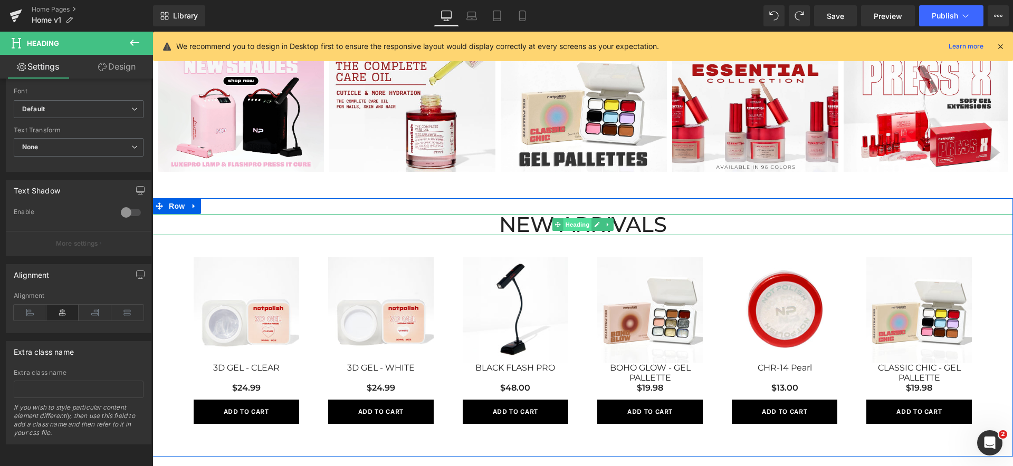
click at [585, 226] on span "Heading" at bounding box center [577, 224] width 28 height 13
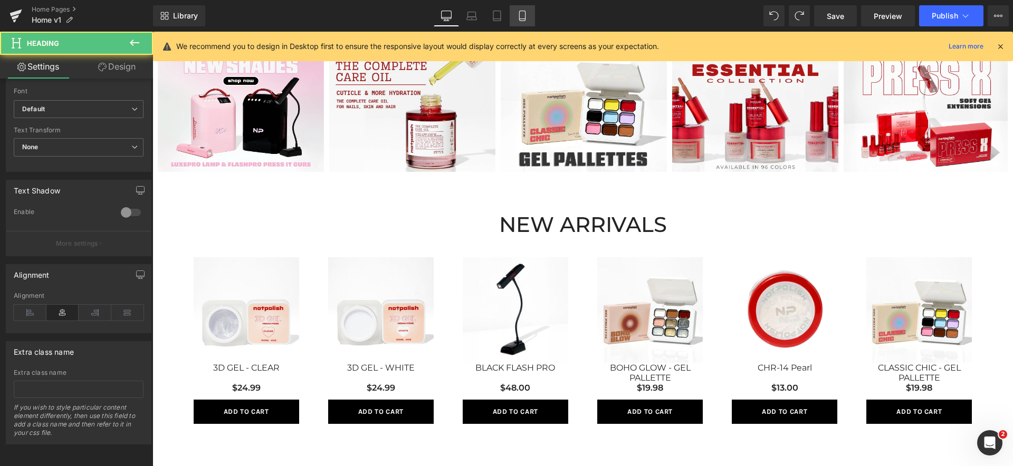
click at [523, 15] on icon at bounding box center [522, 16] width 11 height 11
type input "23"
type input "0.5"
type input "0.6"
type input "100"
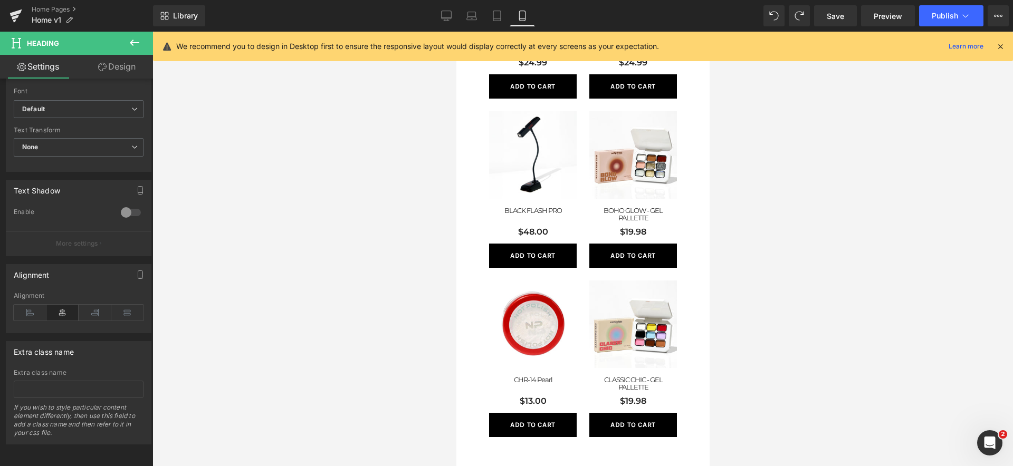
scroll to position [142, 0]
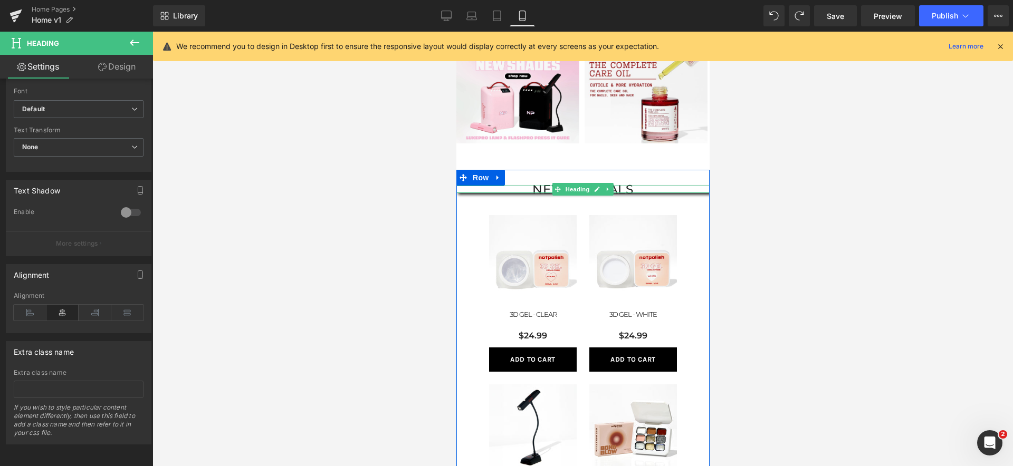
click at [673, 189] on h2 "NEW ARRIVALS" at bounding box center [582, 190] width 253 height 6
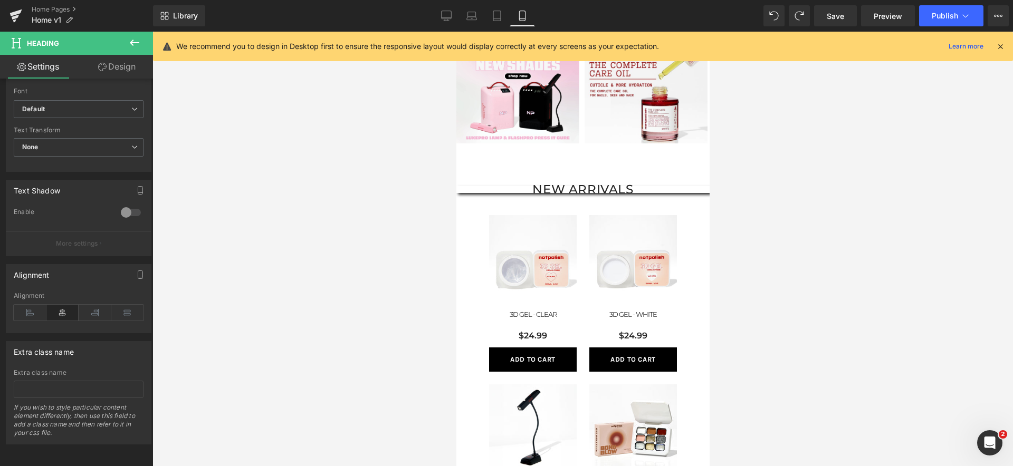
click at [90, 68] on link "Design" at bounding box center [117, 67] width 77 height 24
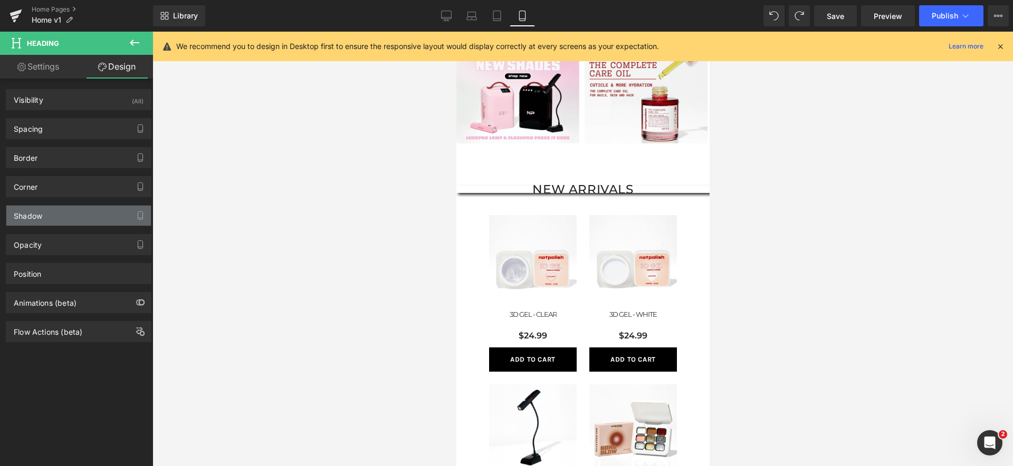
click at [60, 213] on div "Shadow" at bounding box center [78, 216] width 145 height 20
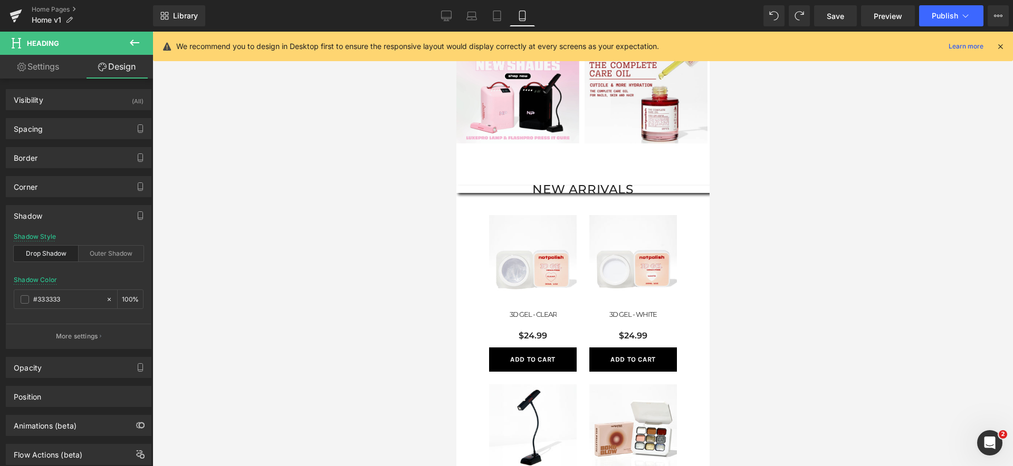
click at [45, 254] on div "Drop Shadow" at bounding box center [46, 254] width 65 height 16
click at [548, 224] on img at bounding box center [533, 259] width 88 height 88
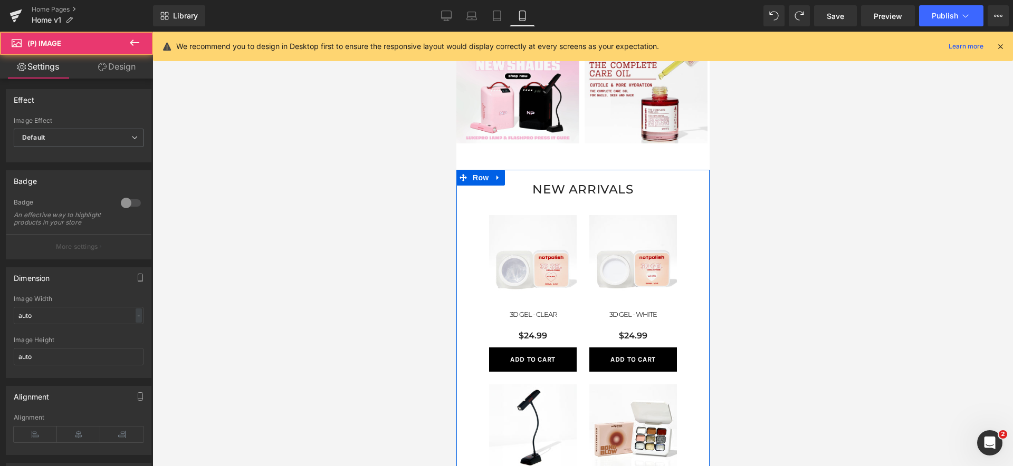
click at [791, 209] on div at bounding box center [582, 249] width 860 height 435
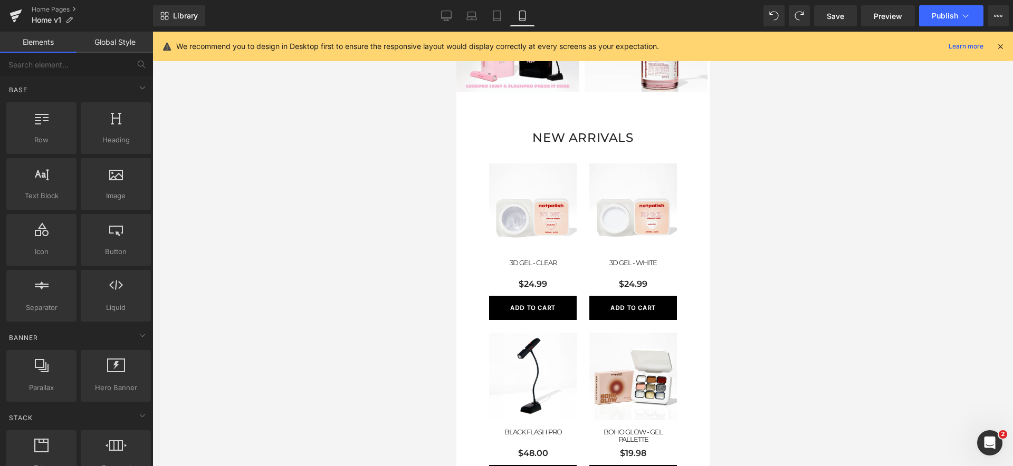
scroll to position [0, 0]
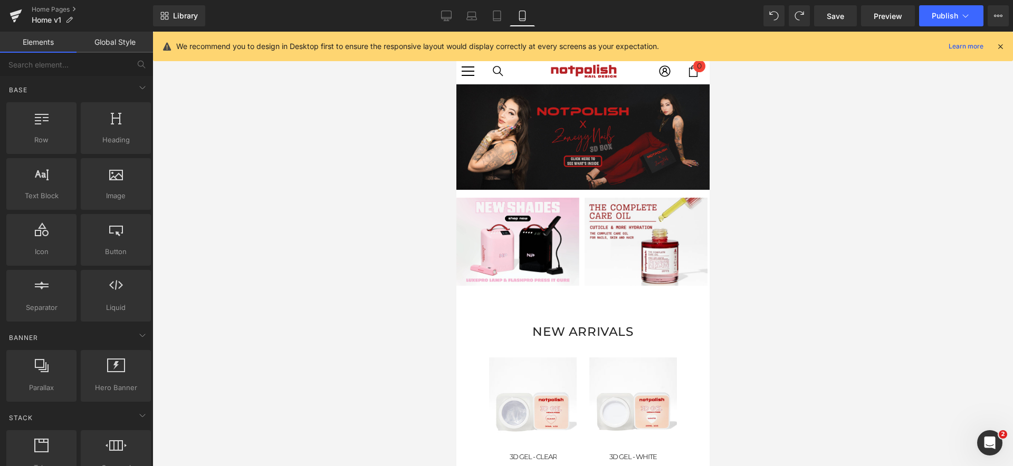
click at [604, 331] on div "NEW ARRIVALS Heading" at bounding box center [582, 331] width 253 height 7
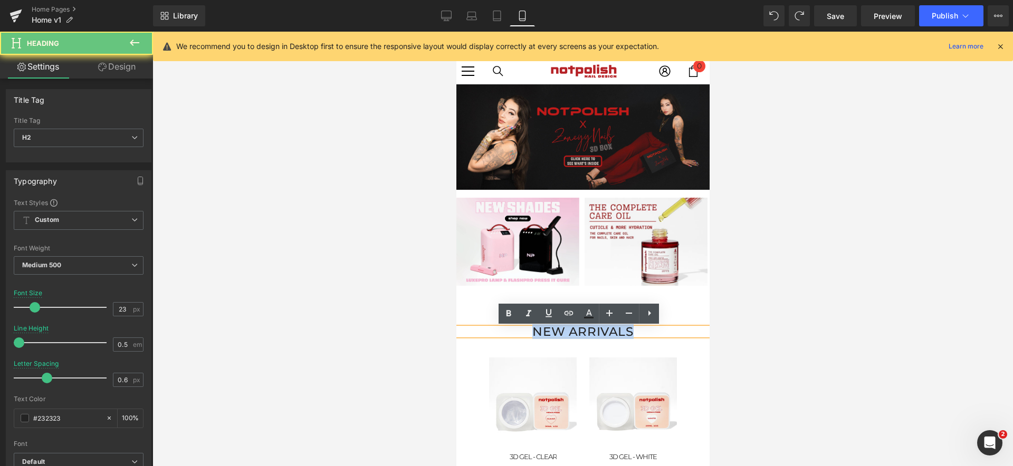
drag, startPoint x: 630, startPoint y: 334, endPoint x: 484, endPoint y: 329, distance: 146.8
click at [484, 329] on div "NEW ARRIVALS" at bounding box center [582, 331] width 253 height 7
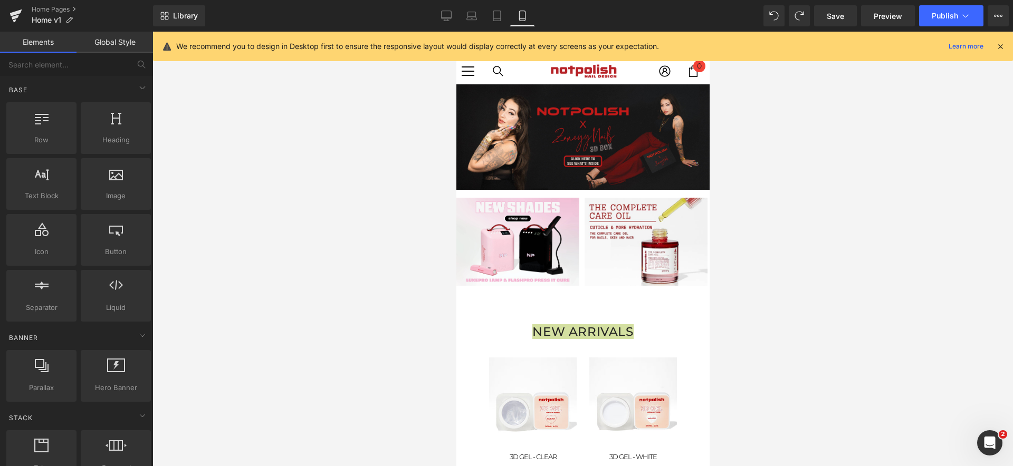
click at [923, 326] on div at bounding box center [582, 249] width 860 height 435
click at [948, 16] on span "Publish" at bounding box center [945, 16] width 26 height 8
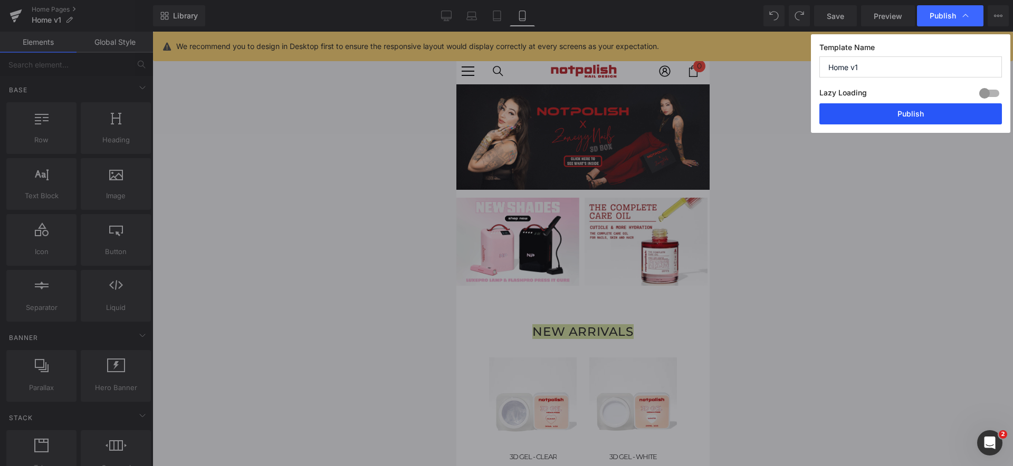
click at [854, 118] on button "Publish" at bounding box center [910, 113] width 183 height 21
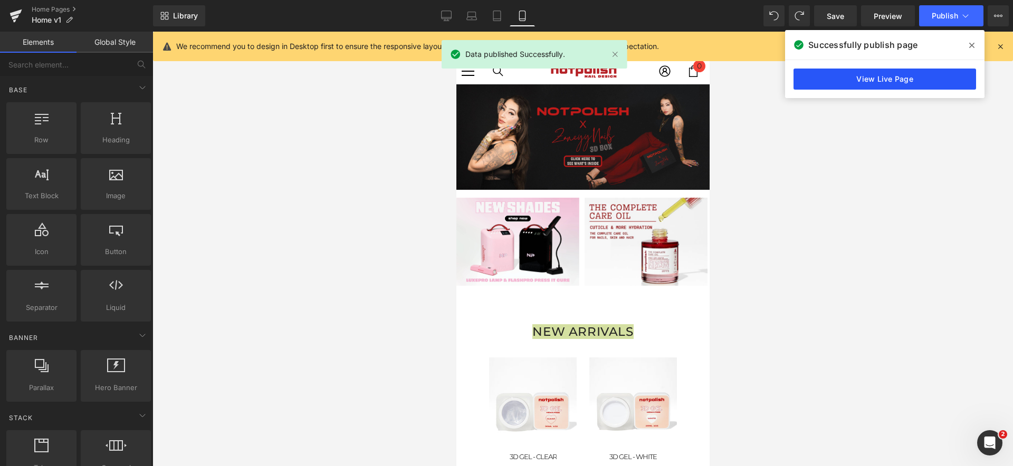
click at [958, 85] on link "View Live Page" at bounding box center [884, 79] width 183 height 21
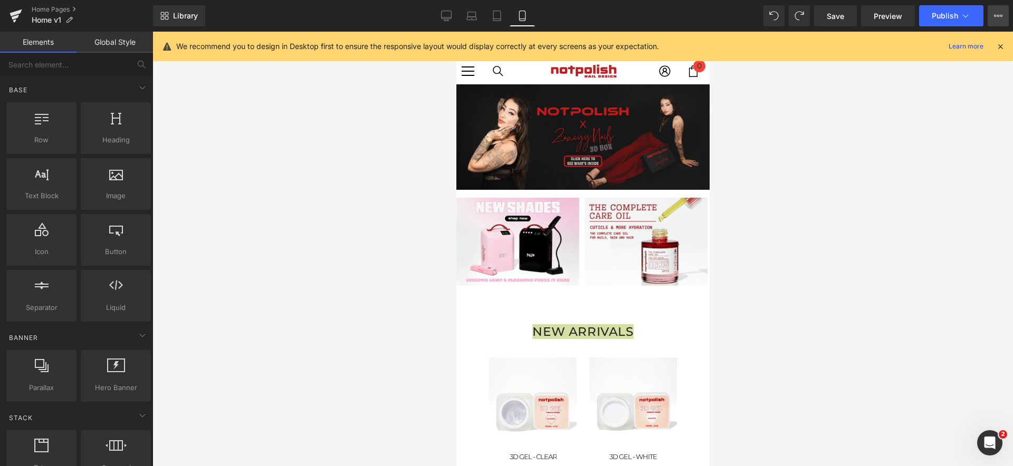
click at [990, 16] on button "View Live Page View with current Template Save Template to Library Schedule Pub…" at bounding box center [998, 15] width 21 height 21
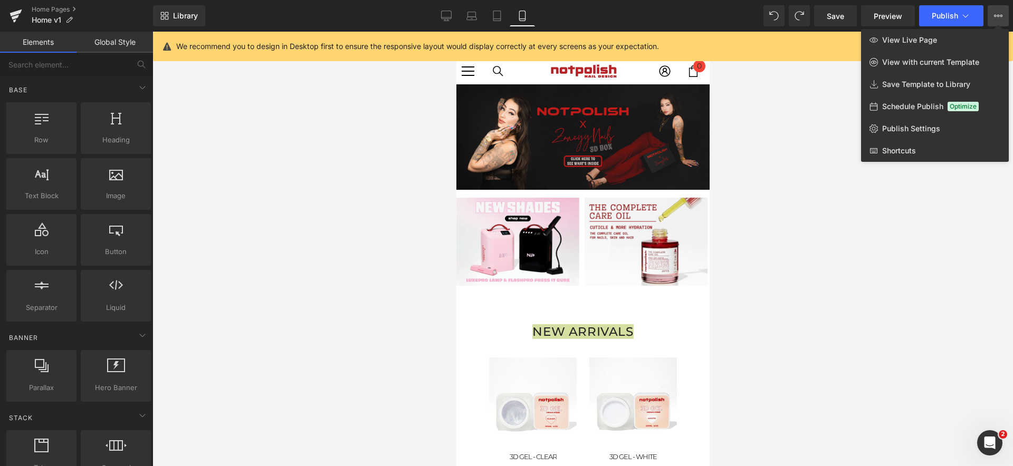
click at [806, 136] on div at bounding box center [582, 249] width 860 height 435
